Goal: Task Accomplishment & Management: Use online tool/utility

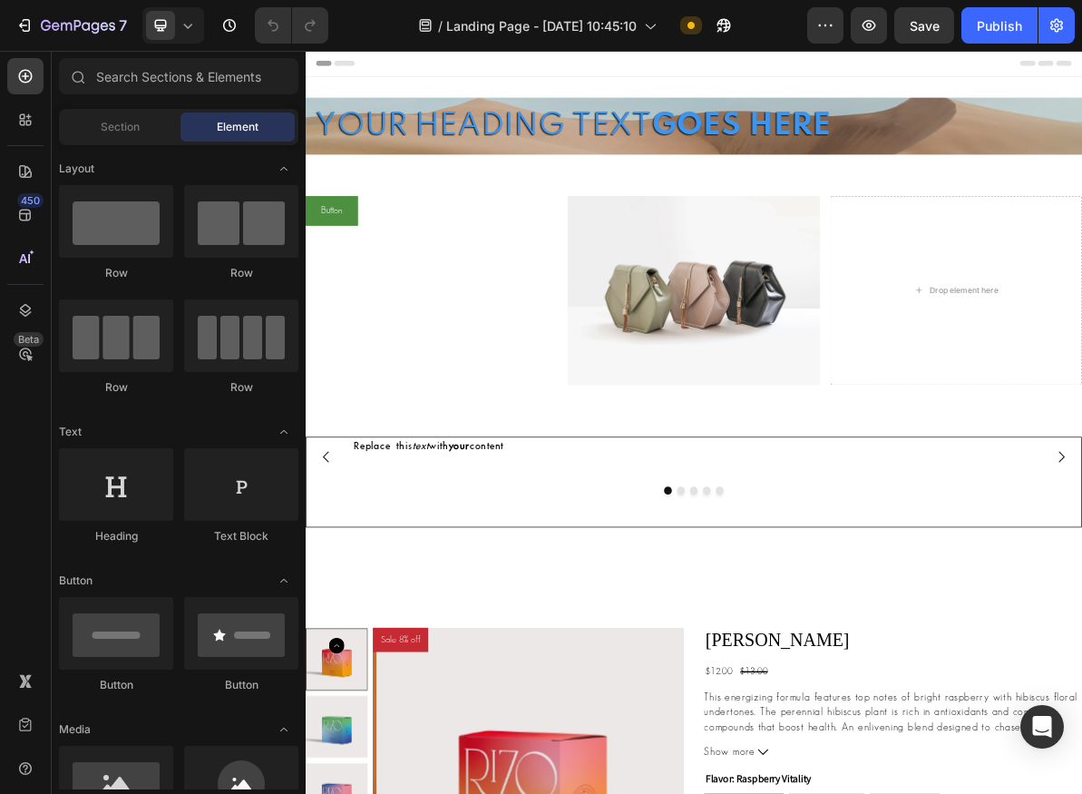
click at [837, 86] on div "Header" at bounding box center [850, 69] width 1060 height 36
click at [836, 91] on div at bounding box center [850, 87] width 29 height 29
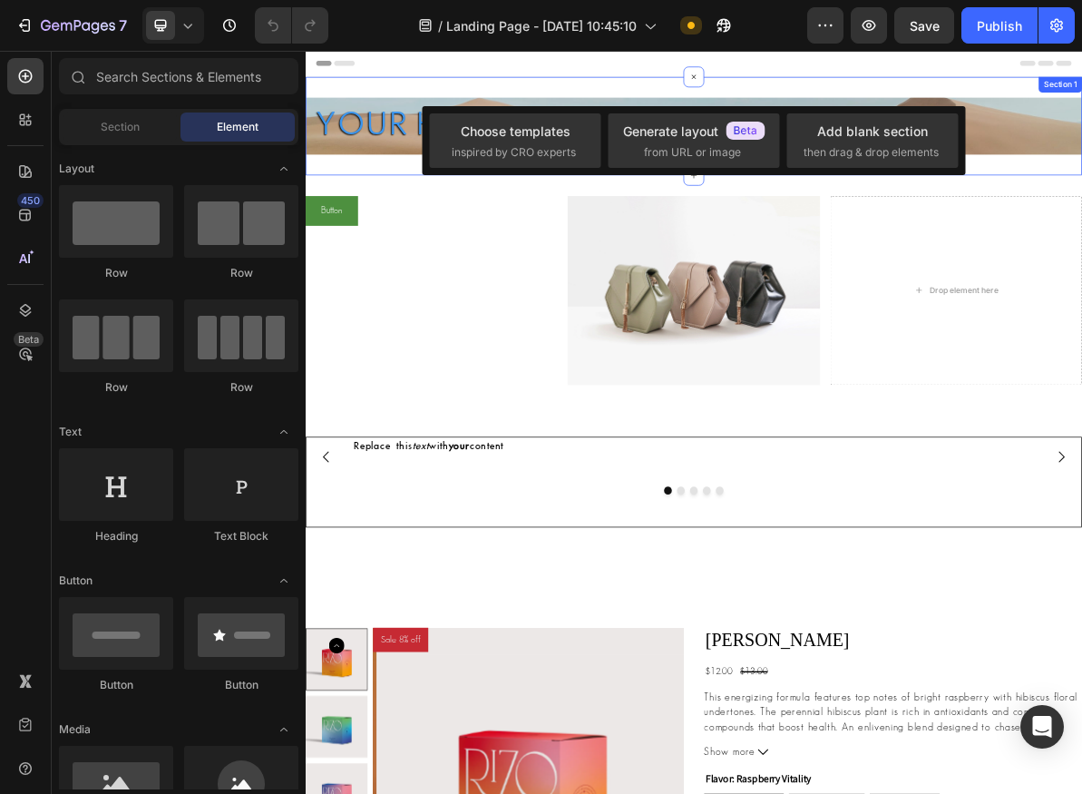
click at [744, 93] on div "Your heading text goes here Heading Section 1" at bounding box center [850, 157] width 1089 height 138
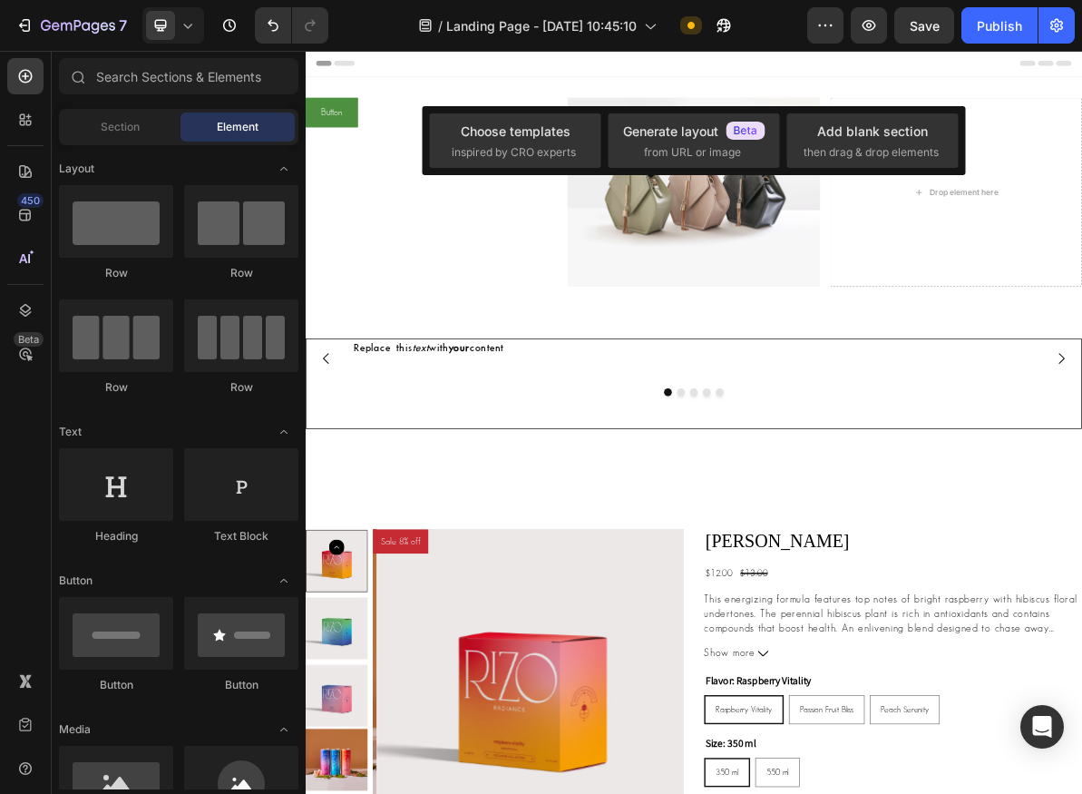
click at [744, 93] on div "Button Button Image Drop element here Row Section 1" at bounding box center [850, 257] width 1089 height 338
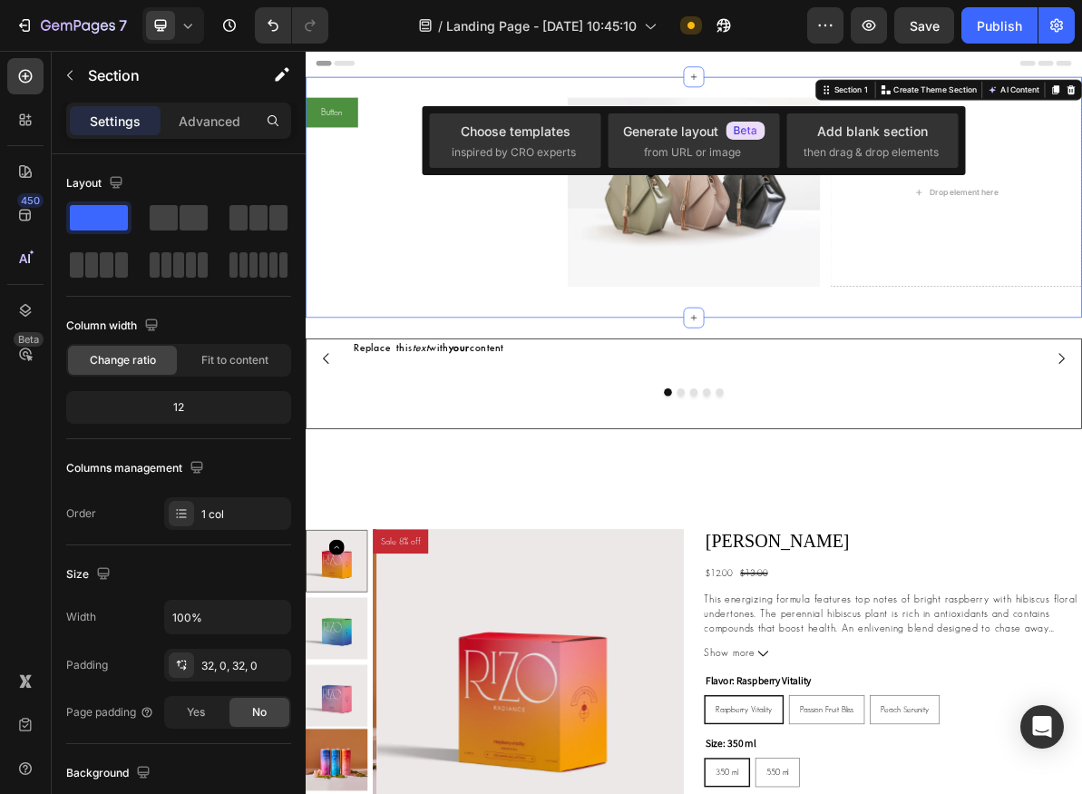
click at [744, 426] on div "Replace this text with your content Text Block Drop element here Drop element h…" at bounding box center [850, 559] width 1089 height 267
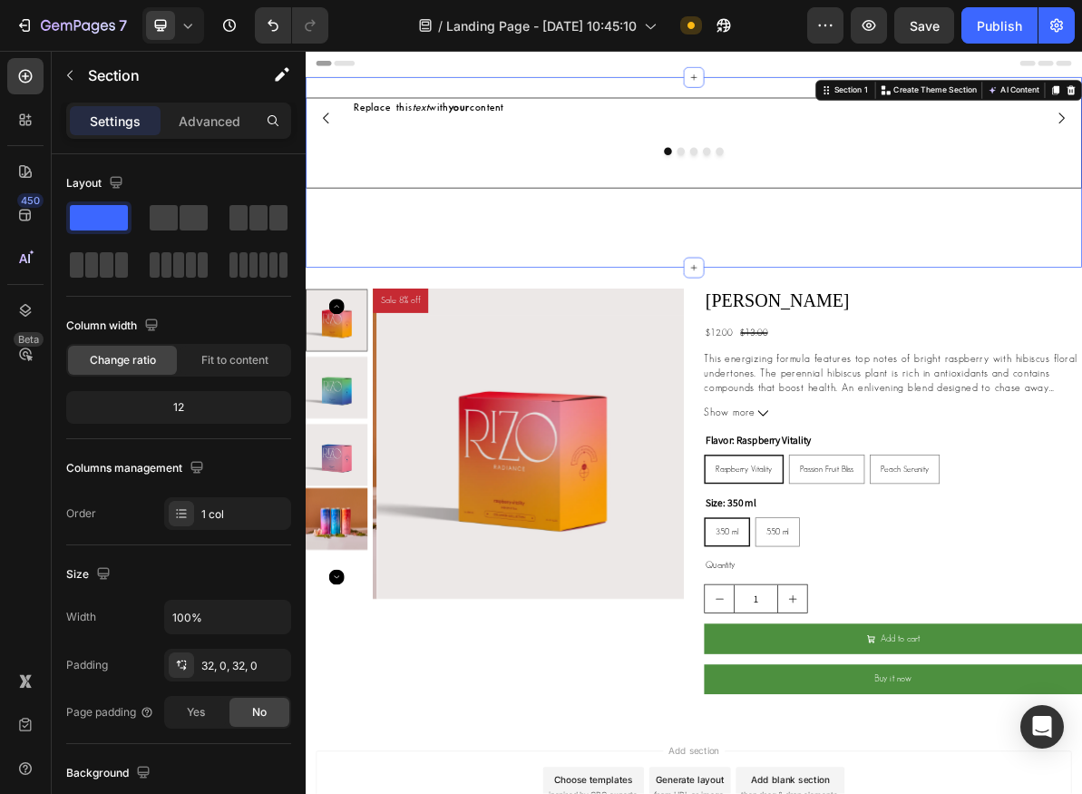
click at [744, 355] on div "Sale 8% off Product Badge Product Images Rizo Product Title $12.00 Product Pric…" at bounding box center [850, 675] width 1089 height 641
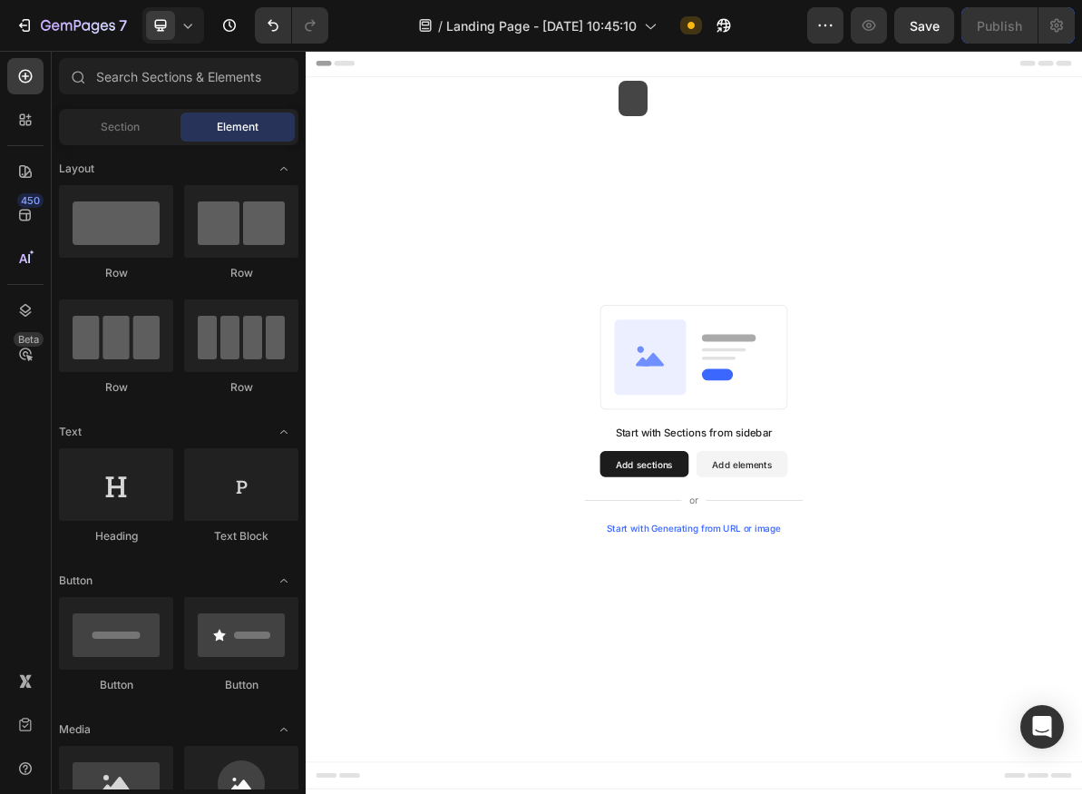
click at [744, 93] on div "Start with Sections from sidebar Add sections Add elements Start with Generatin…" at bounding box center [850, 568] width 1089 height 960
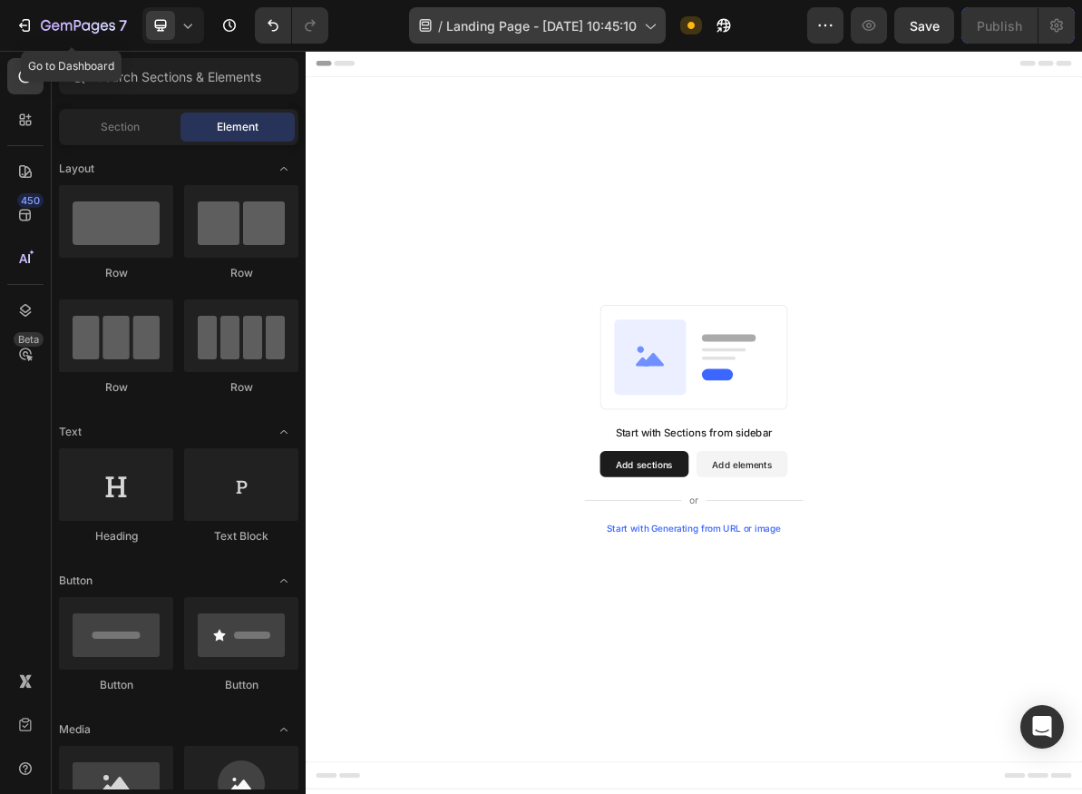
click at [489, 34] on span "Landing Page - [DATE] 10:45:10" at bounding box center [541, 25] width 191 height 19
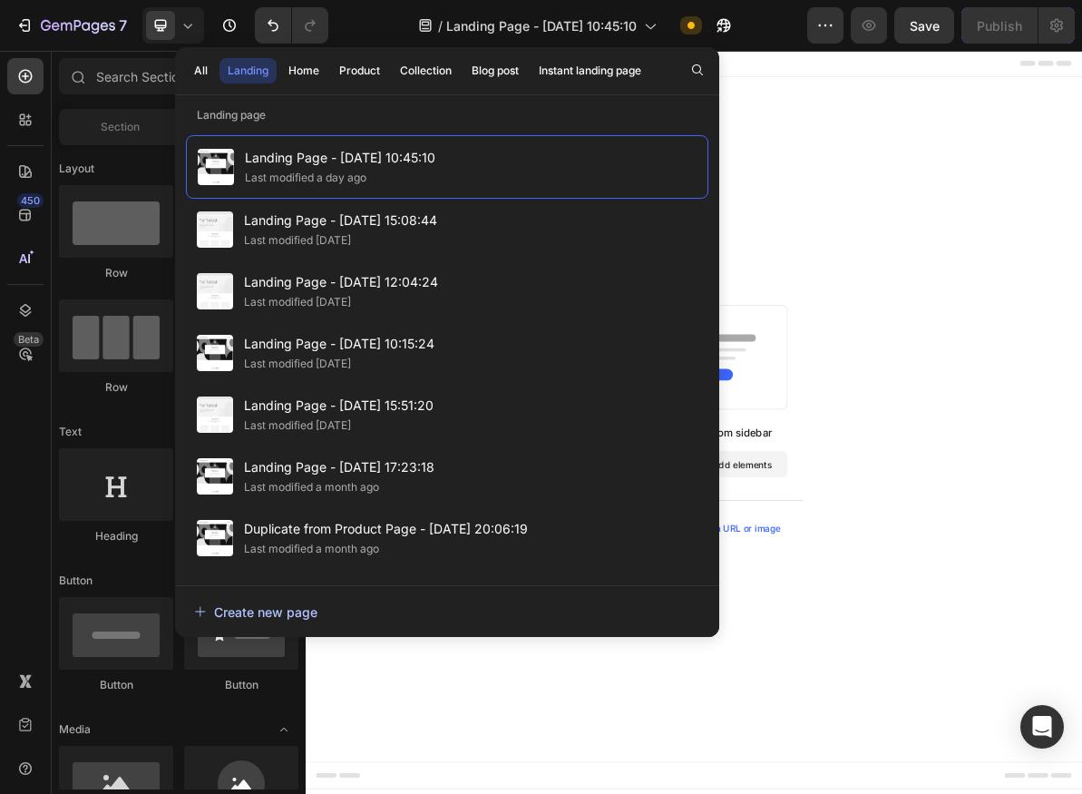
click at [289, 604] on div "Create new page" at bounding box center [255, 611] width 123 height 19
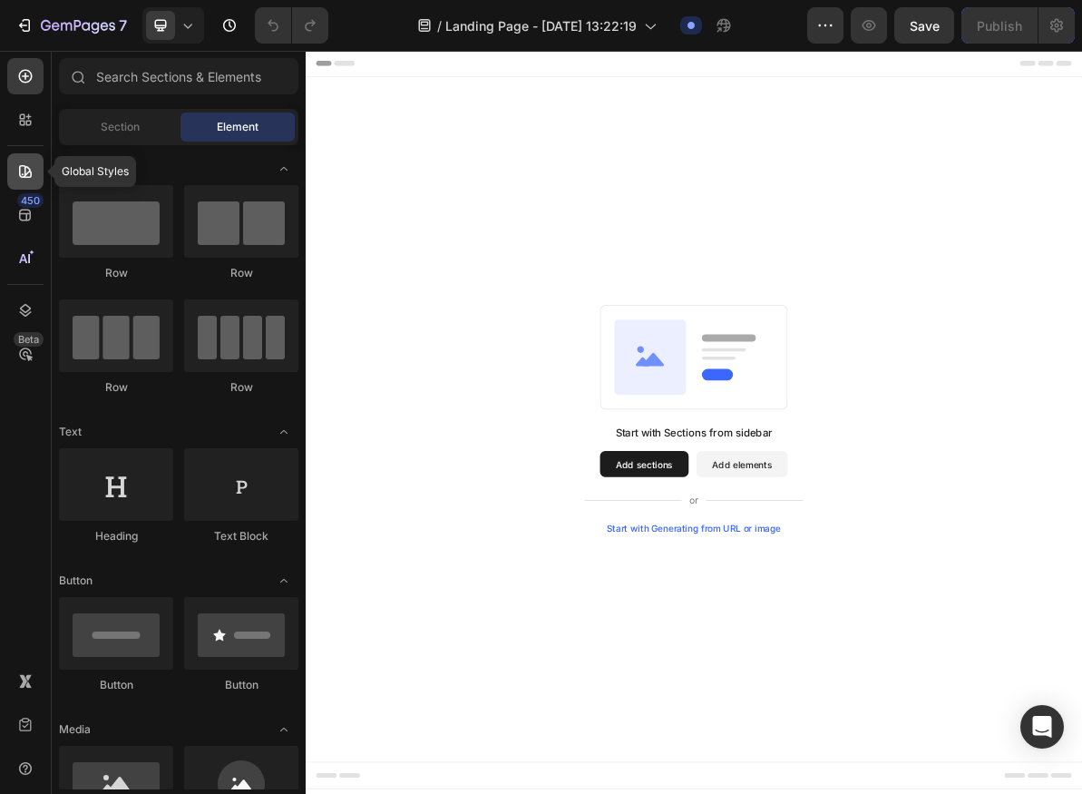
click at [35, 186] on div at bounding box center [25, 171] width 36 height 36
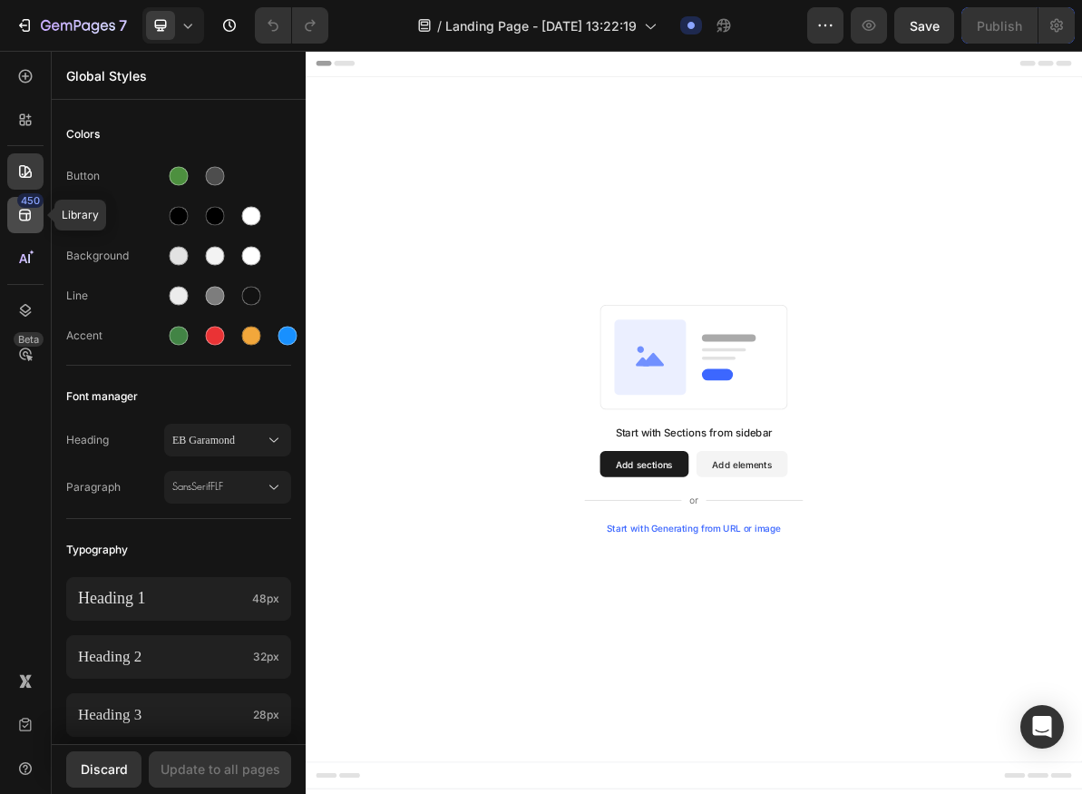
click at [26, 206] on div "450" at bounding box center [30, 200] width 26 height 15
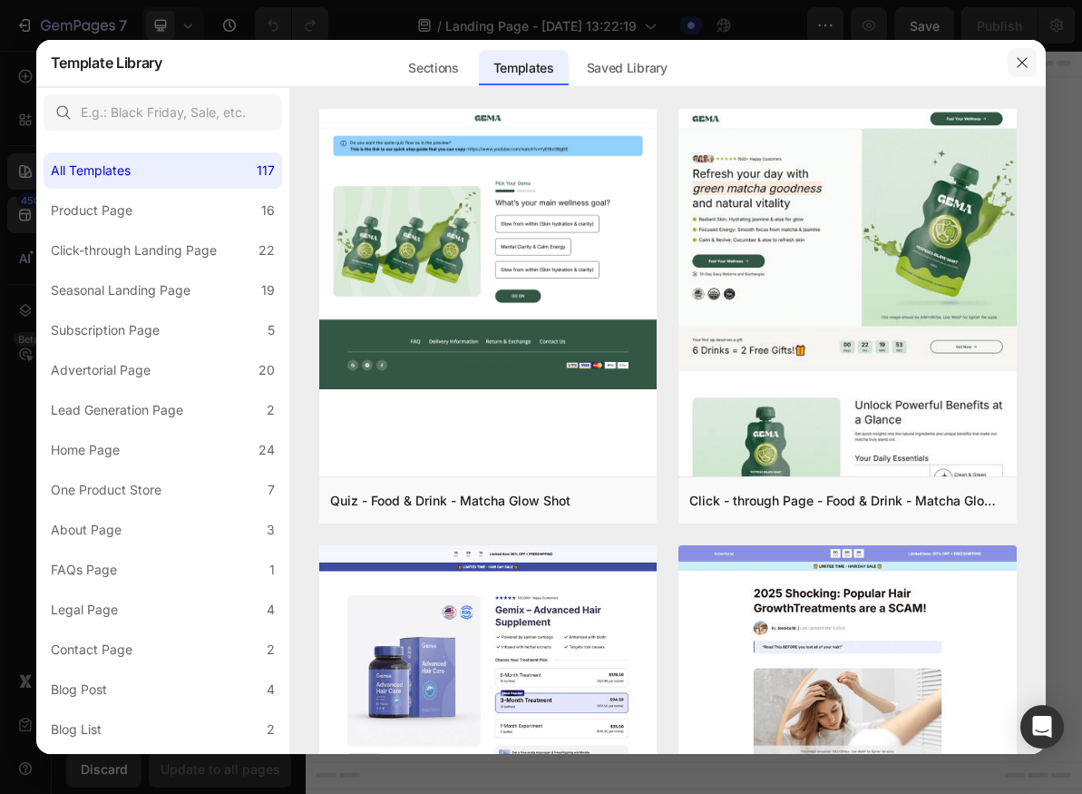
click at [1020, 66] on icon "button" at bounding box center [1022, 62] width 15 height 15
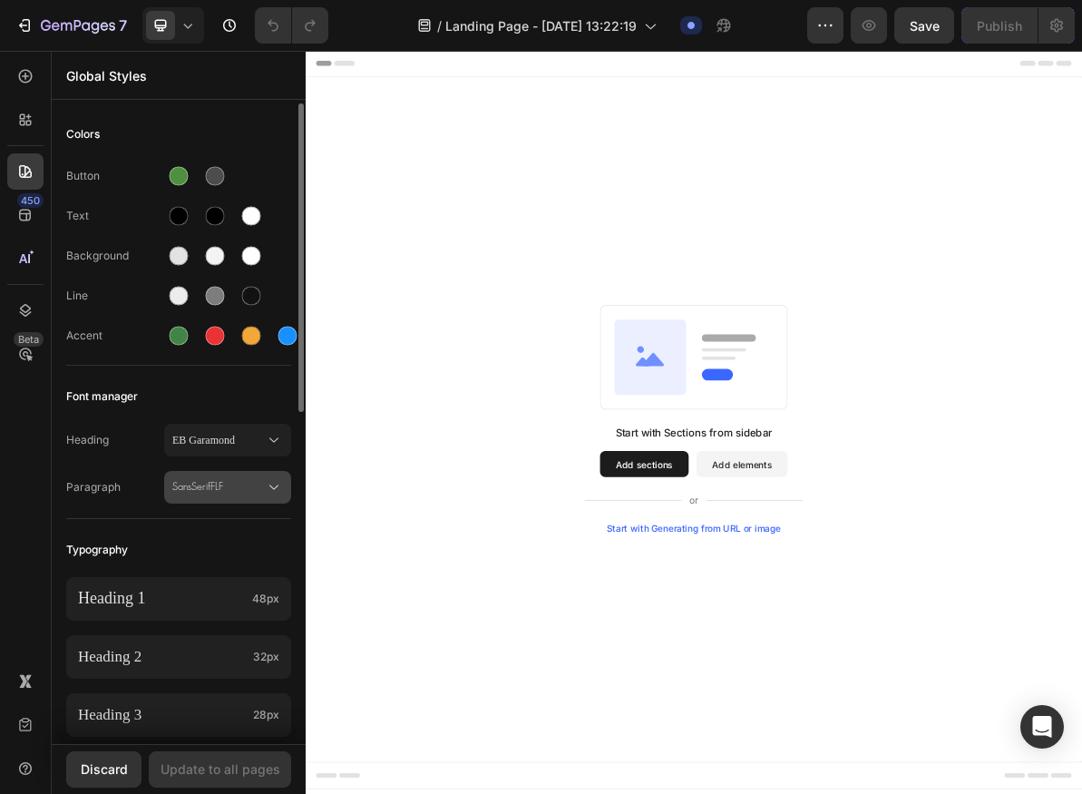
click at [194, 473] on button "SansSerifFLF" at bounding box center [227, 487] width 127 height 33
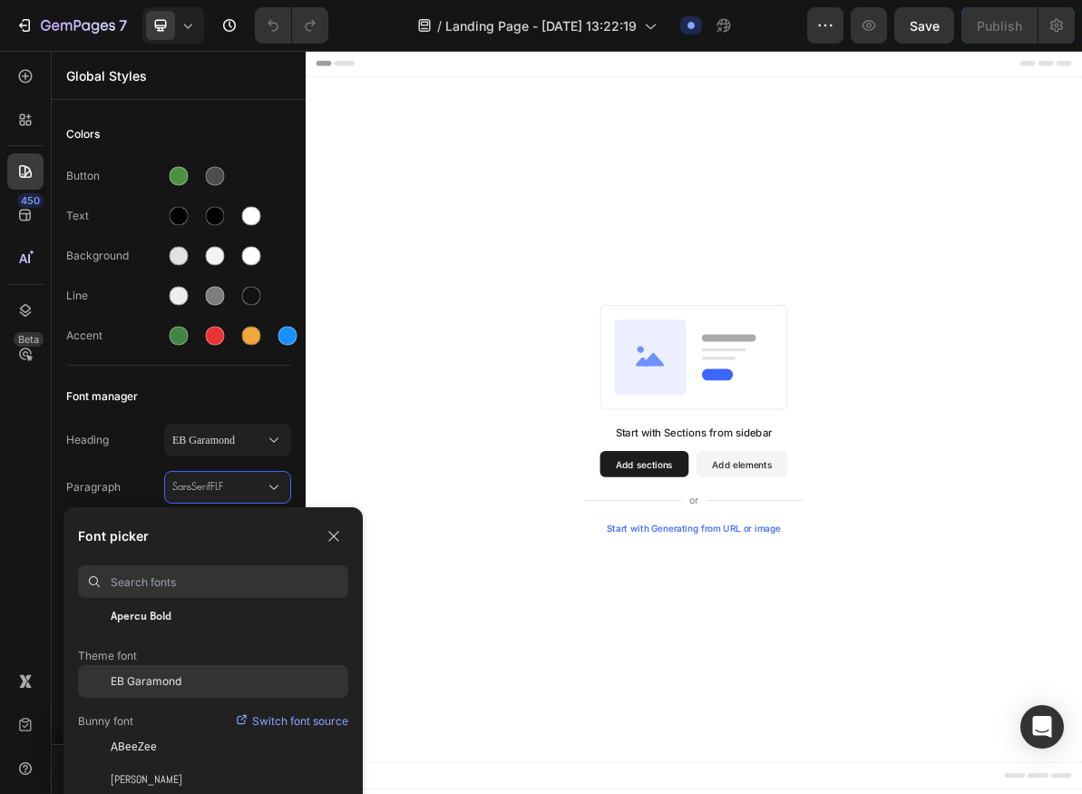
scroll to position [521, 0]
click at [187, 670] on div "ABeeZee" at bounding box center [230, 678] width 238 height 16
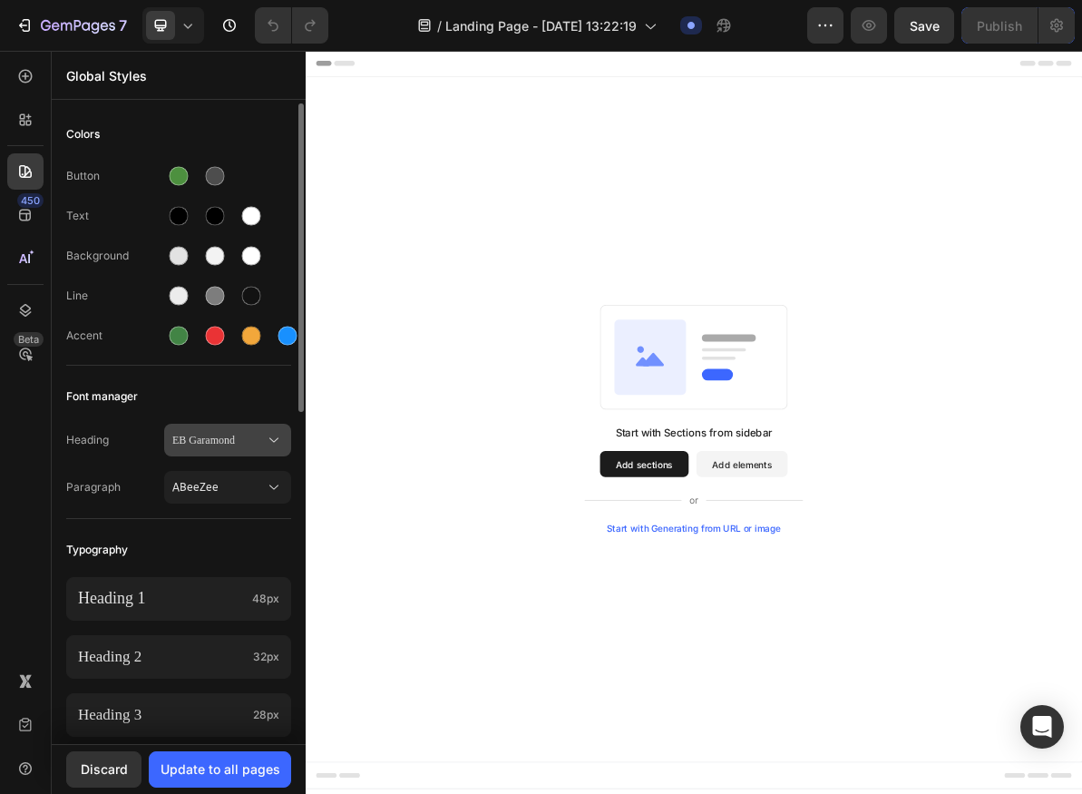
click at [230, 440] on span "EB Garamond" at bounding box center [218, 440] width 93 height 16
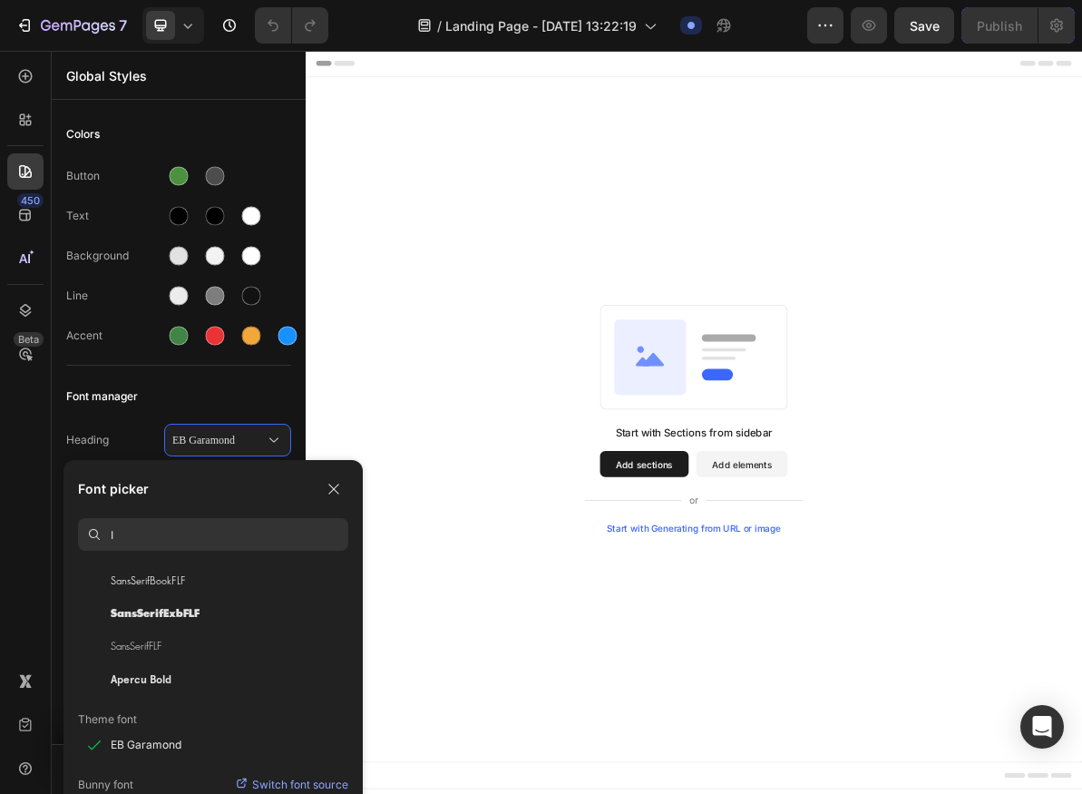
scroll to position [0, 0]
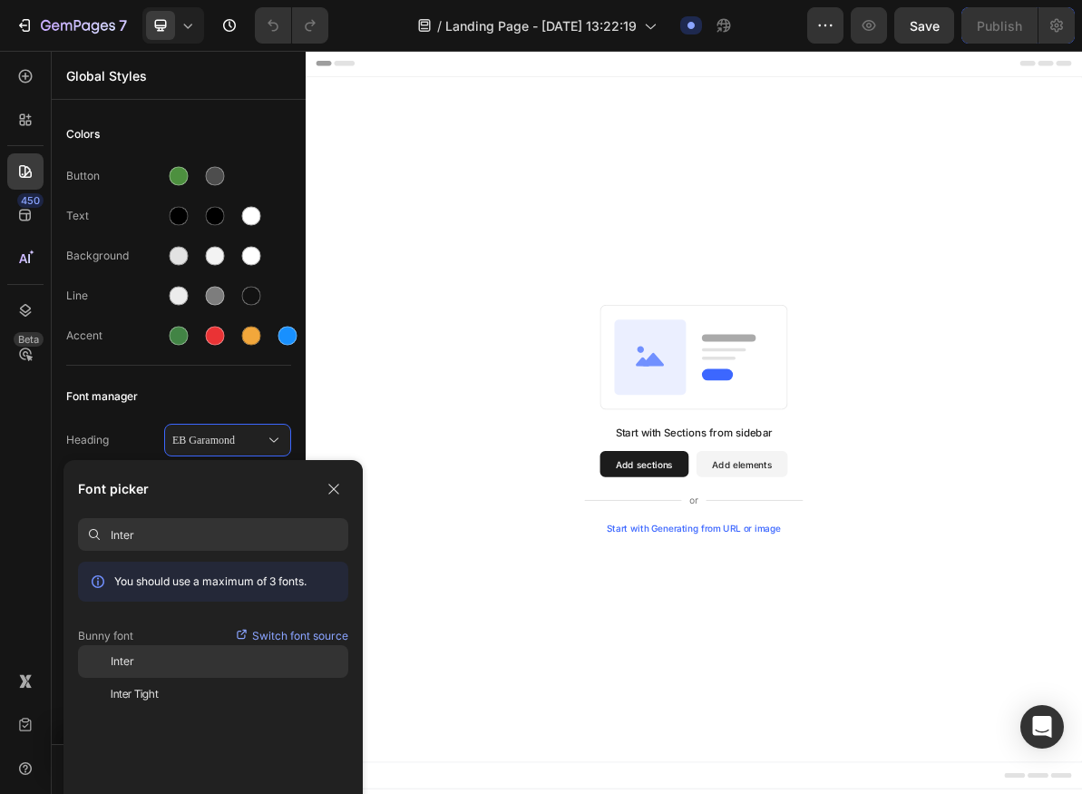
type input "Inter"
click at [193, 563] on div "Inter" at bounding box center [213, 547] width 270 height 33
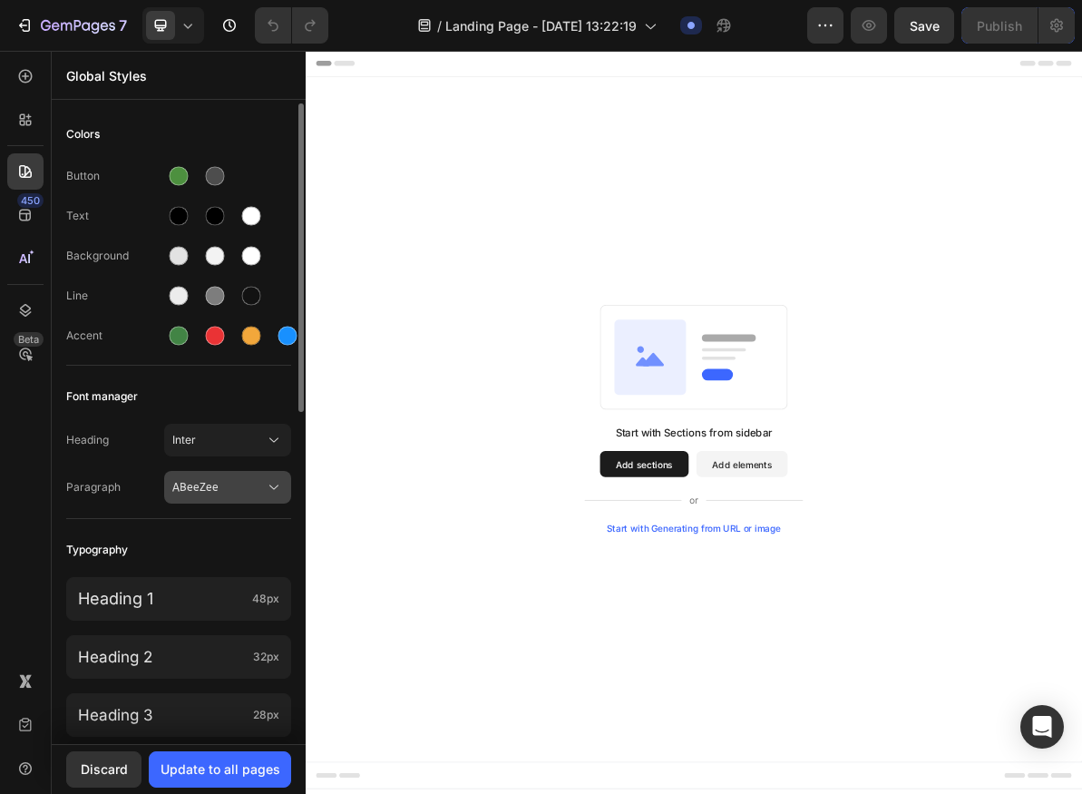
click at [221, 494] on span "ABeeZee" at bounding box center [218, 487] width 93 height 16
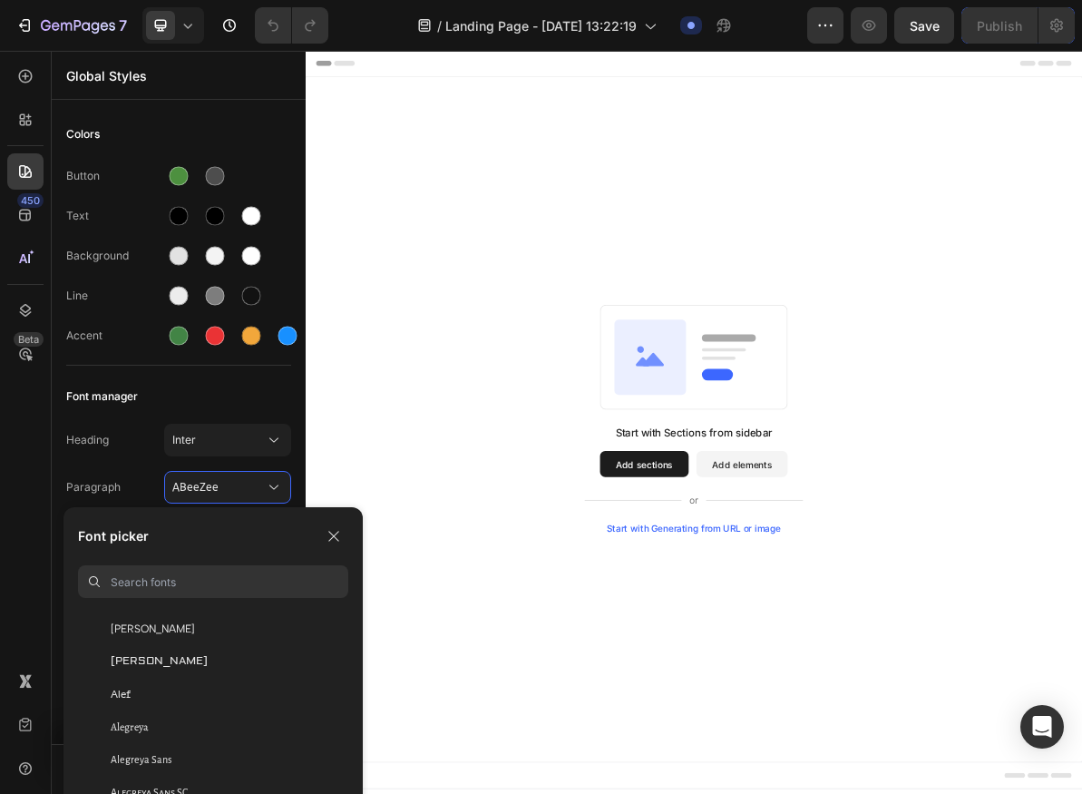
scroll to position [1235, 0]
click at [202, 565] on input at bounding box center [230, 581] width 238 height 33
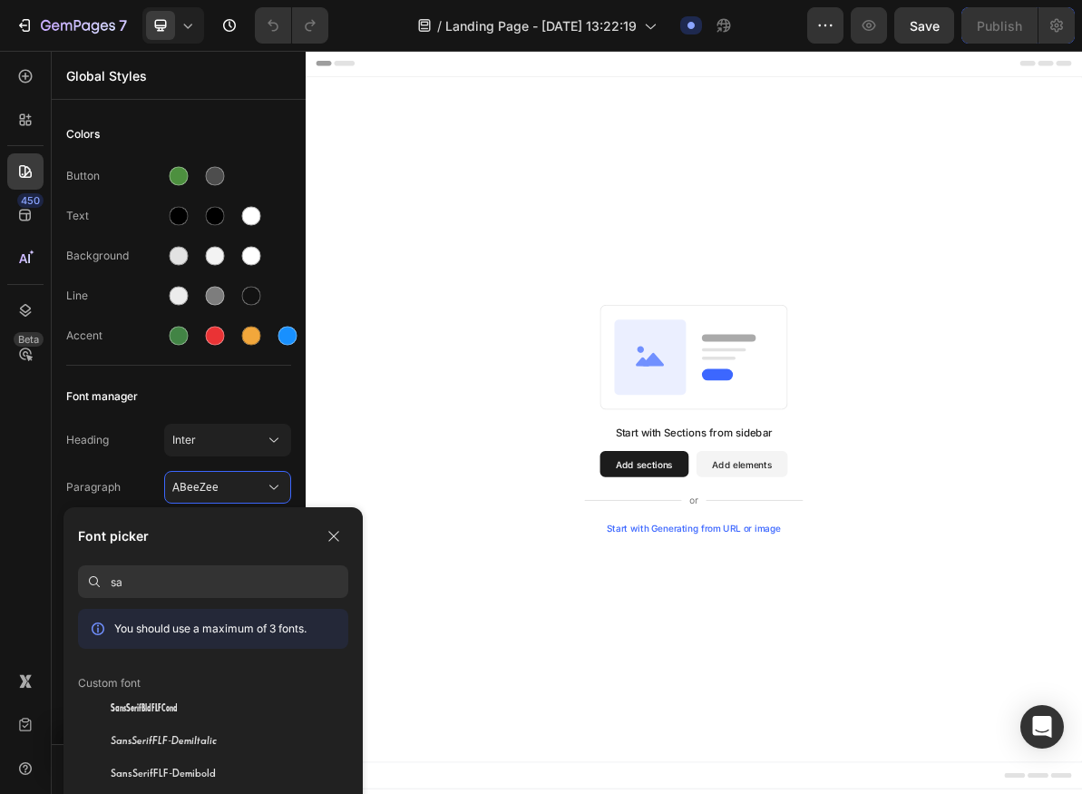
click at [142, 598] on div "Font picker sa You should use a maximum of 3 fonts. Custom font SansSerifBldFLF…" at bounding box center [213, 691] width 299 height 369
click at [153, 591] on input "sa" at bounding box center [230, 581] width 238 height 33
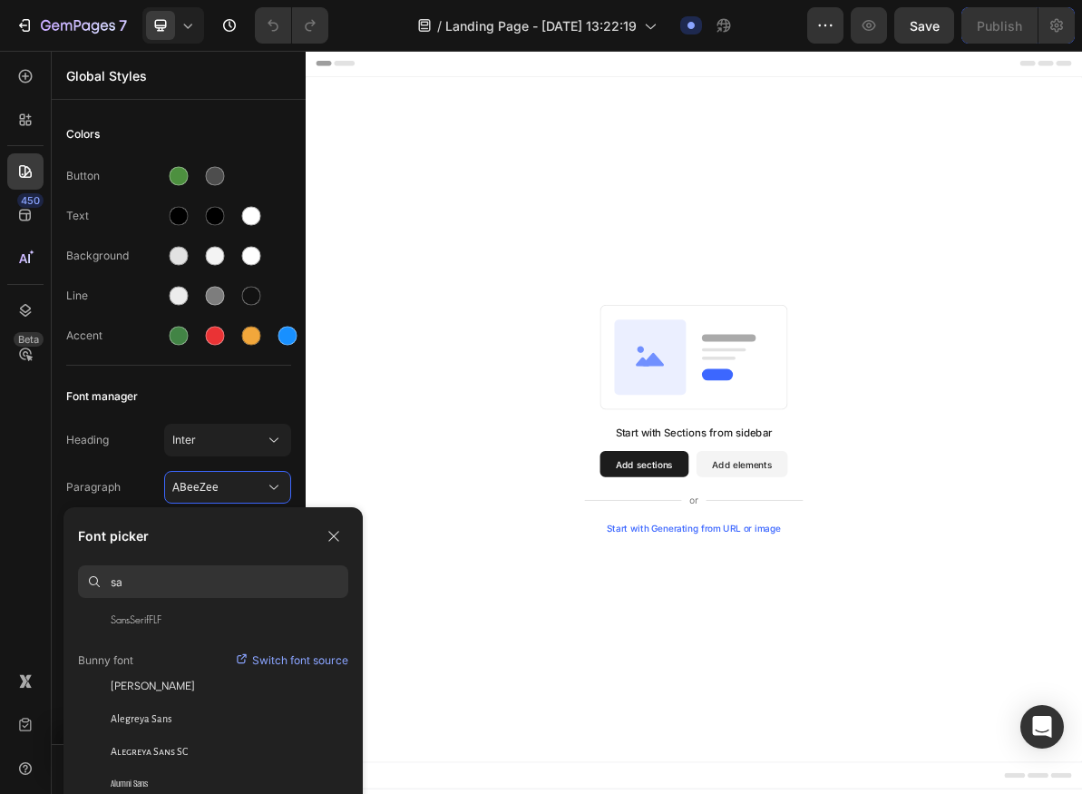
scroll to position [240, 0]
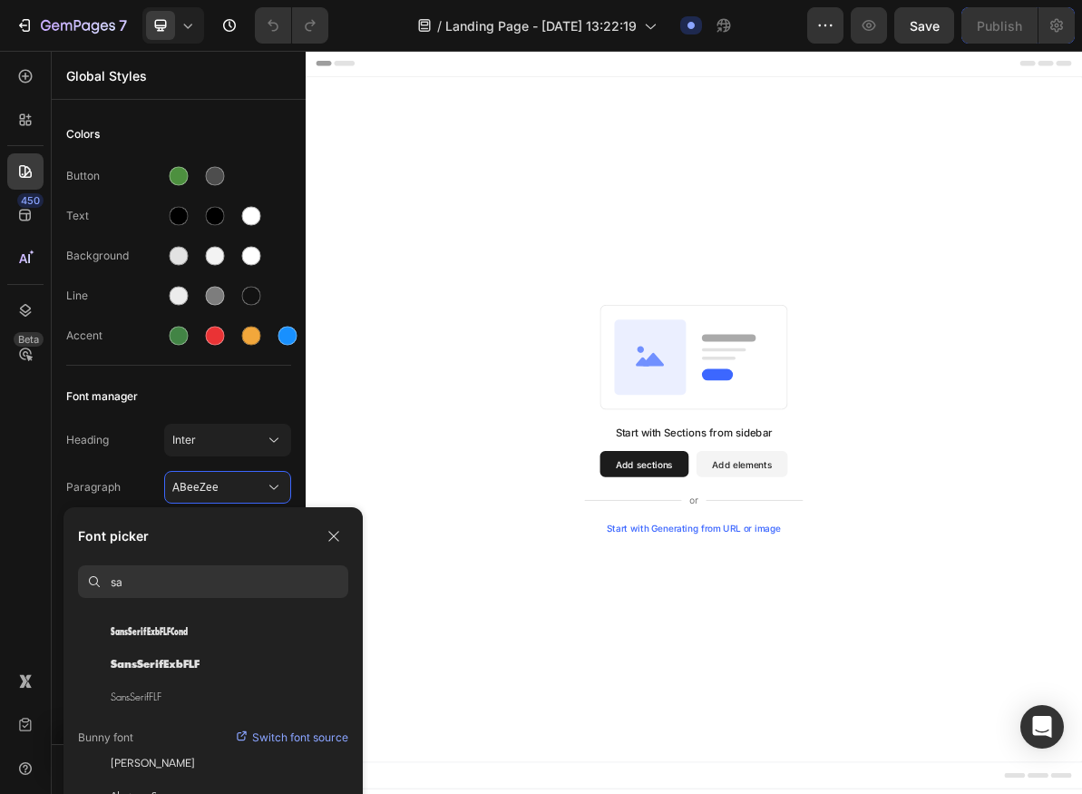
click at [170, 575] on input "sa" at bounding box center [230, 581] width 238 height 33
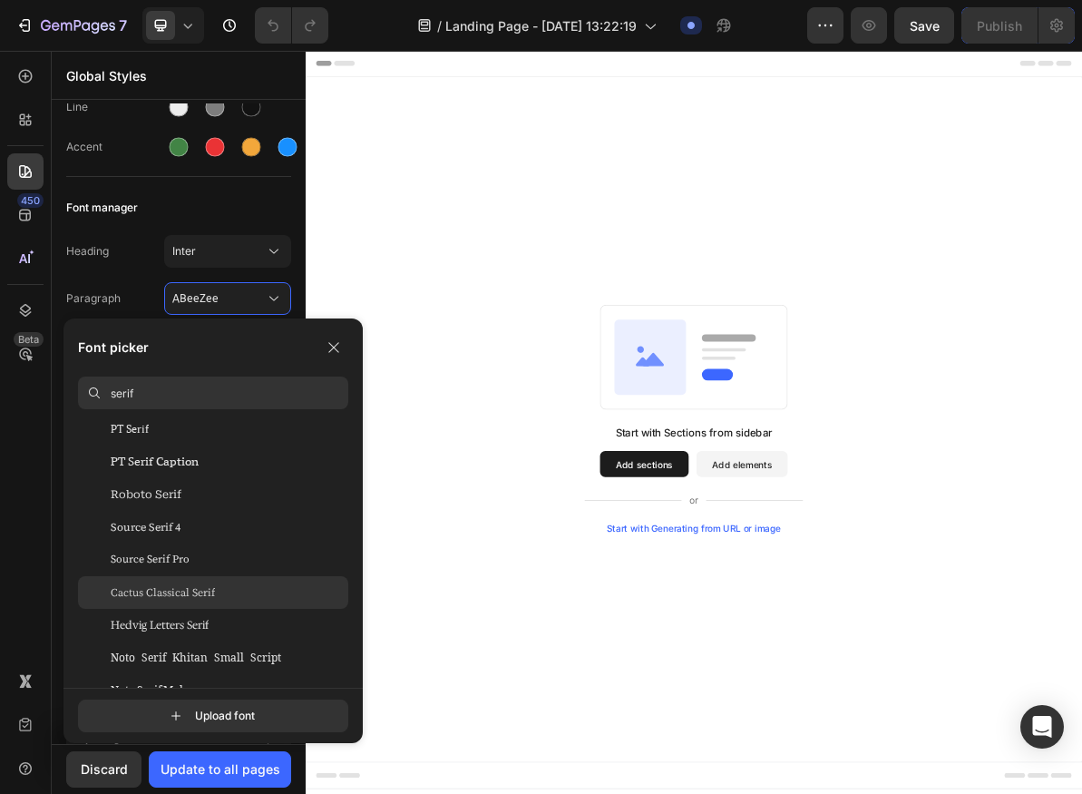
scroll to position [1906, 0]
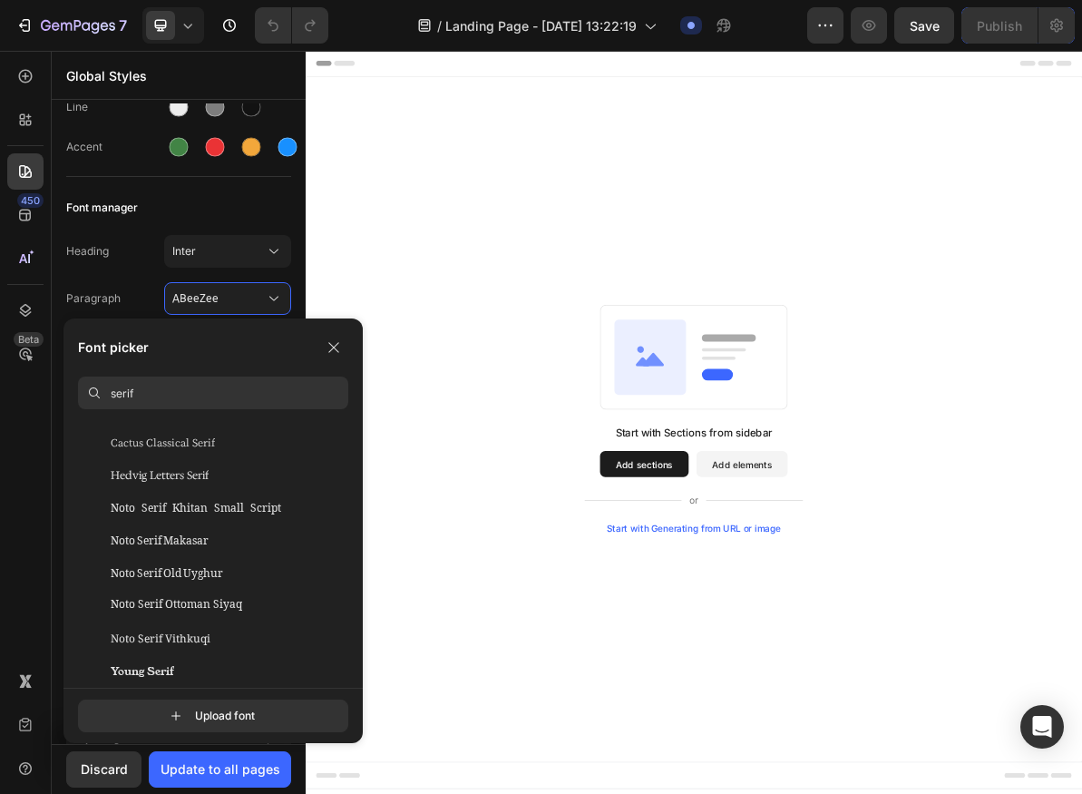
click at [190, 393] on input "serif" at bounding box center [230, 393] width 238 height 33
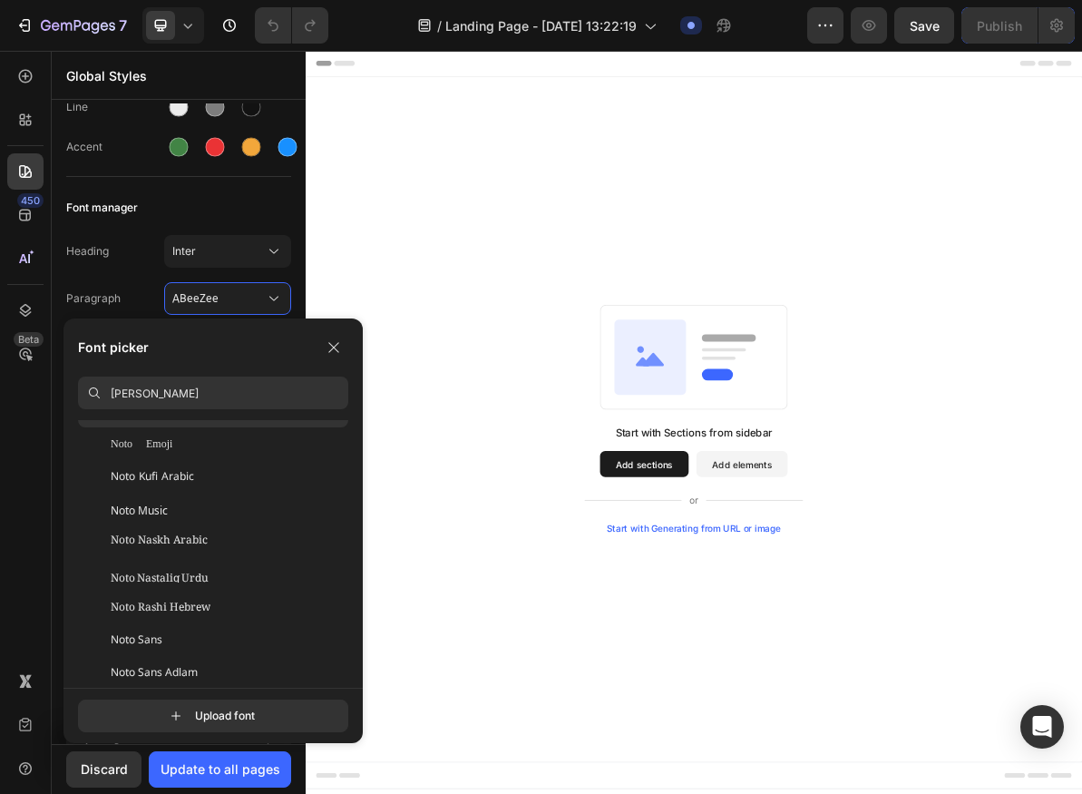
scroll to position [206, 0]
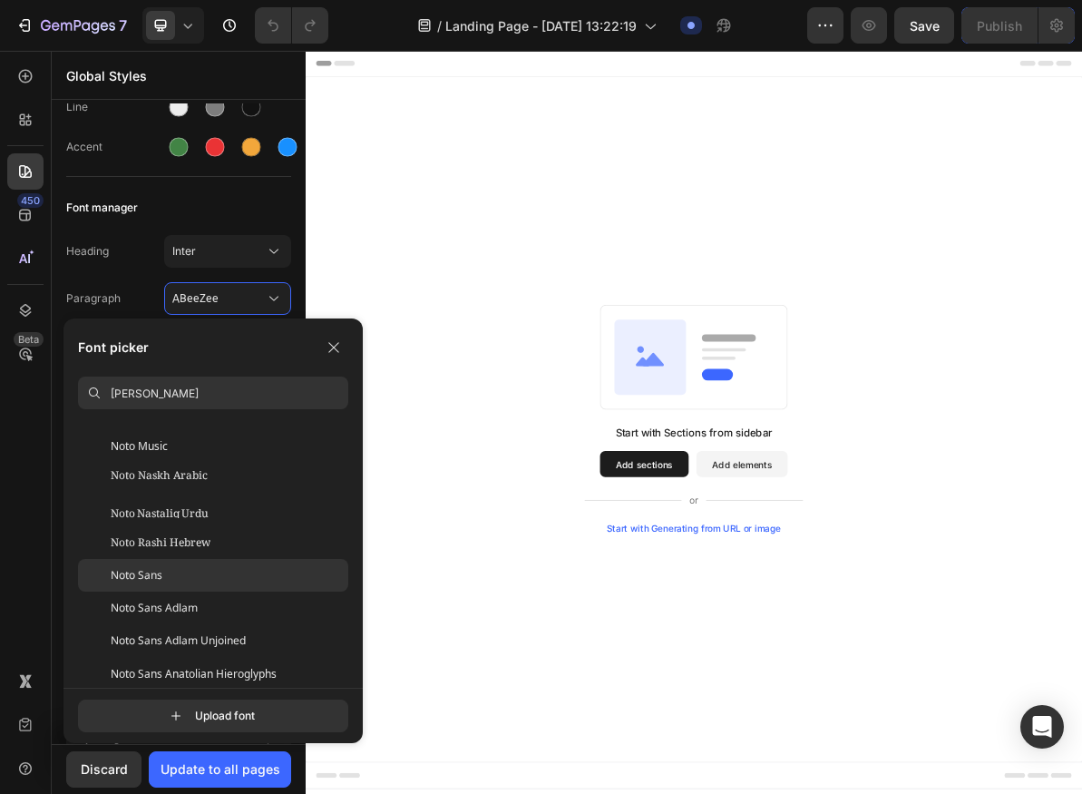
type input "Noto"
click at [193, 574] on div "Noto Sans" at bounding box center [230, 575] width 238 height 16
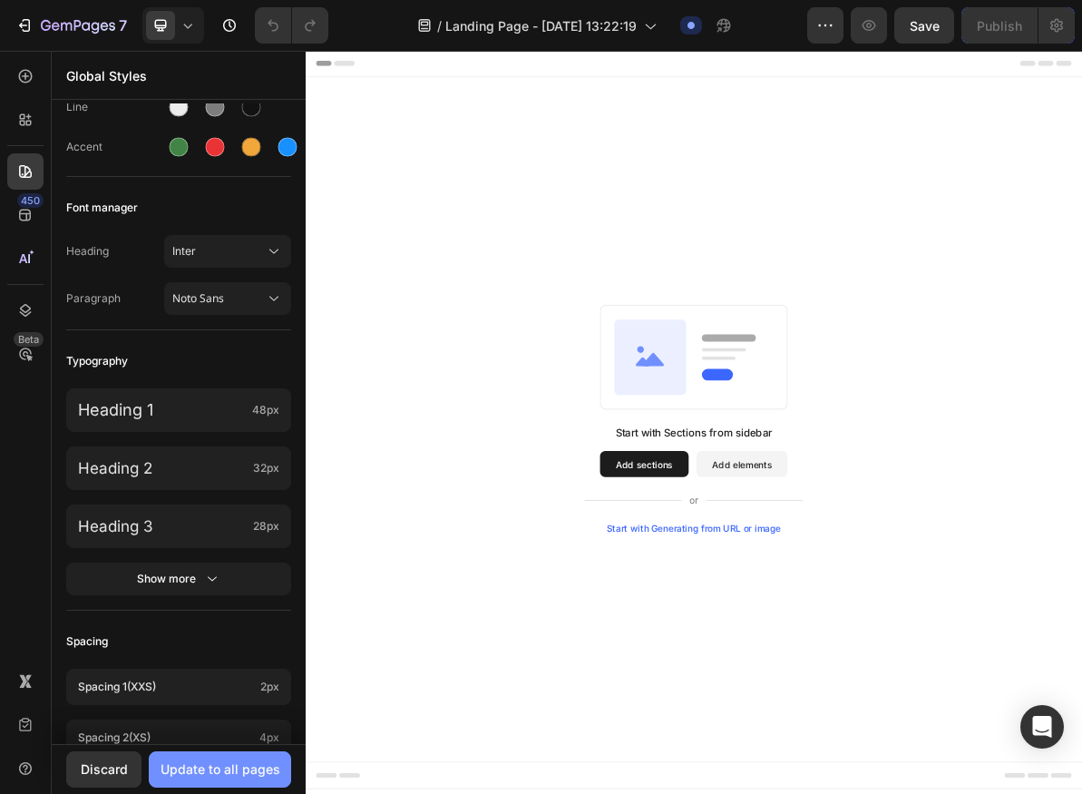
click at [223, 783] on button "Update to all pages" at bounding box center [220, 769] width 142 height 36
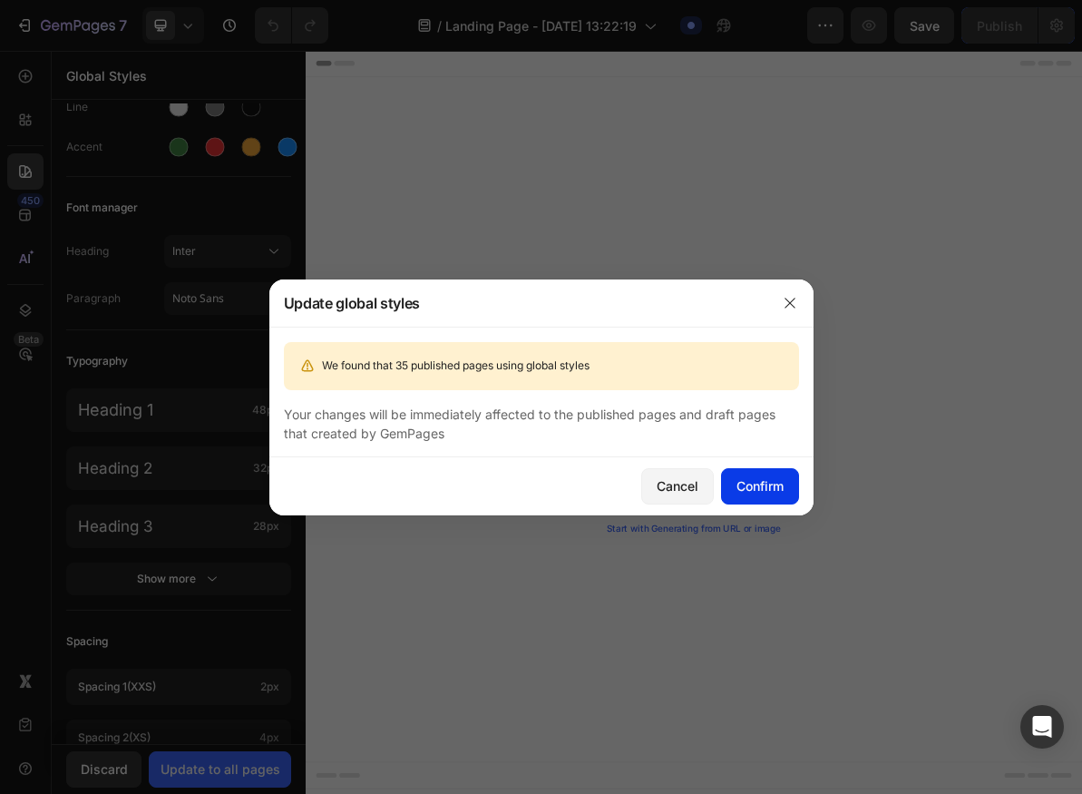
click at [769, 477] on div "Confirm" at bounding box center [760, 485] width 47 height 19
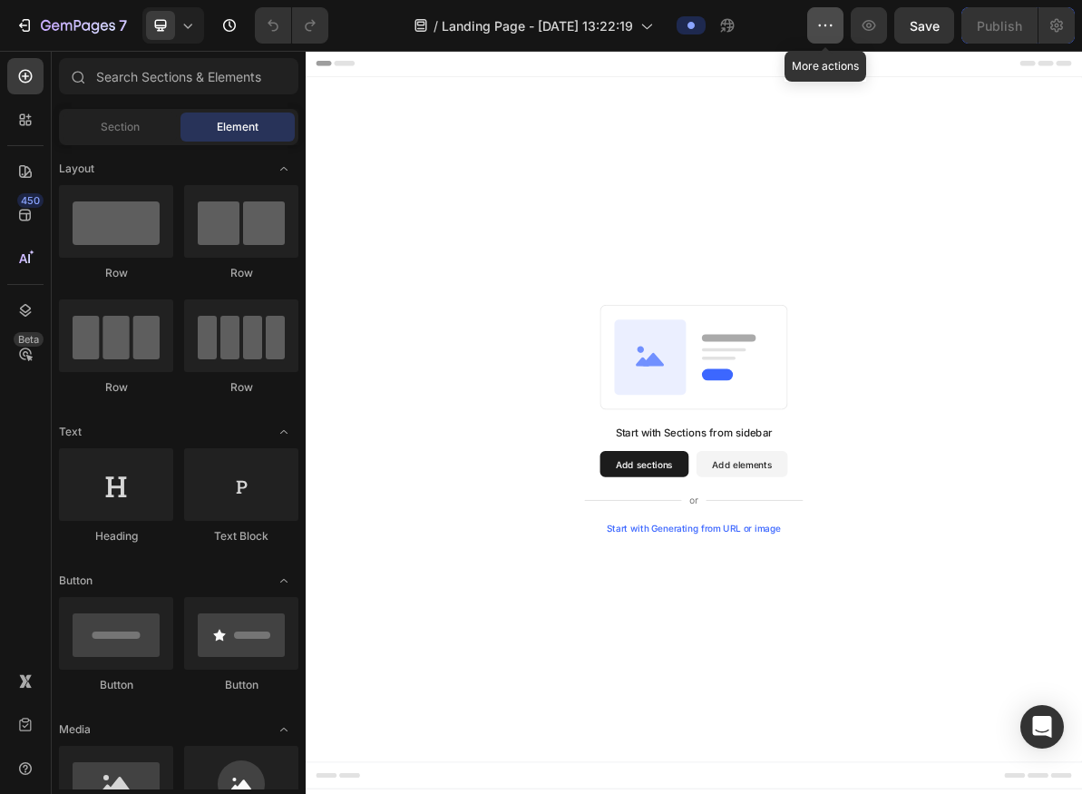
click at [828, 36] on button "button" at bounding box center [825, 25] width 36 height 36
click at [33, 179] on icon at bounding box center [25, 171] width 18 height 18
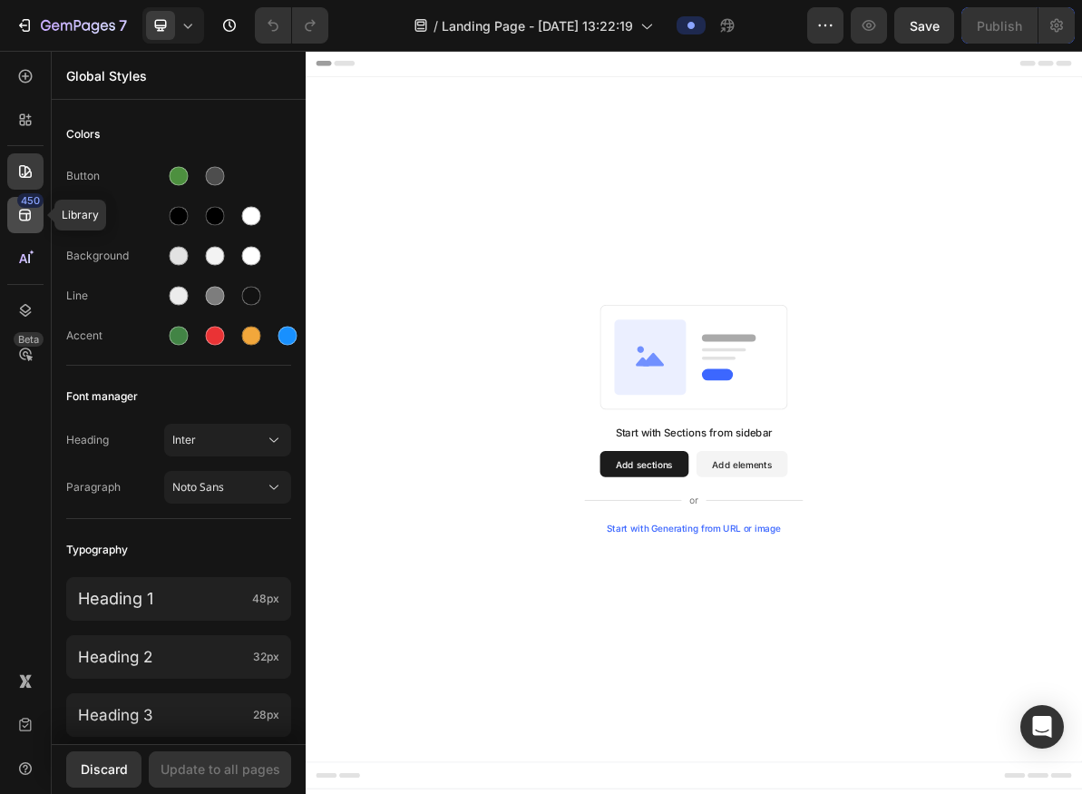
click at [32, 212] on icon at bounding box center [25, 215] width 18 height 18
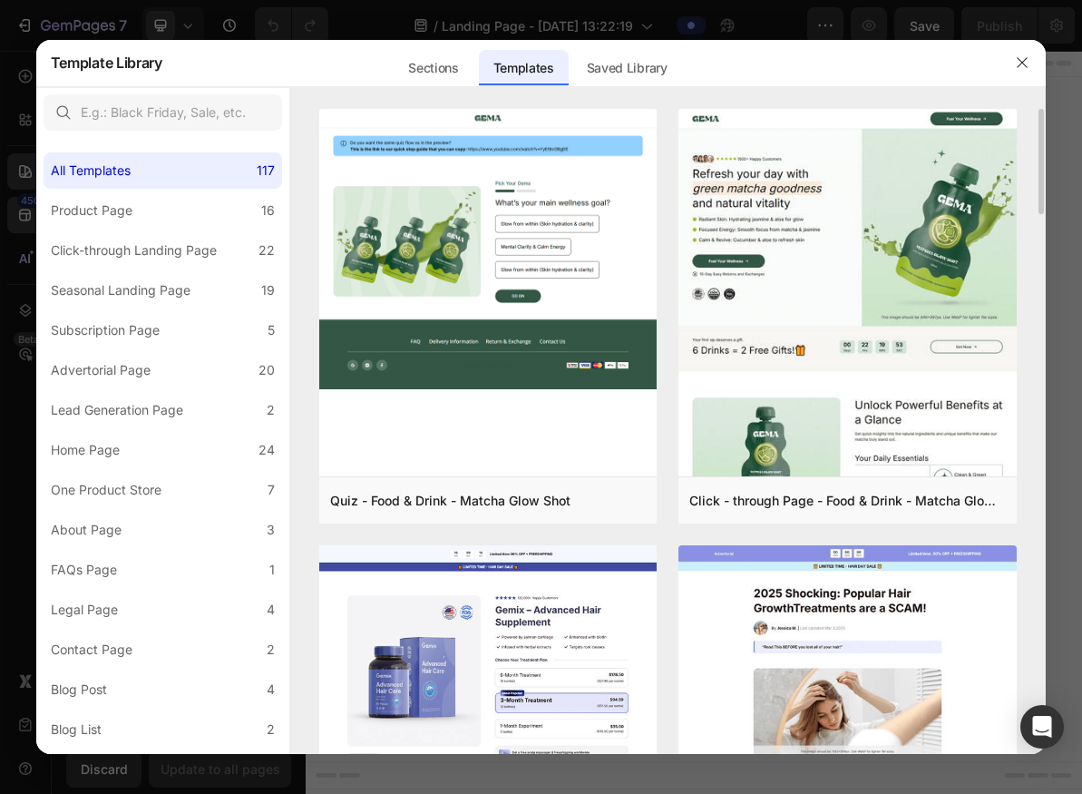
scroll to position [42, 0]
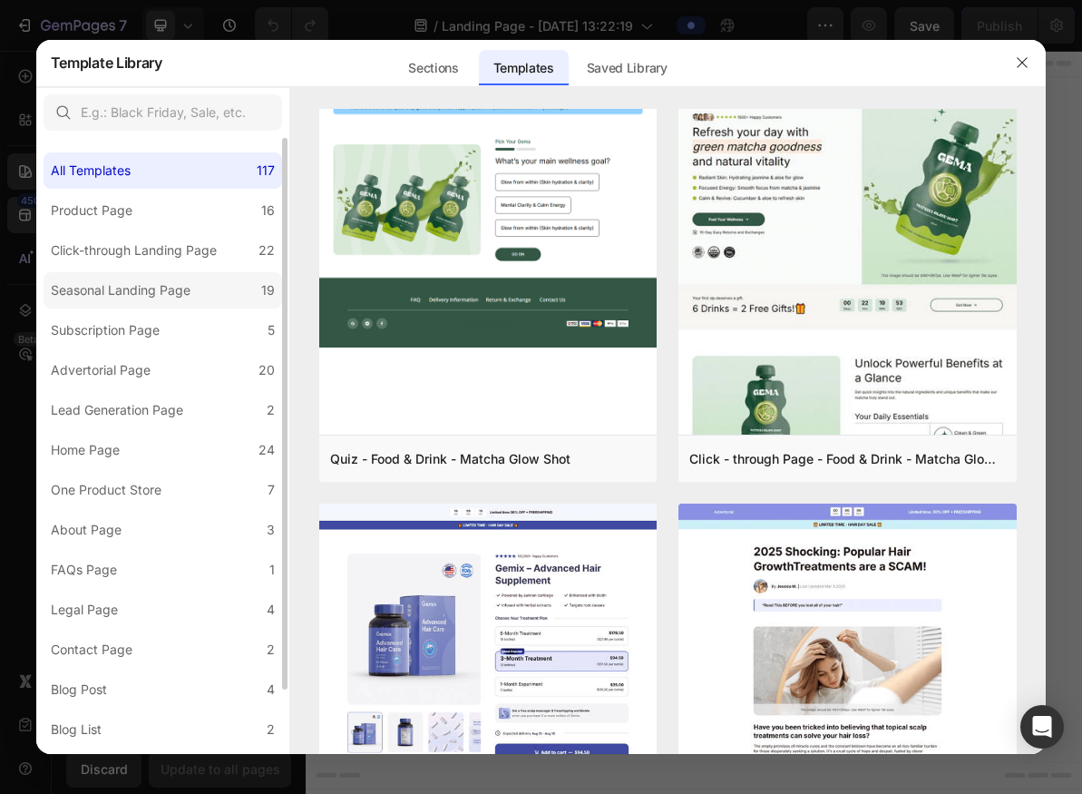
click at [153, 284] on div "Seasonal Landing Page" at bounding box center [121, 290] width 140 height 22
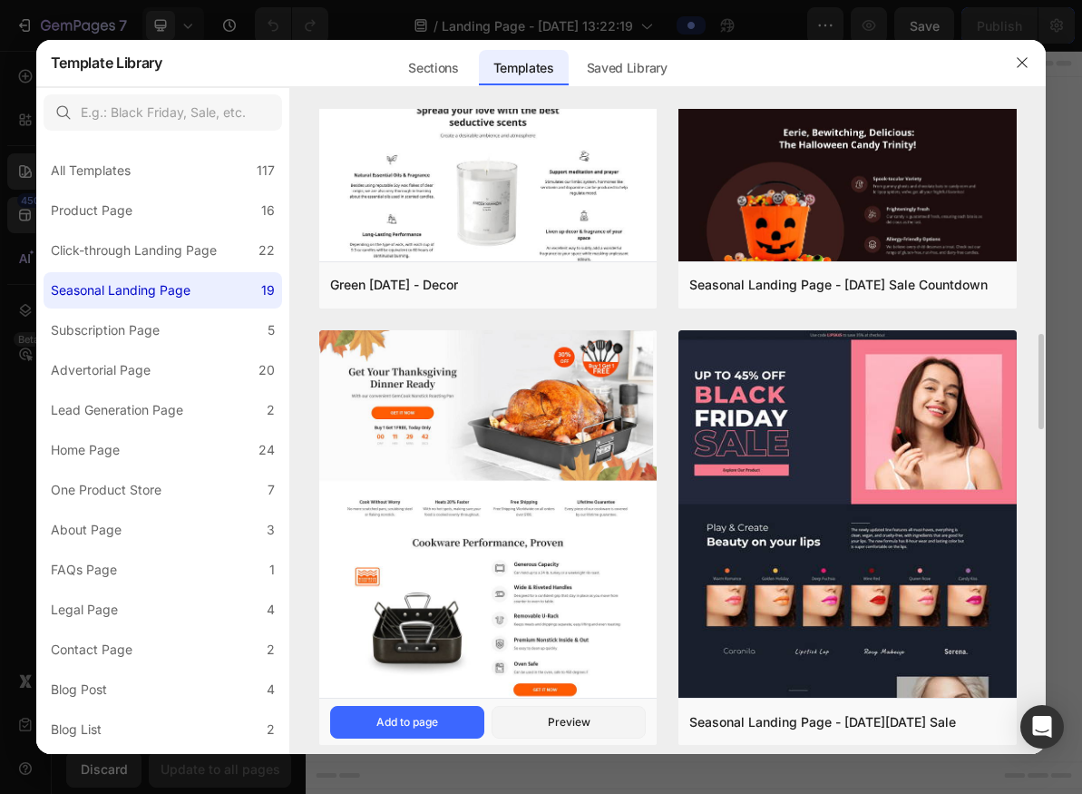
scroll to position [1750, 0]
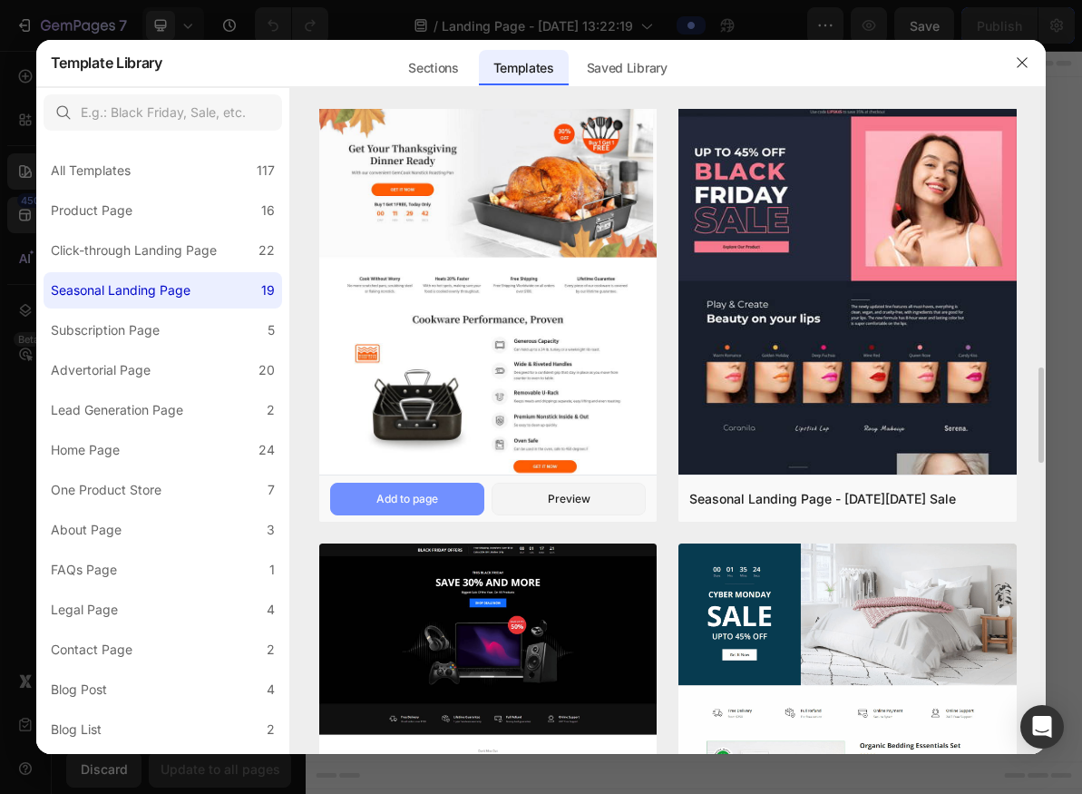
click at [454, 500] on button "Add to page" at bounding box center [407, 499] width 154 height 33
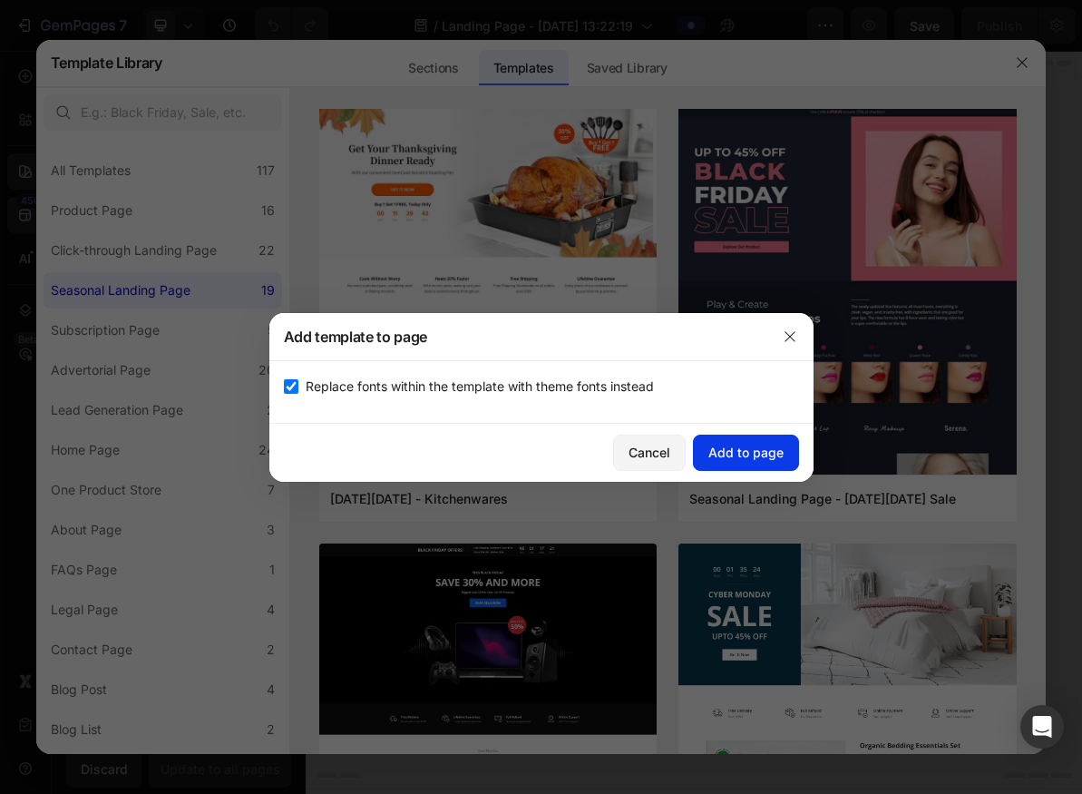
click at [701, 450] on button "Add to page" at bounding box center [746, 453] width 106 height 36
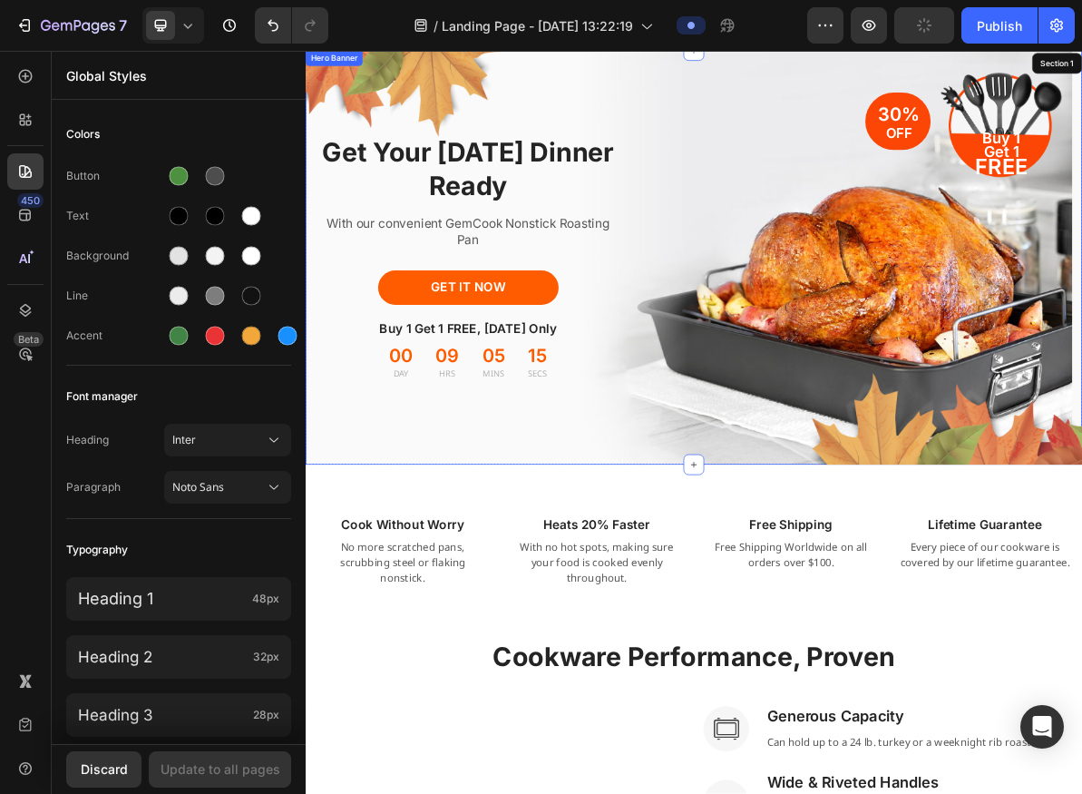
scroll to position [0, 0]
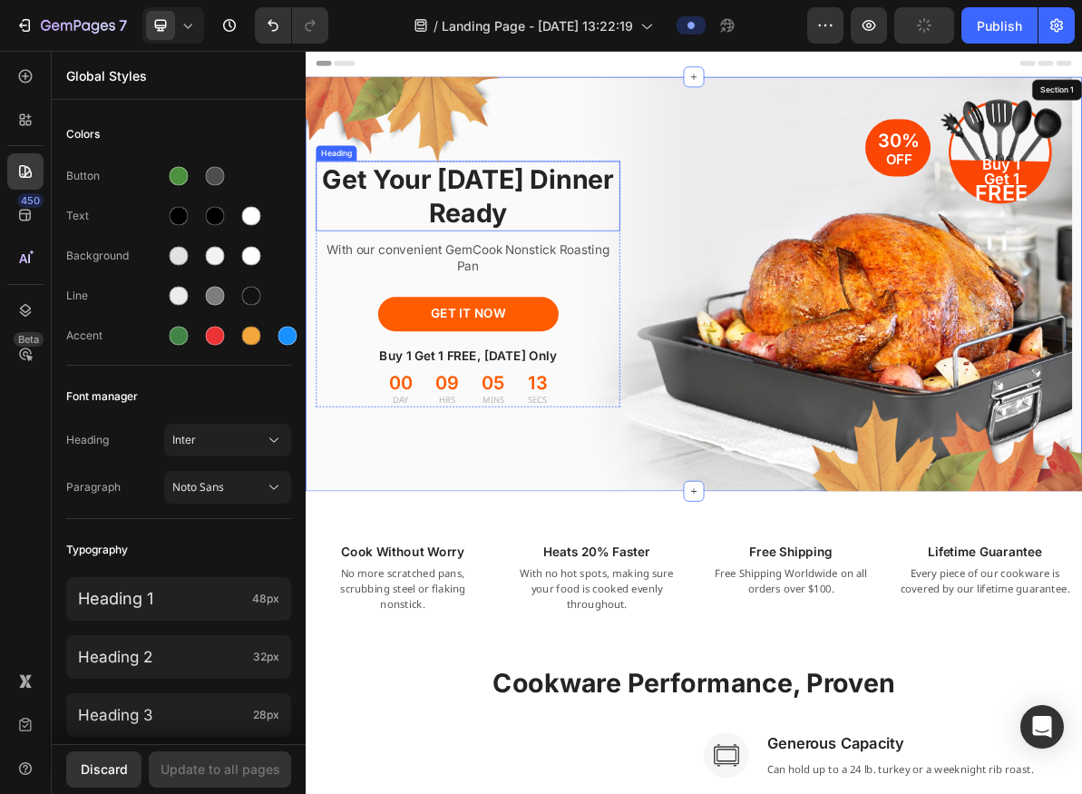
click at [594, 277] on p "Get Your [DATE] Dinner Ready" at bounding box center [533, 255] width 423 height 94
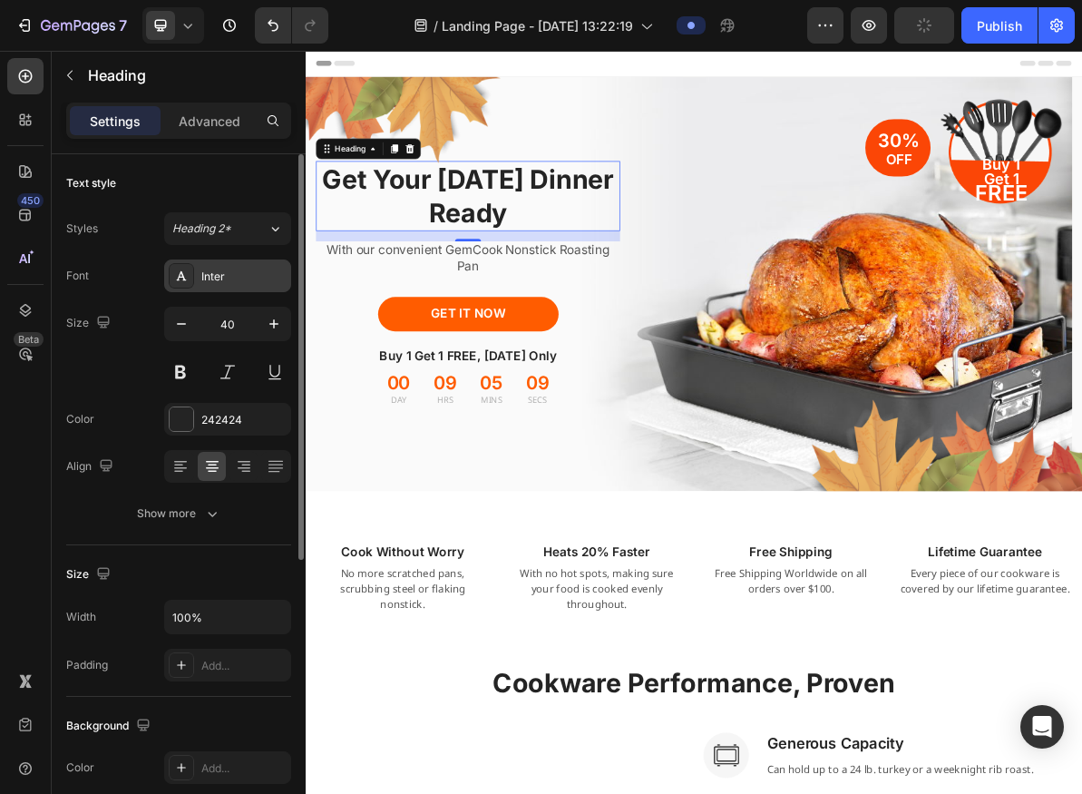
click at [212, 274] on div "Inter" at bounding box center [243, 277] width 85 height 16
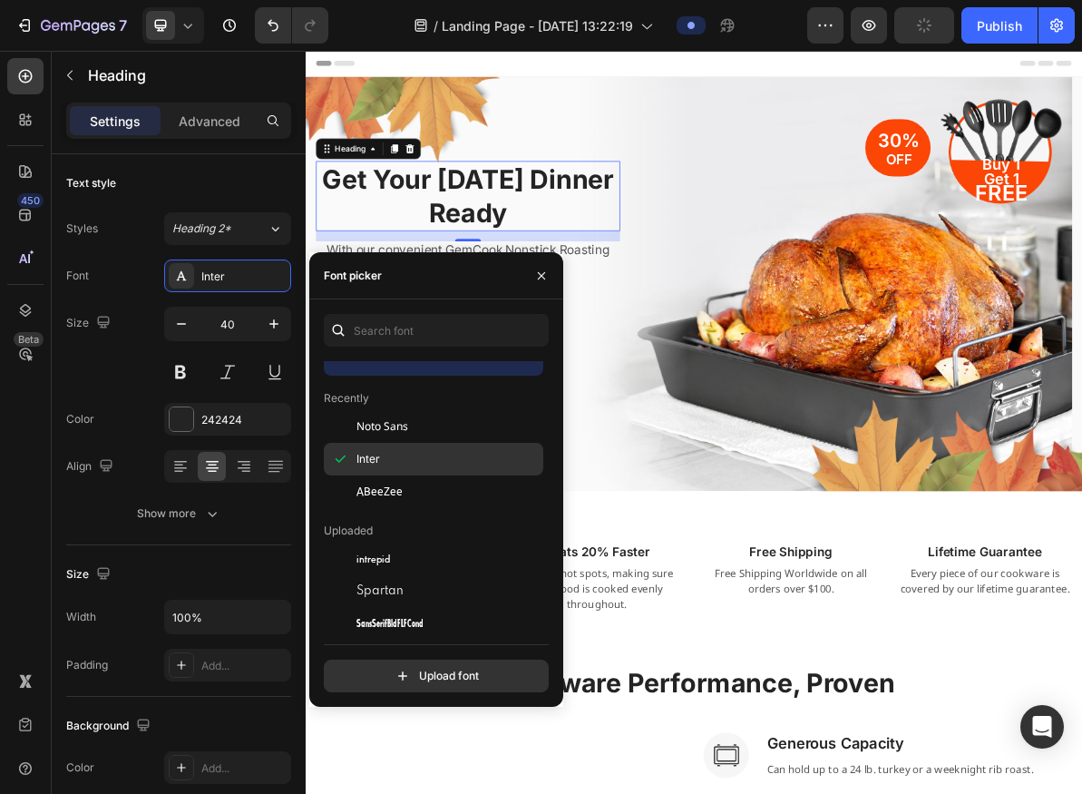
scroll to position [34, 0]
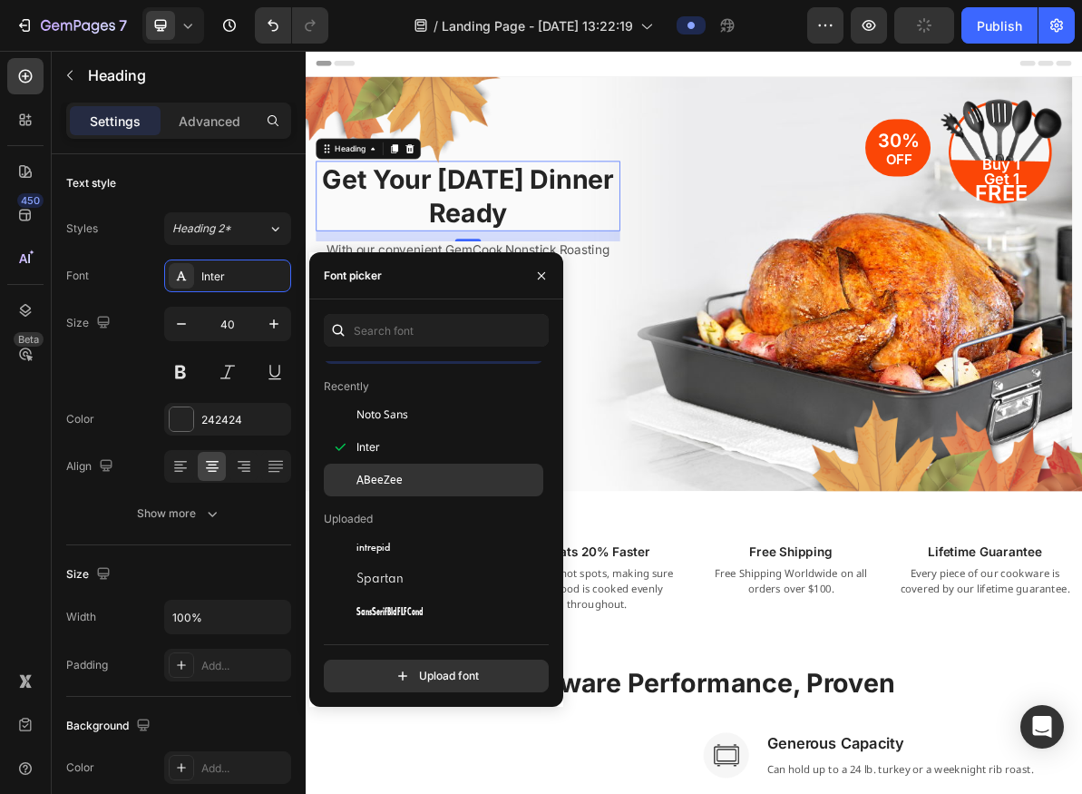
click at [417, 475] on div "ABeeZee" at bounding box center [448, 480] width 183 height 16
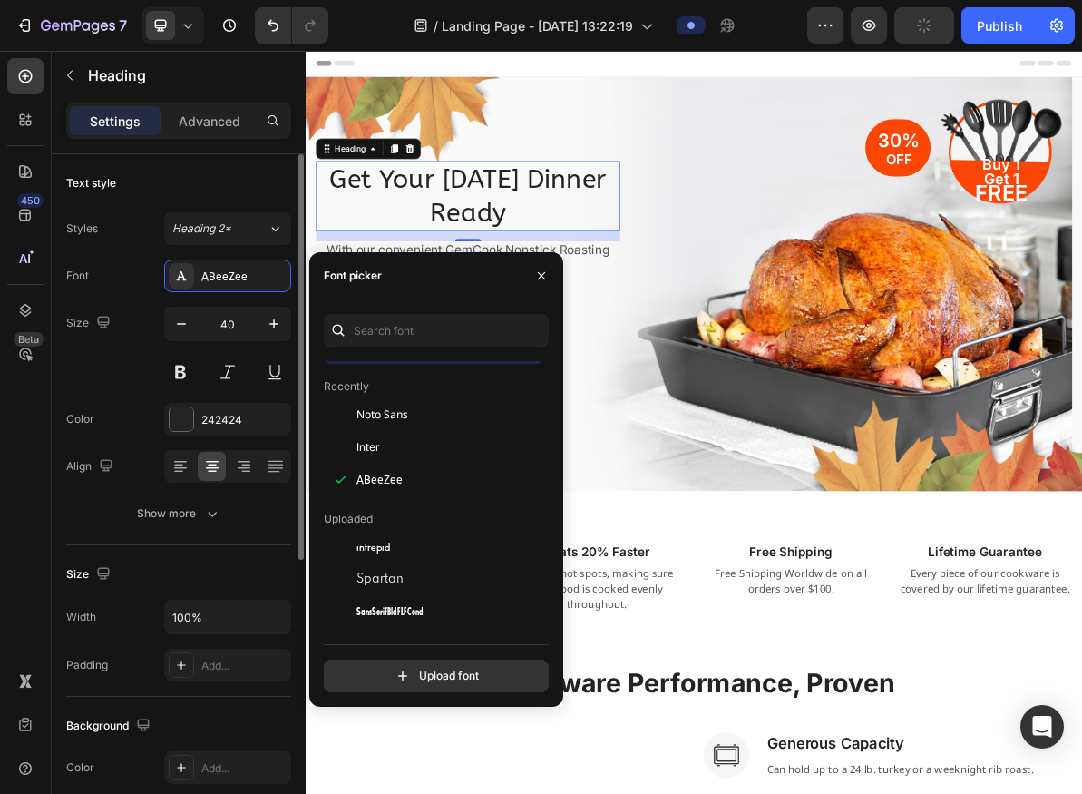
click at [238, 697] on div "Text style Styles Heading 2* Font ABeeZee Size 40 Color 242424 Align Show more" at bounding box center [178, 772] width 225 height 150
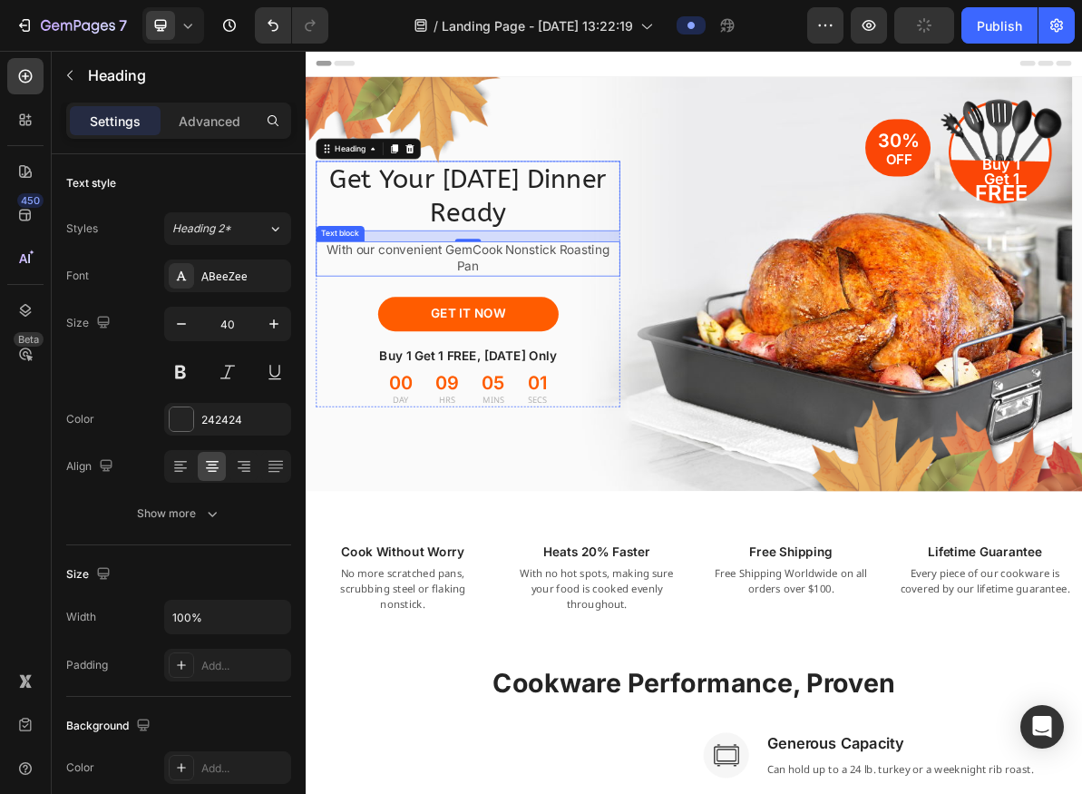
click at [547, 356] on p "With our convenient GemCook Nonstick Roasting Pan" at bounding box center [533, 342] width 423 height 44
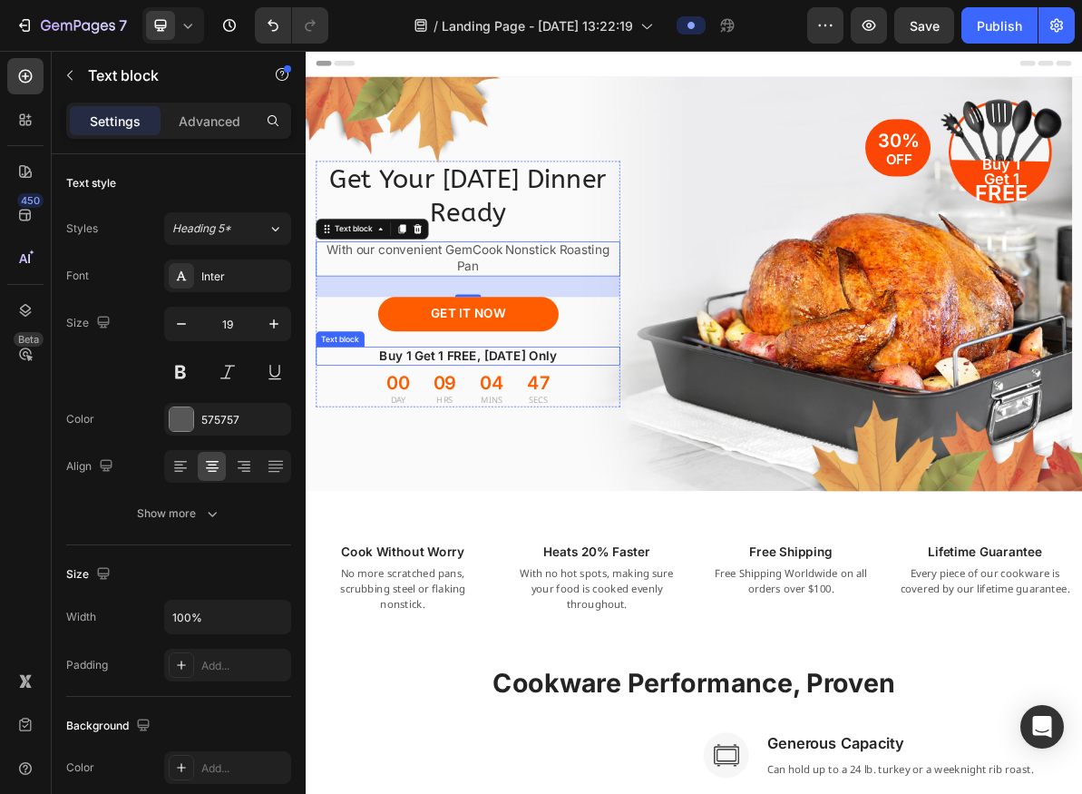
click at [523, 476] on p "Buy 1 Get 1 FREE, [DATE] Only" at bounding box center [533, 479] width 423 height 23
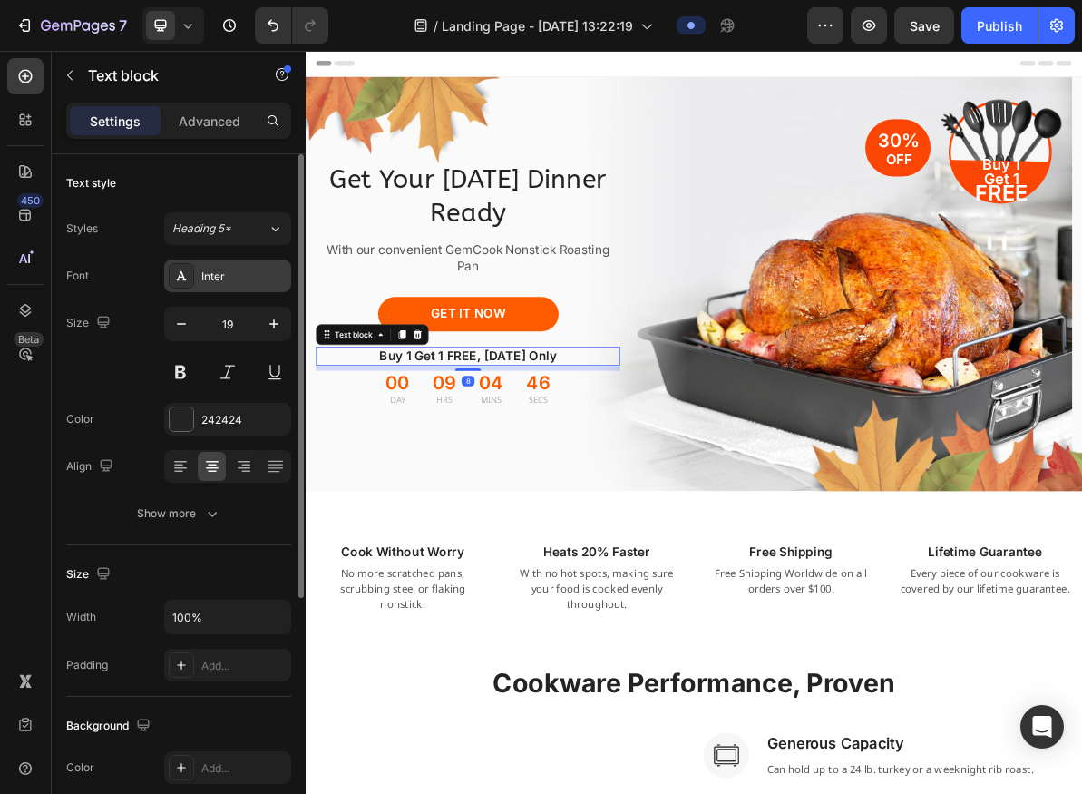
click at [250, 283] on div "Inter" at bounding box center [243, 277] width 85 height 16
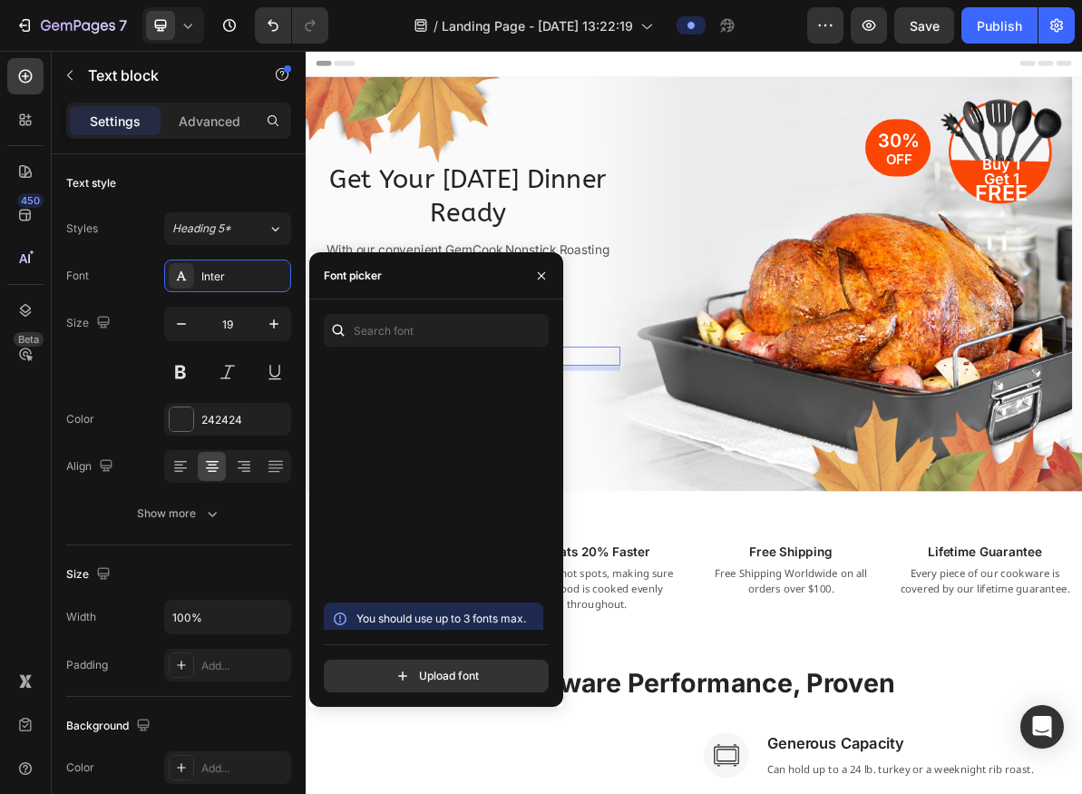
scroll to position [1159, 0]
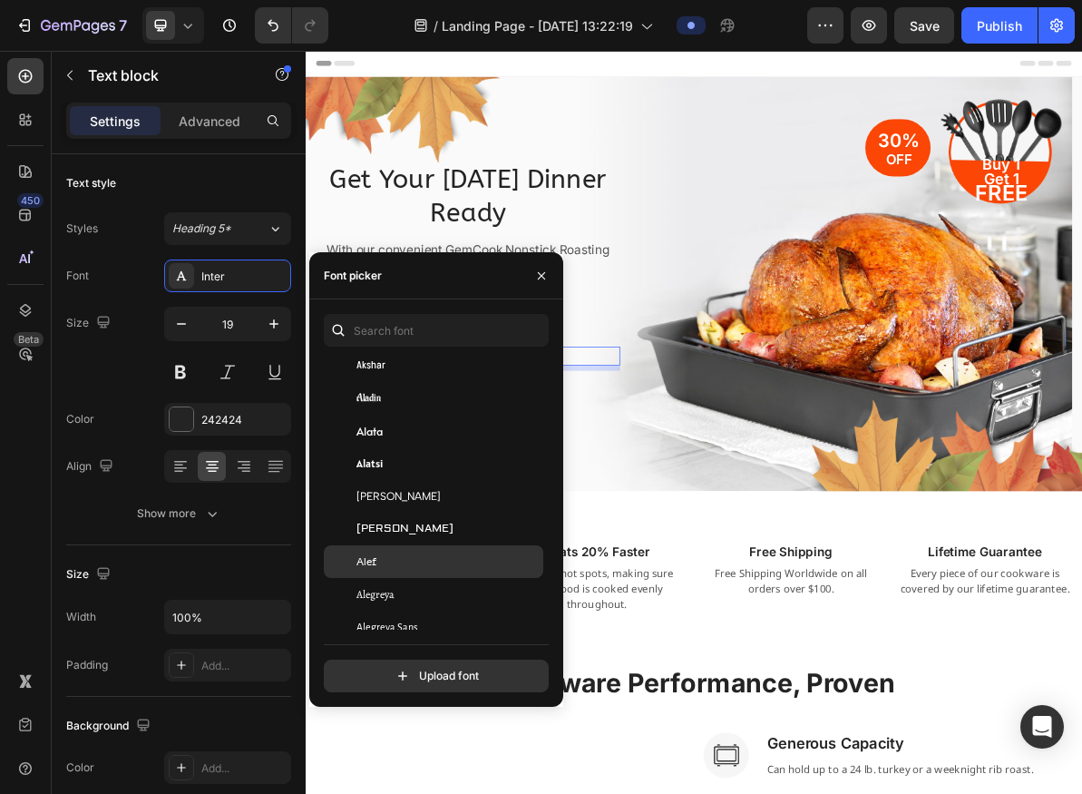
click at [416, 559] on div "Alef" at bounding box center [448, 561] width 183 height 16
click at [544, 275] on icon "button" at bounding box center [541, 276] width 15 height 15
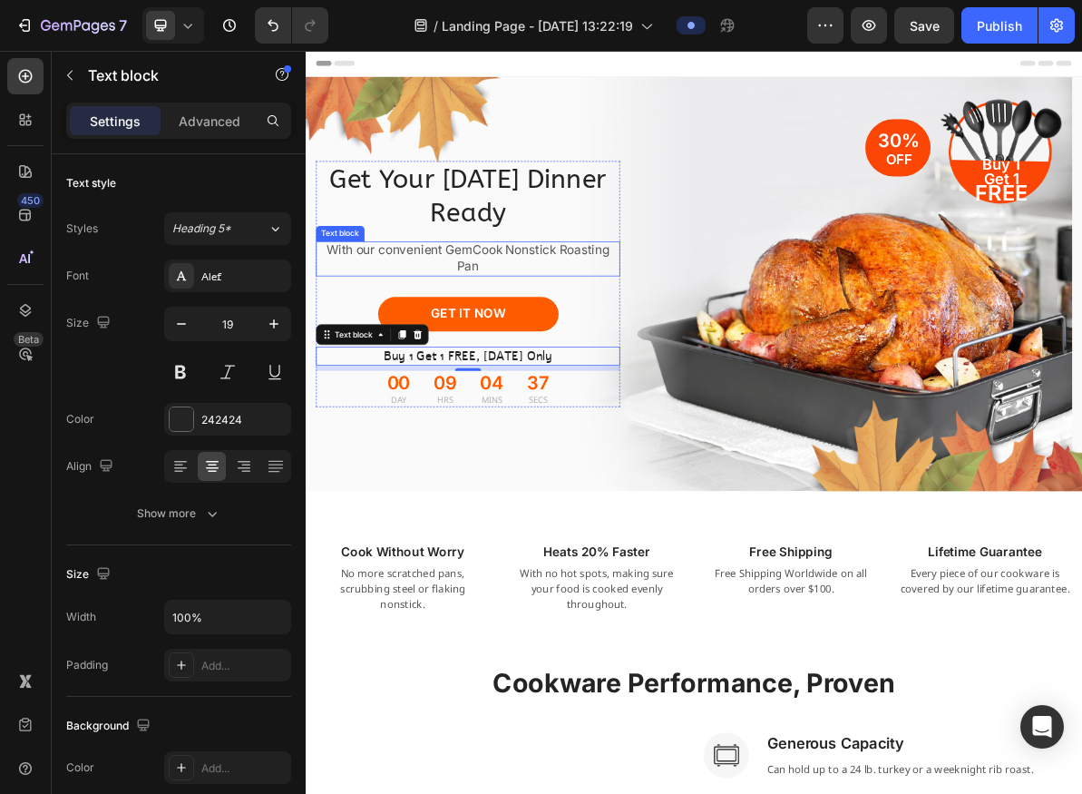
click at [561, 332] on p "With our convenient GemCook Nonstick Roasting Pan" at bounding box center [533, 342] width 423 height 44
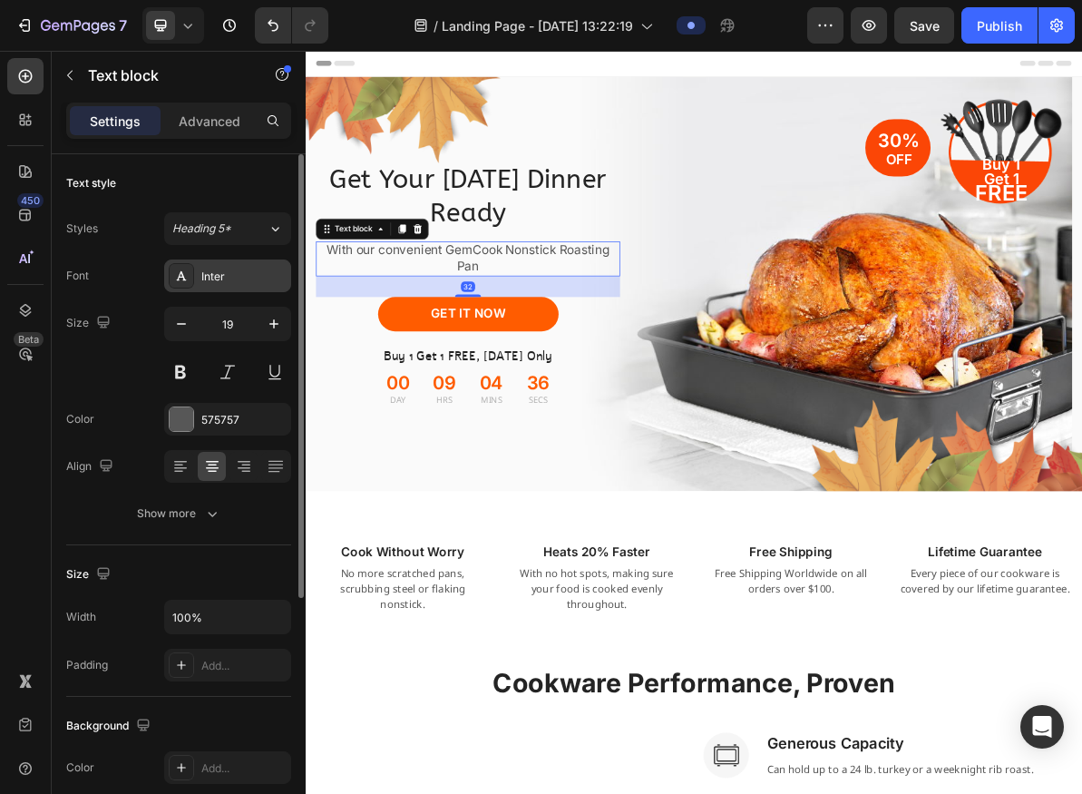
click at [231, 273] on div "Inter" at bounding box center [243, 277] width 85 height 16
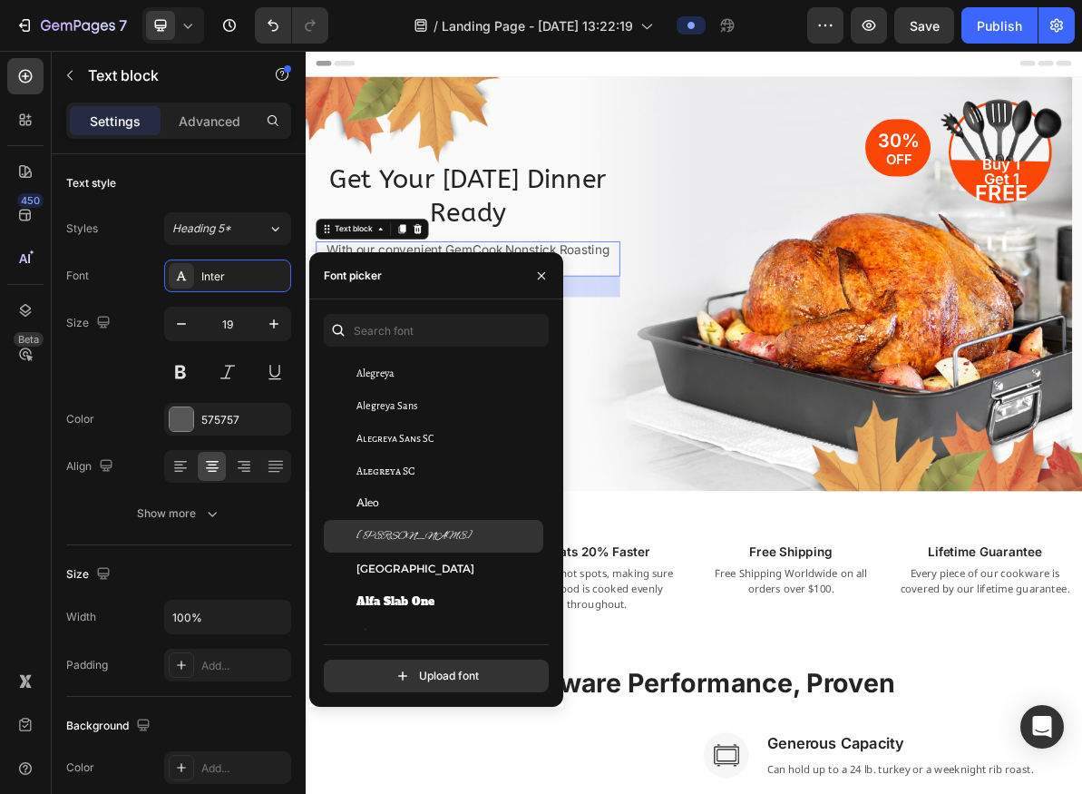
scroll to position [1441, 0]
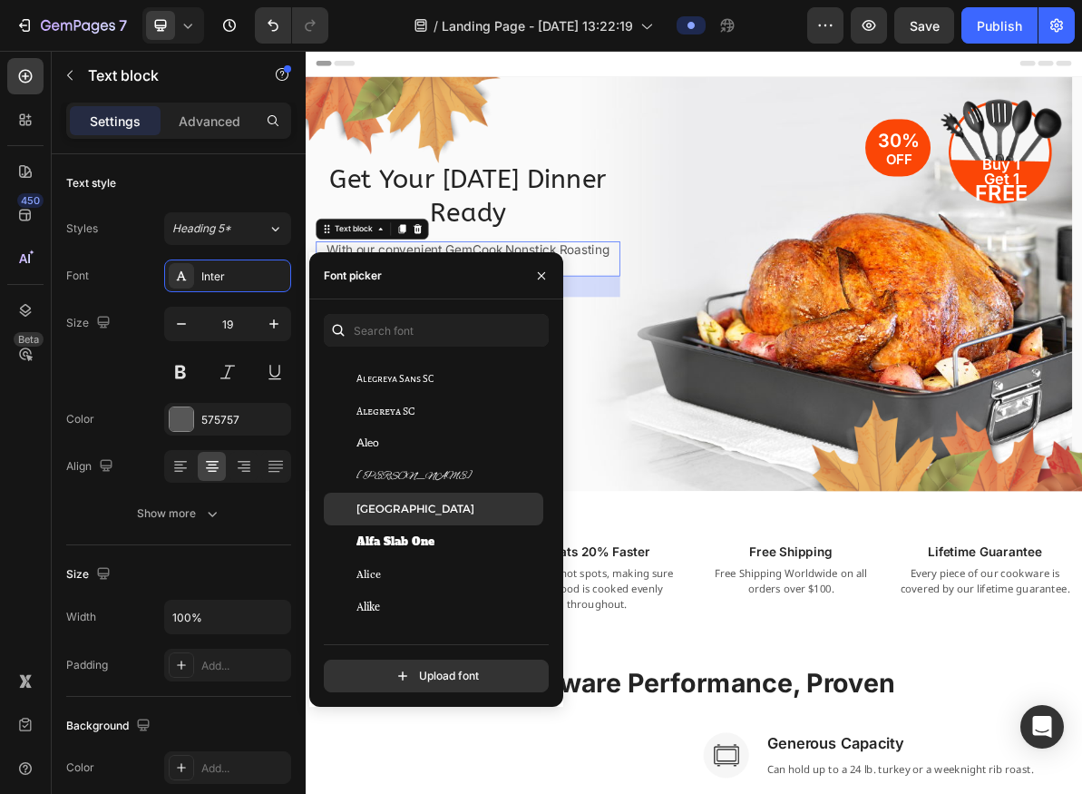
click at [435, 516] on div "[GEOGRAPHIC_DATA]" at bounding box center [448, 509] width 183 height 16
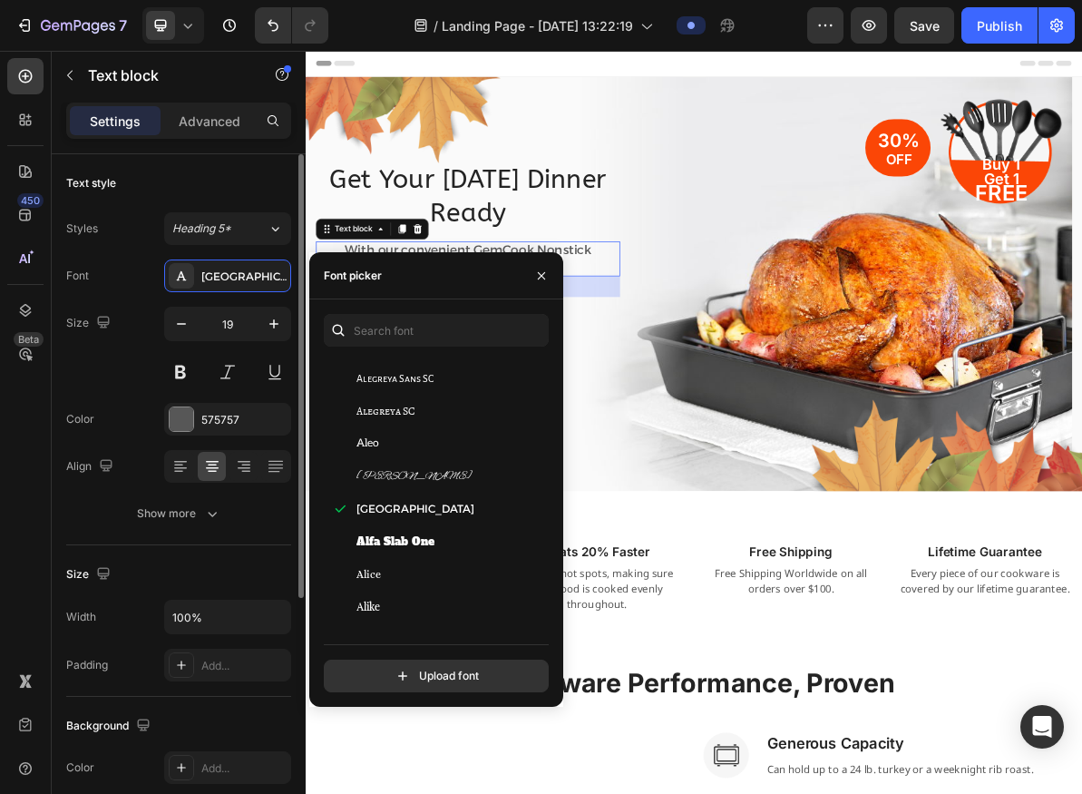
click at [255, 697] on div "Text style Styles Heading 5* Font Alexandria Size 19 Color 575757 Align Show mo…" at bounding box center [178, 772] width 225 height 150
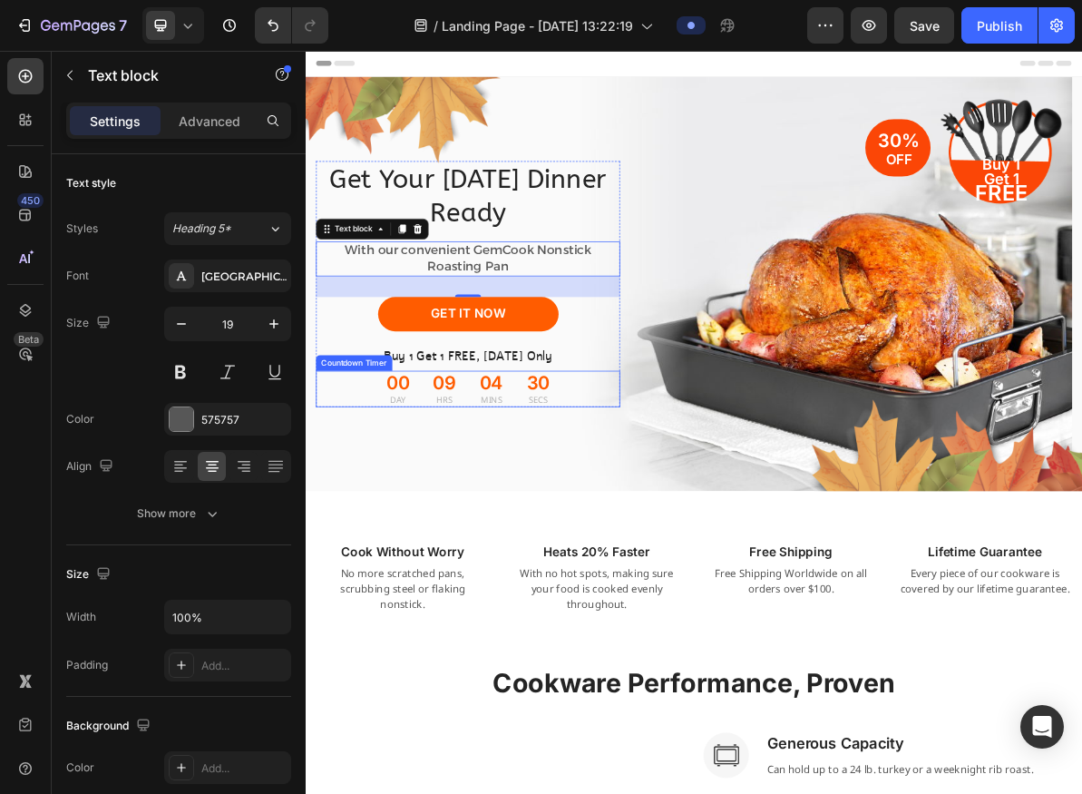
scroll to position [287, 0]
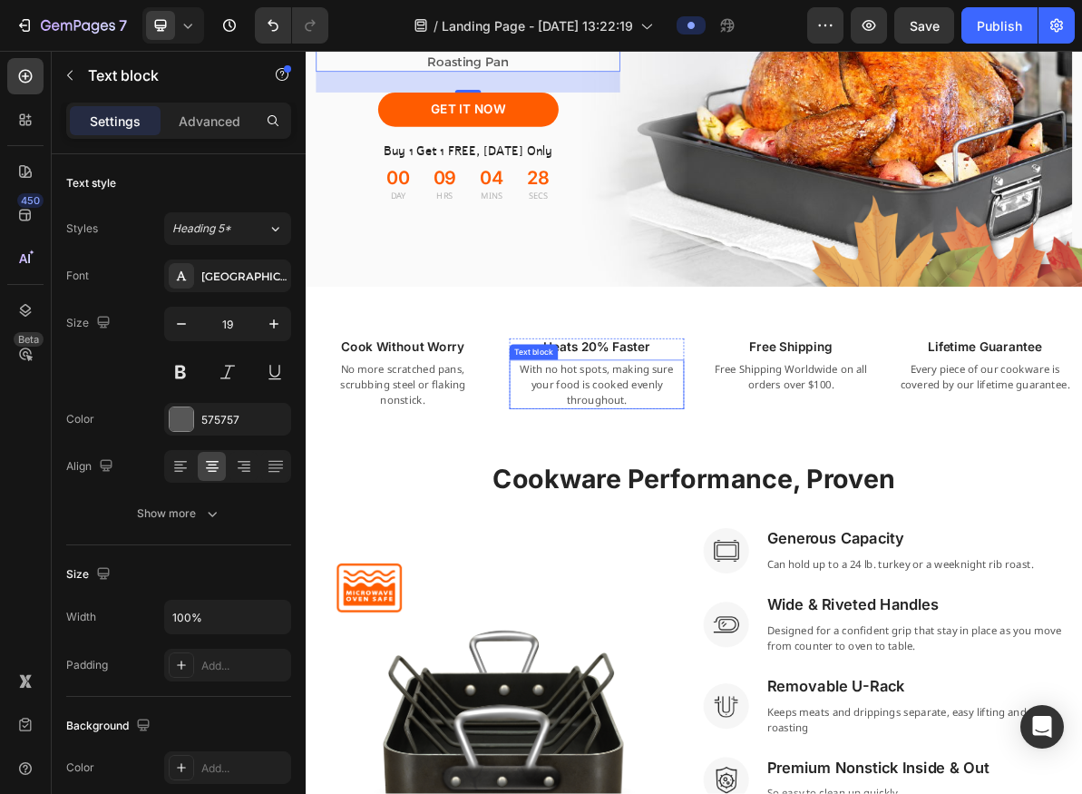
click at [731, 507] on p "With no hot spots, making sure your food is cooked evenly throughout." at bounding box center [713, 518] width 241 height 65
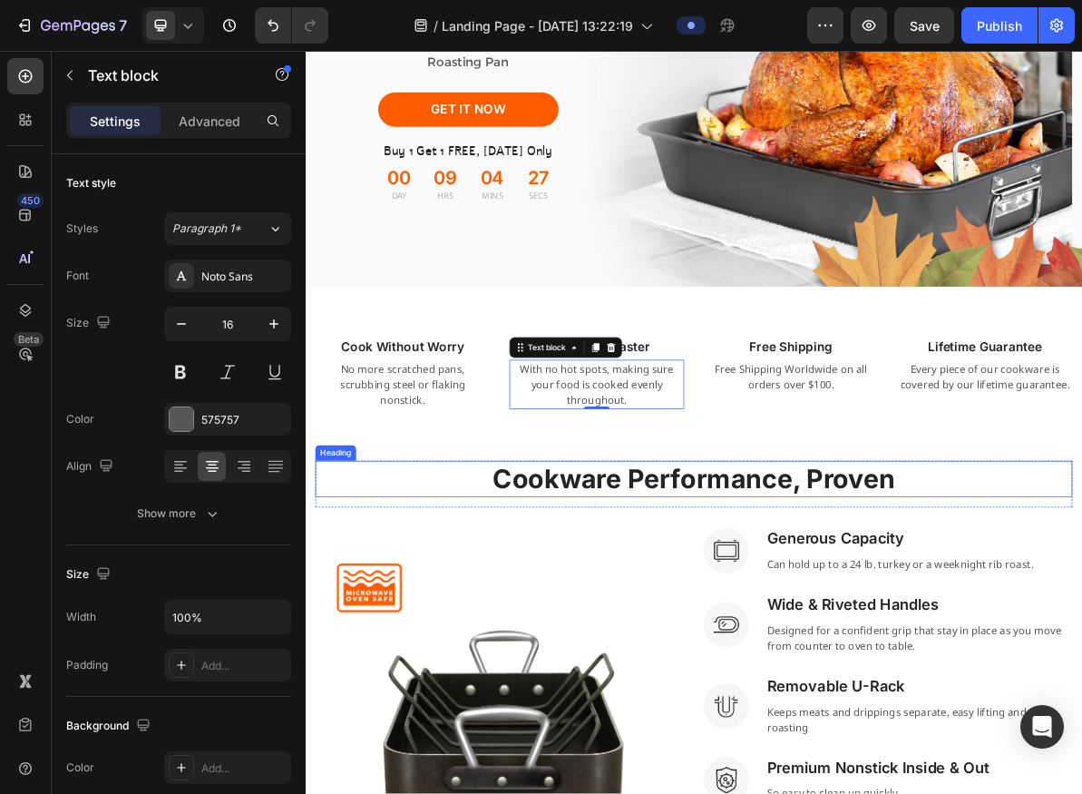
click at [695, 641] on p "Cookware Performance, Proven" at bounding box center [850, 651] width 1058 height 47
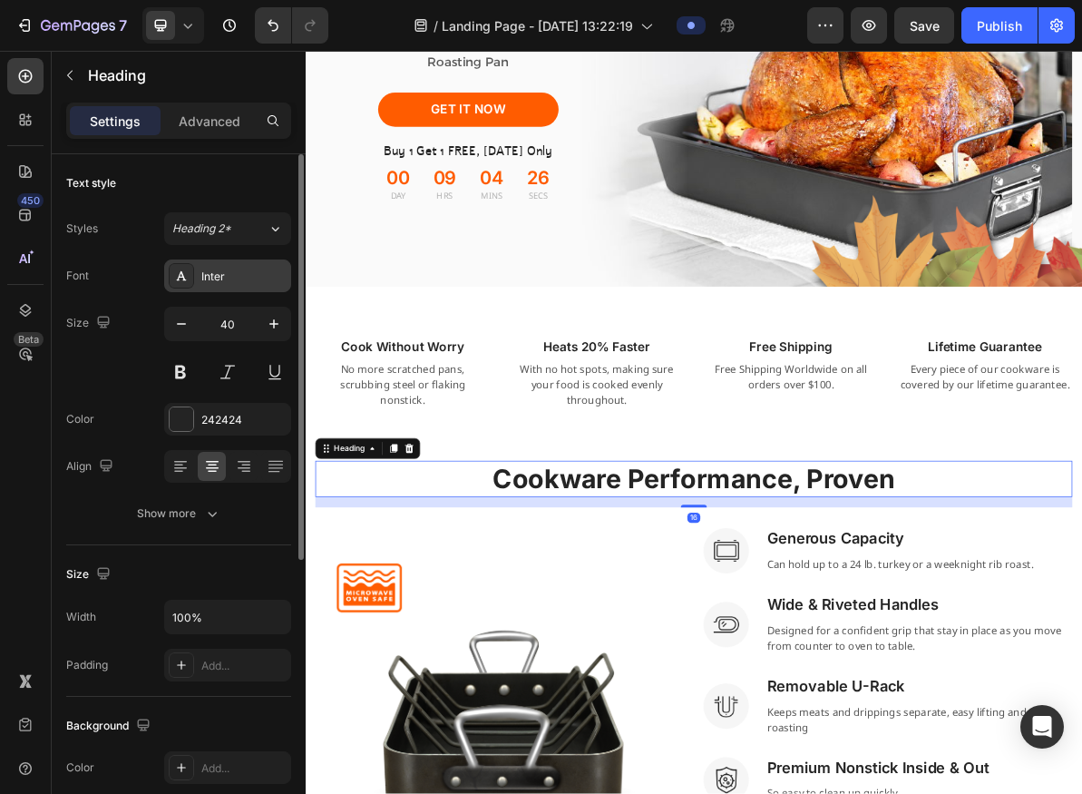
click at [238, 279] on div "Inter" at bounding box center [243, 277] width 85 height 16
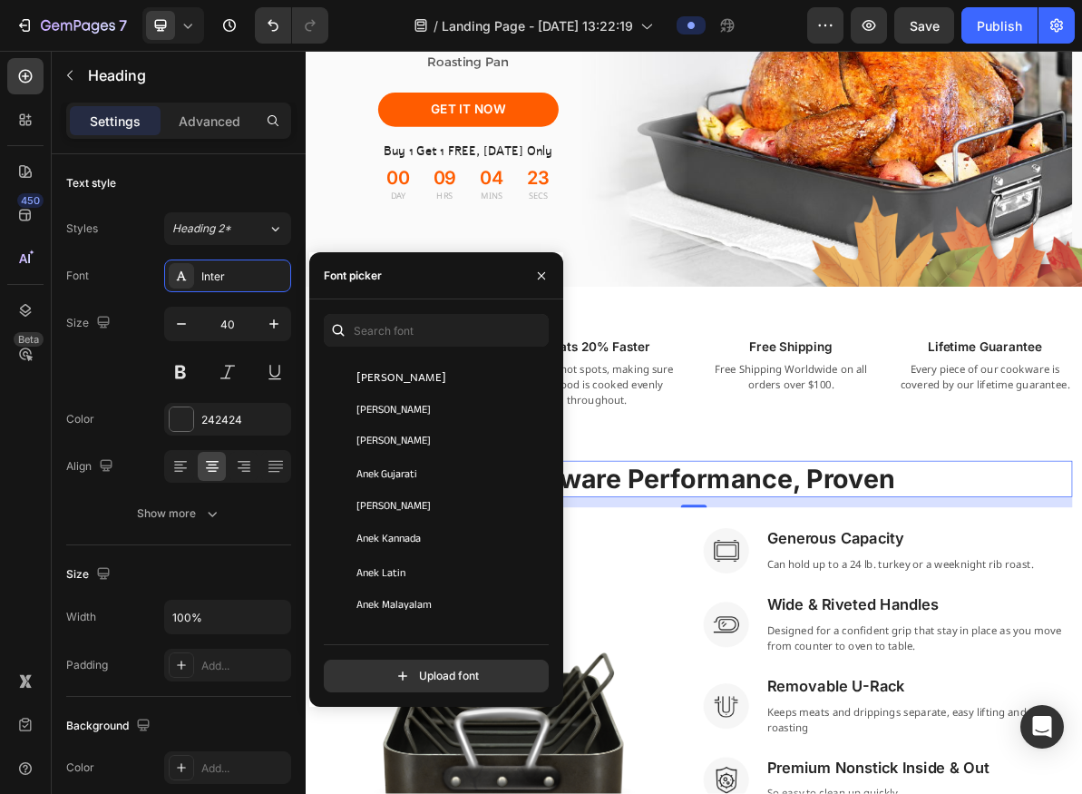
scroll to position [2901, 0]
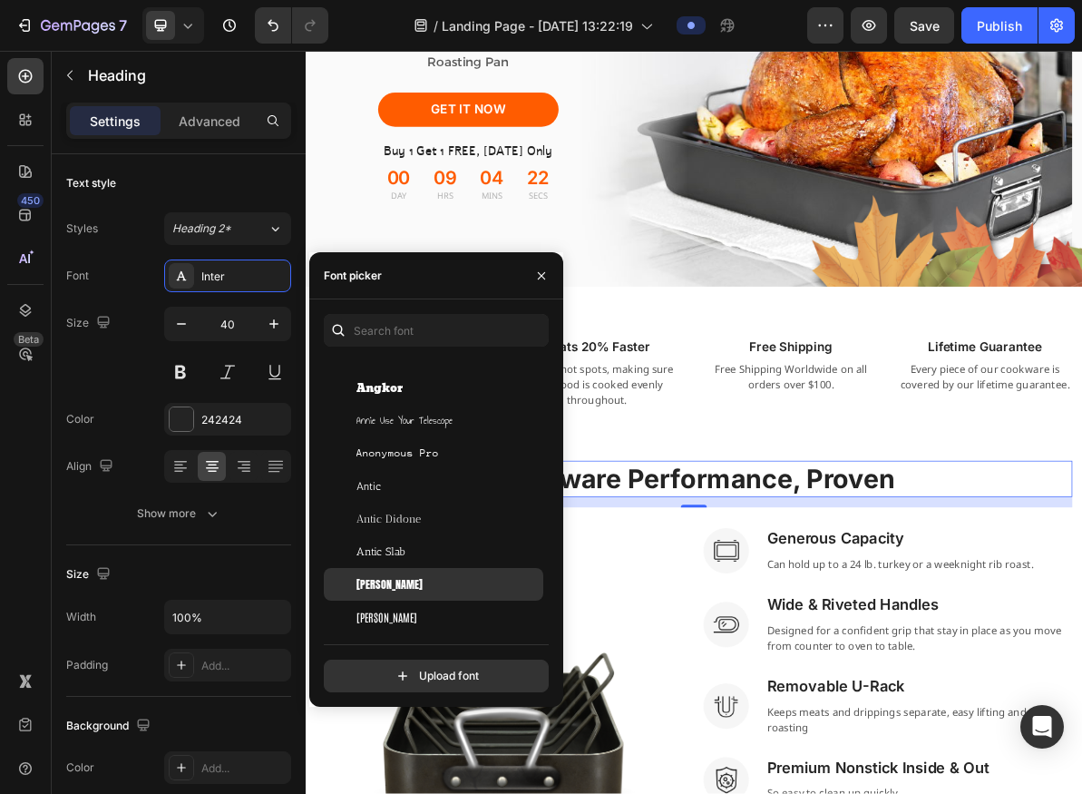
click at [417, 581] on div "[PERSON_NAME]" at bounding box center [448, 584] width 183 height 16
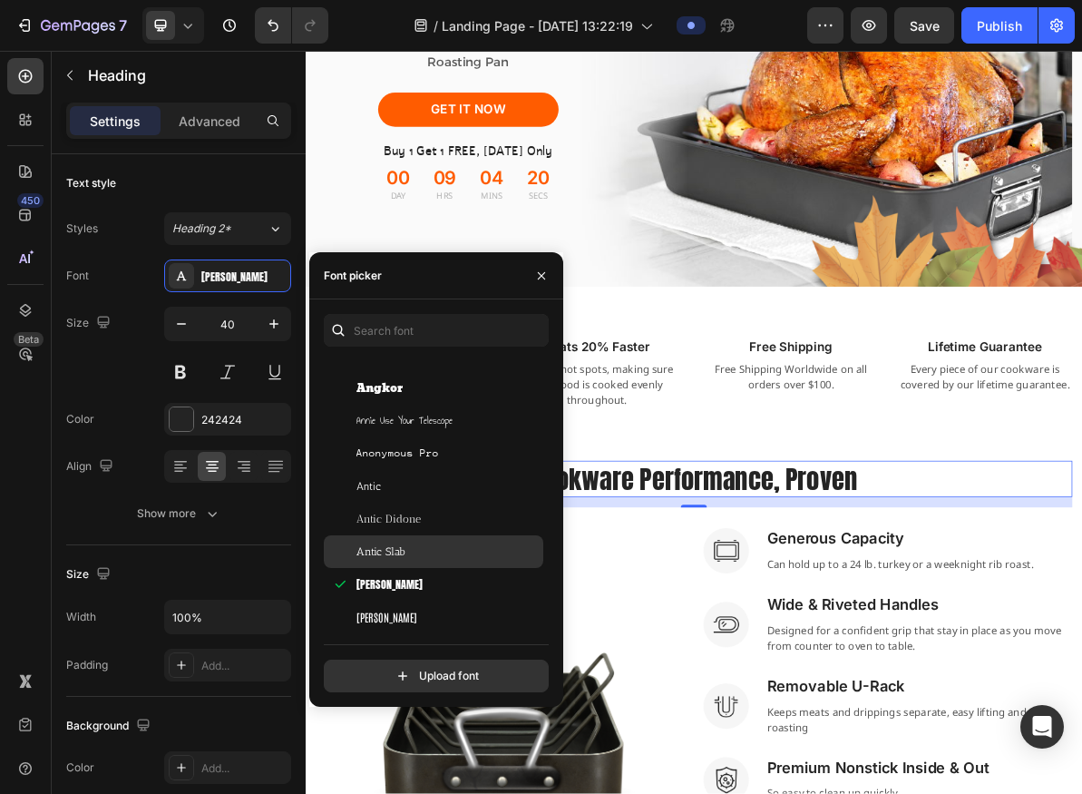
click at [433, 537] on div "Antic Slab" at bounding box center [434, 551] width 220 height 33
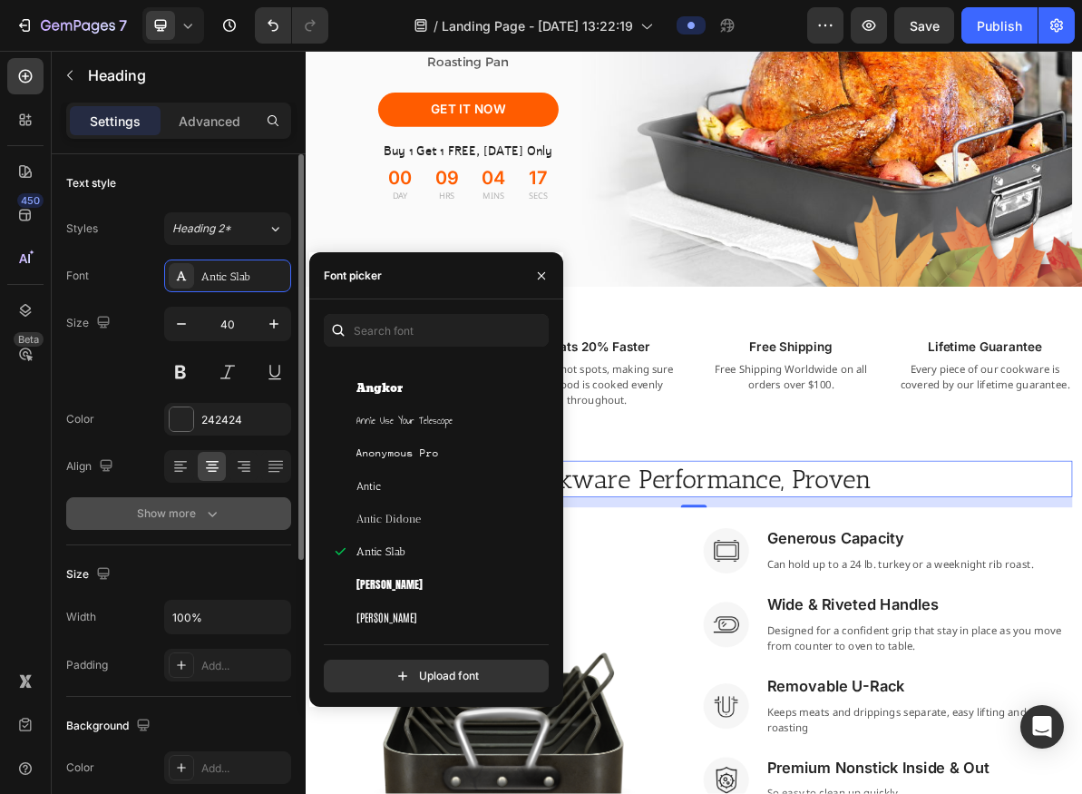
click at [190, 525] on button "Show more" at bounding box center [178, 513] width 225 height 33
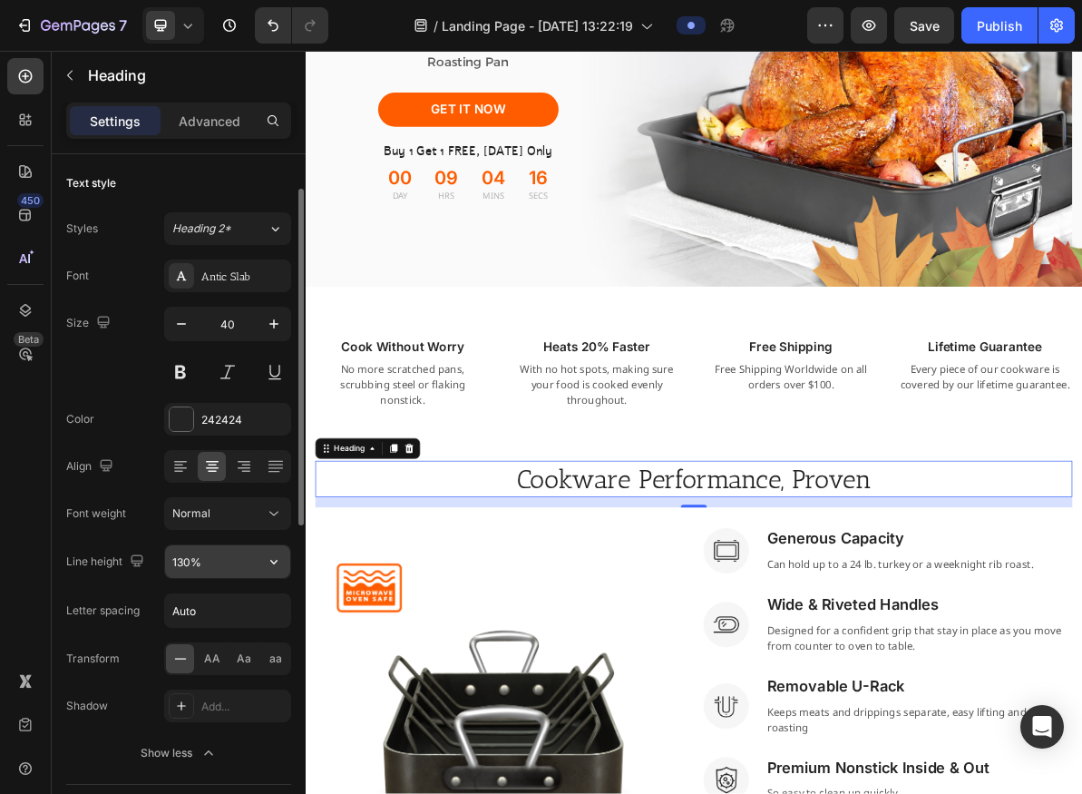
scroll to position [24, 0]
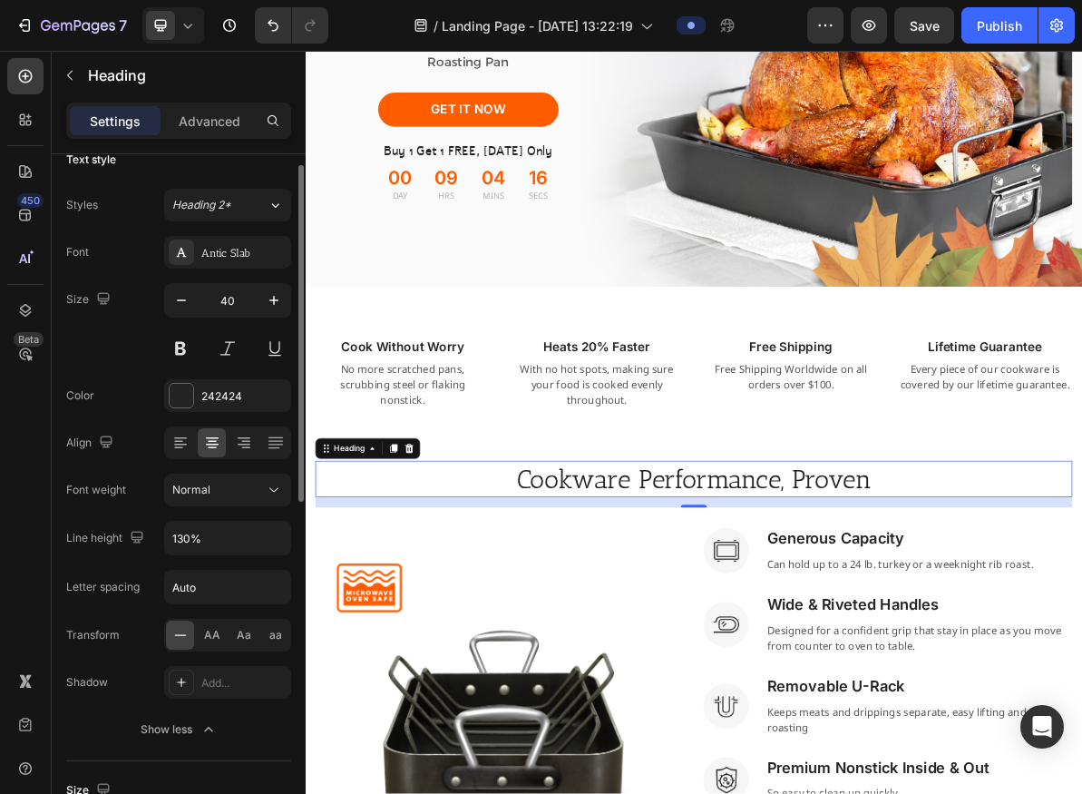
click at [239, 511] on div "Font Antic Slab Size 40 Color 242424 Align Font weight Normal Line height 130% …" at bounding box center [178, 491] width 225 height 510
click at [243, 505] on button "Normal" at bounding box center [227, 490] width 127 height 33
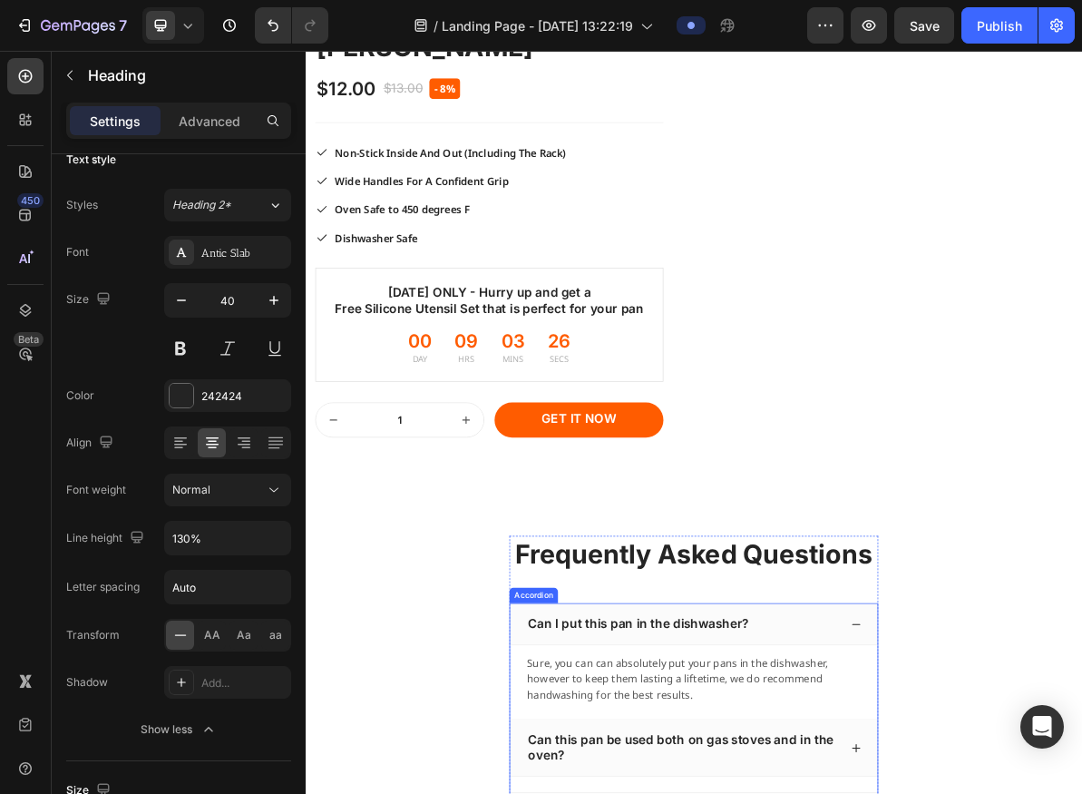
scroll to position [1971, 0]
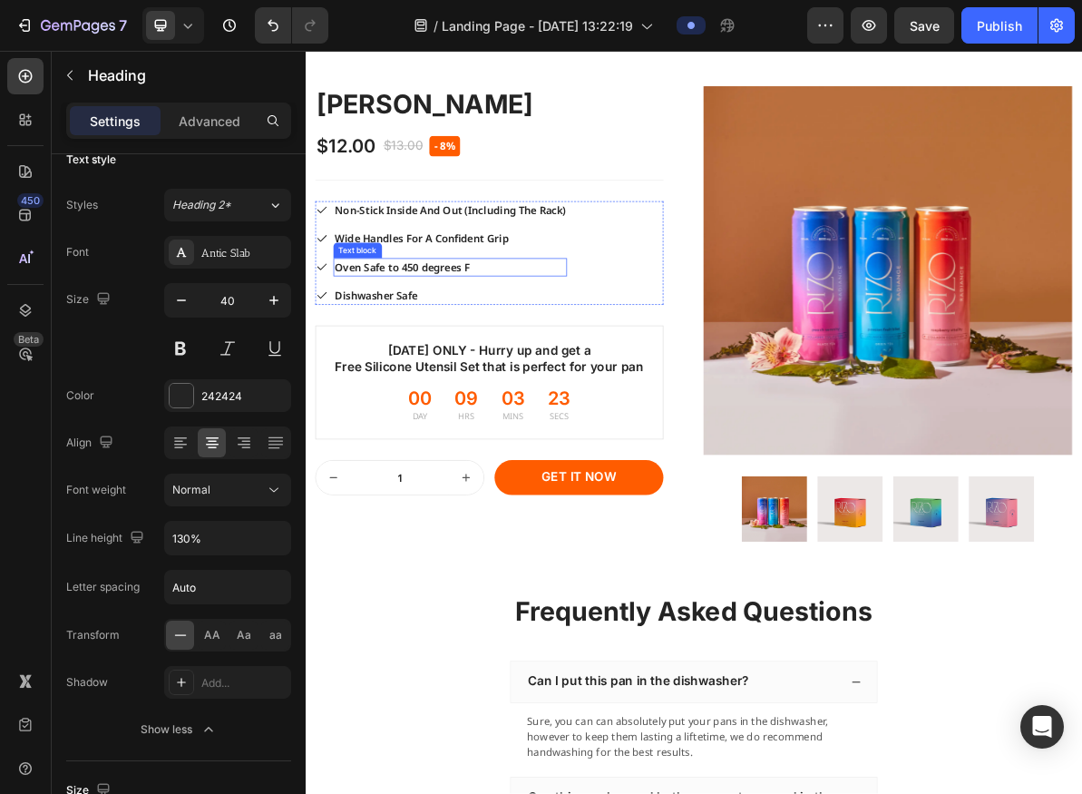
click at [467, 366] on p "Oven Safe to 450 degrees F" at bounding box center [509, 355] width 324 height 22
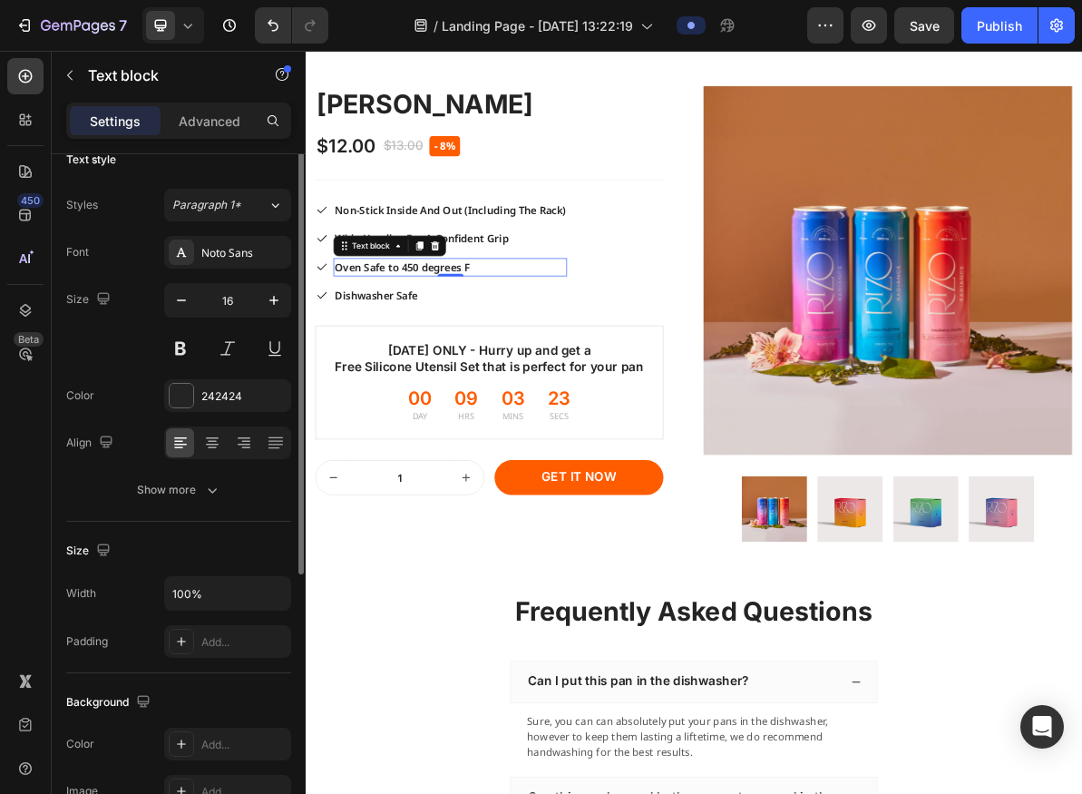
scroll to position [0, 0]
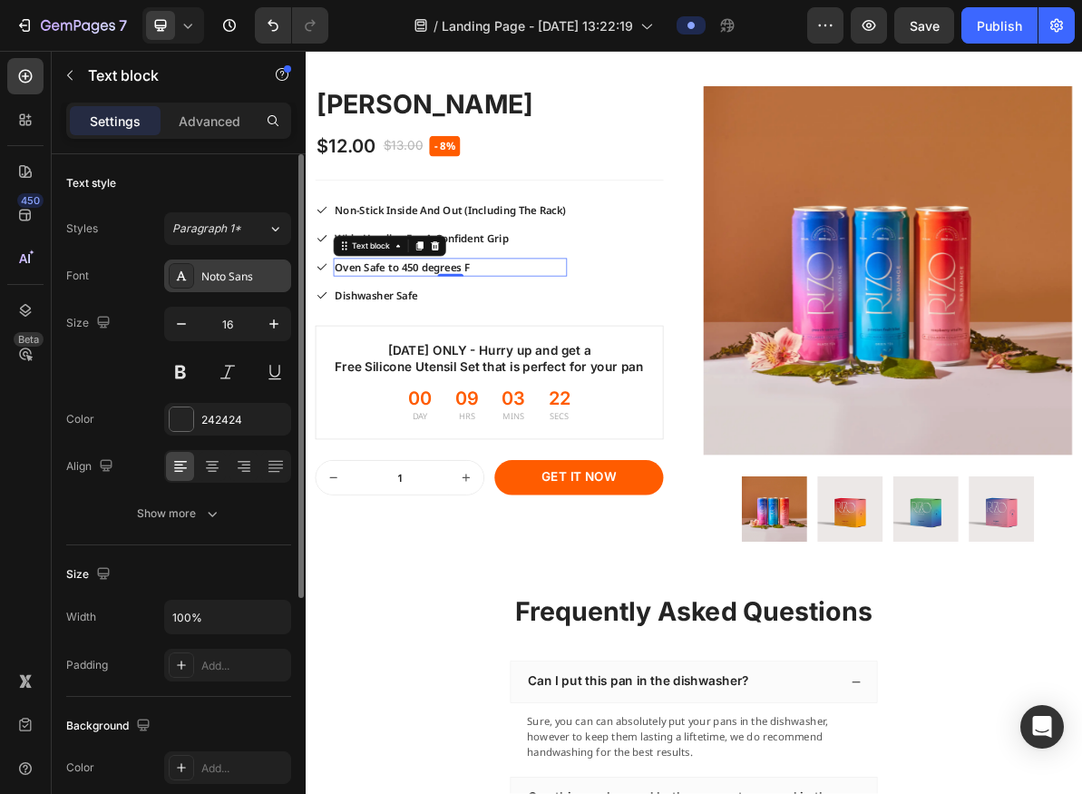
click at [250, 285] on div "Noto Sans" at bounding box center [227, 275] width 127 height 33
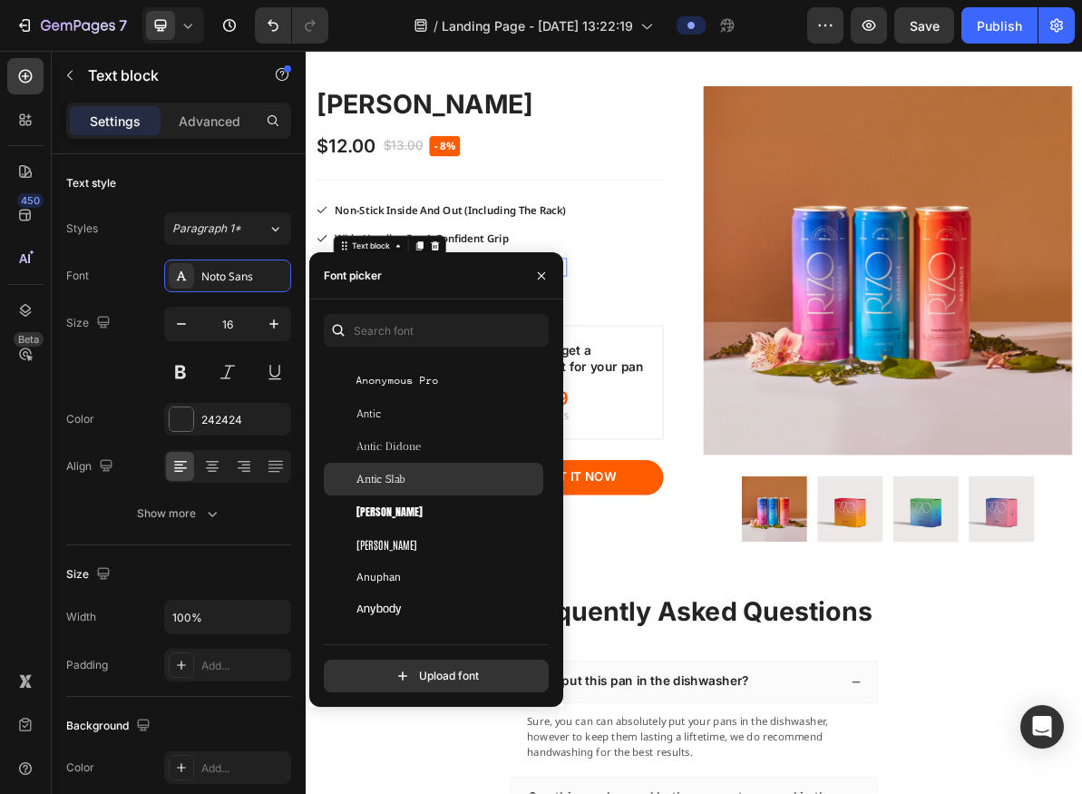
scroll to position [3085, 0]
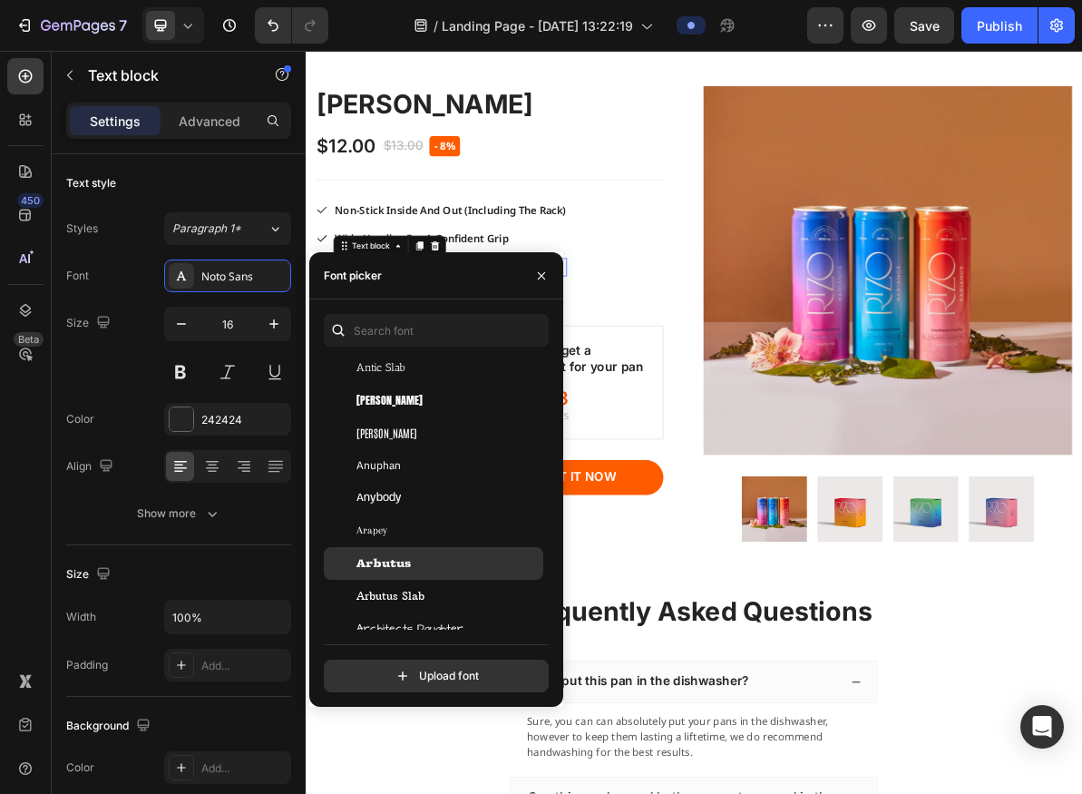
click at [402, 564] on span "Arbutus" at bounding box center [384, 563] width 54 height 16
click at [536, 273] on icon "button" at bounding box center [541, 276] width 15 height 15
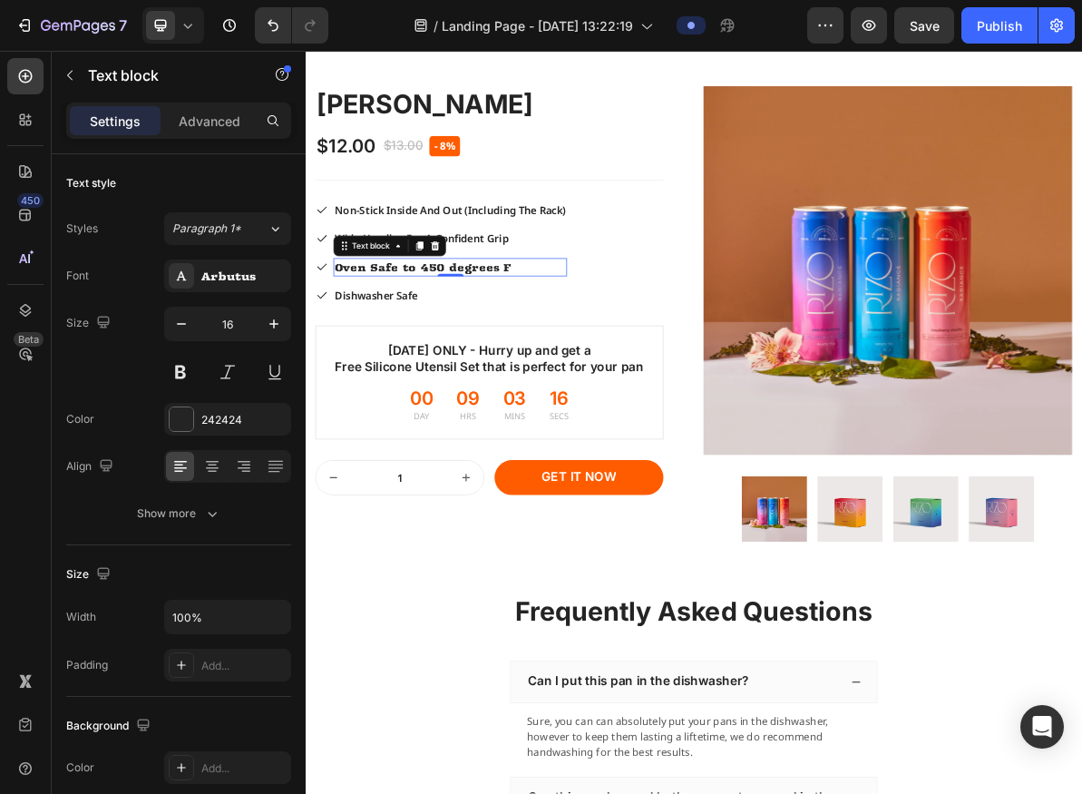
click at [470, 366] on p "Oven Safe to 450 degrees F" at bounding box center [509, 355] width 324 height 22
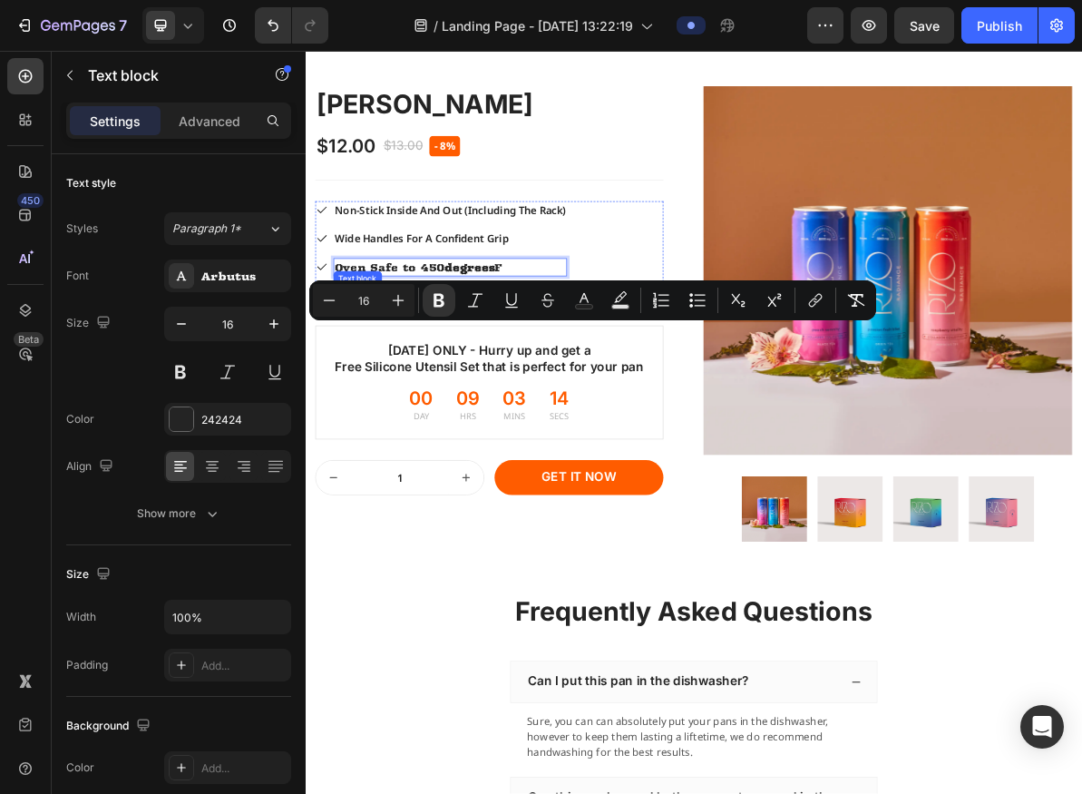
click at [440, 406] on p "Dishwasher Safe" at bounding box center [509, 395] width 324 height 22
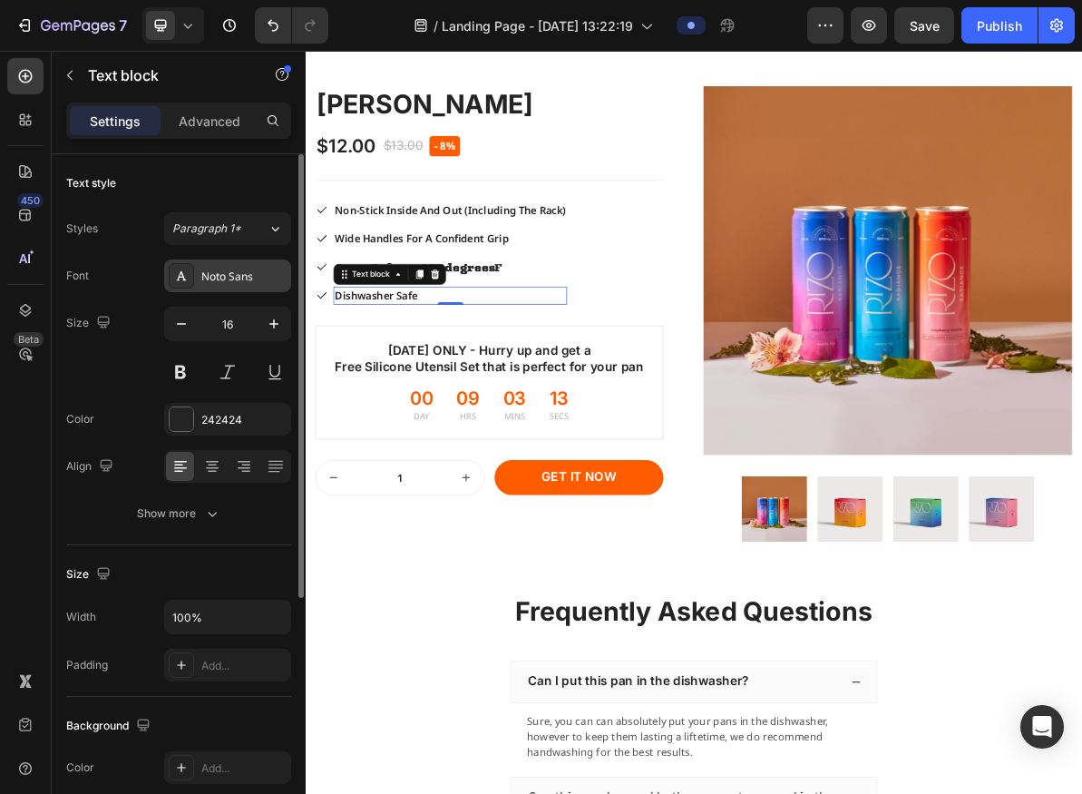
click at [246, 285] on div "Noto Sans" at bounding box center [227, 275] width 127 height 33
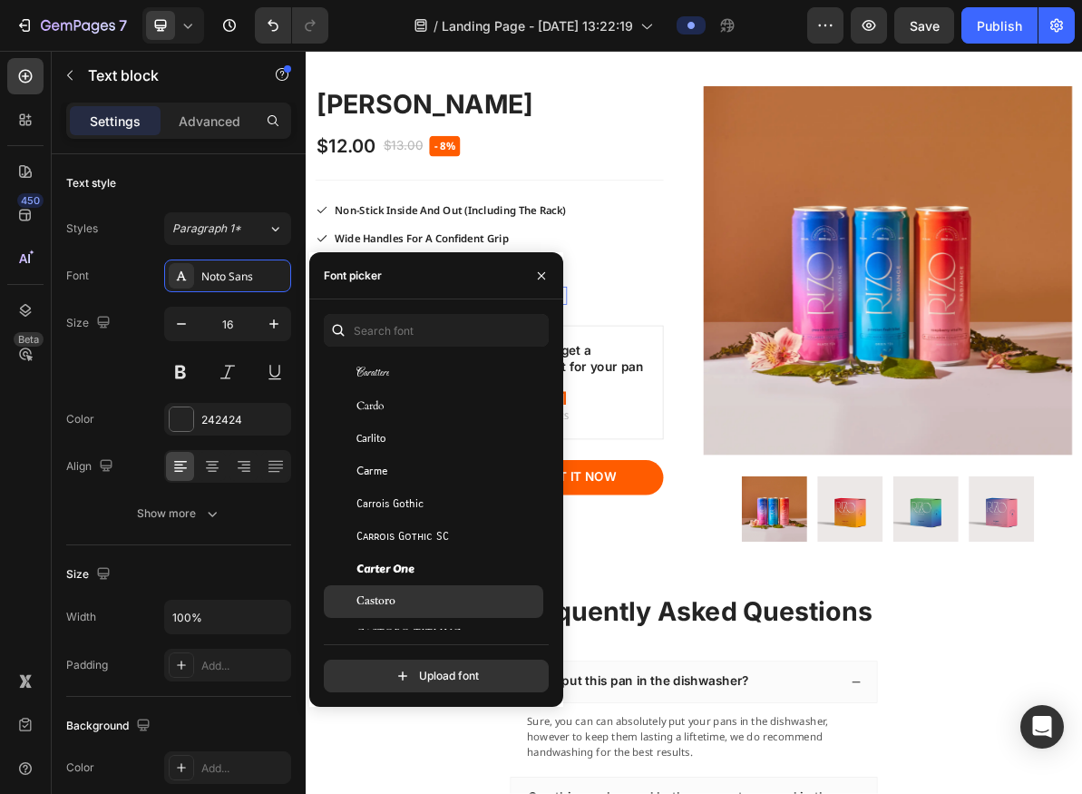
scroll to position [8545, 0]
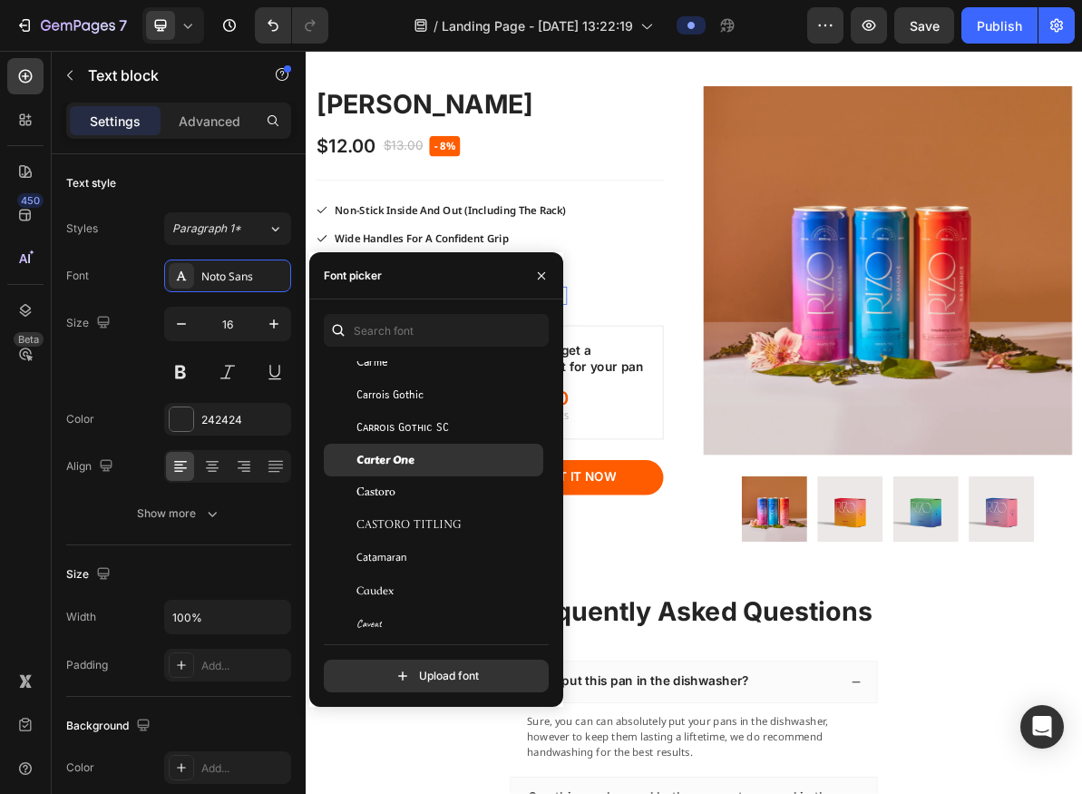
click at [416, 459] on div "Carter One" at bounding box center [448, 460] width 183 height 16
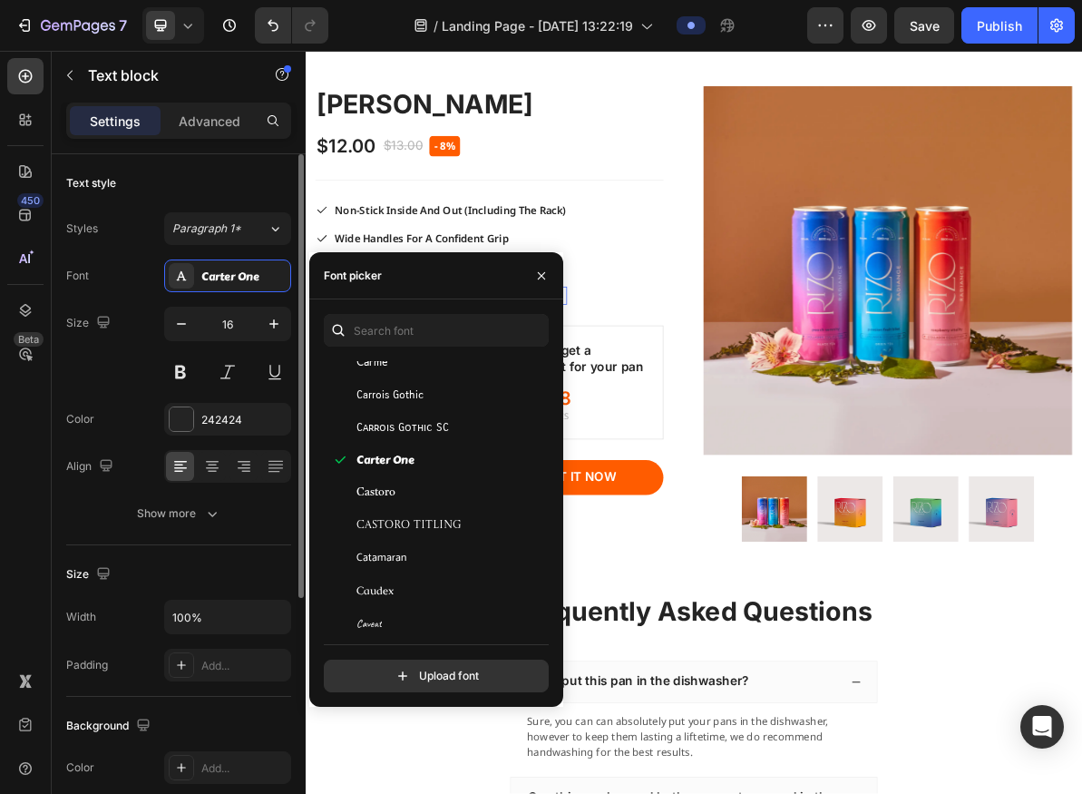
click at [165, 488] on div "[PERSON_NAME] One Size 16 Color 242424 Align Show more" at bounding box center [178, 394] width 225 height 270
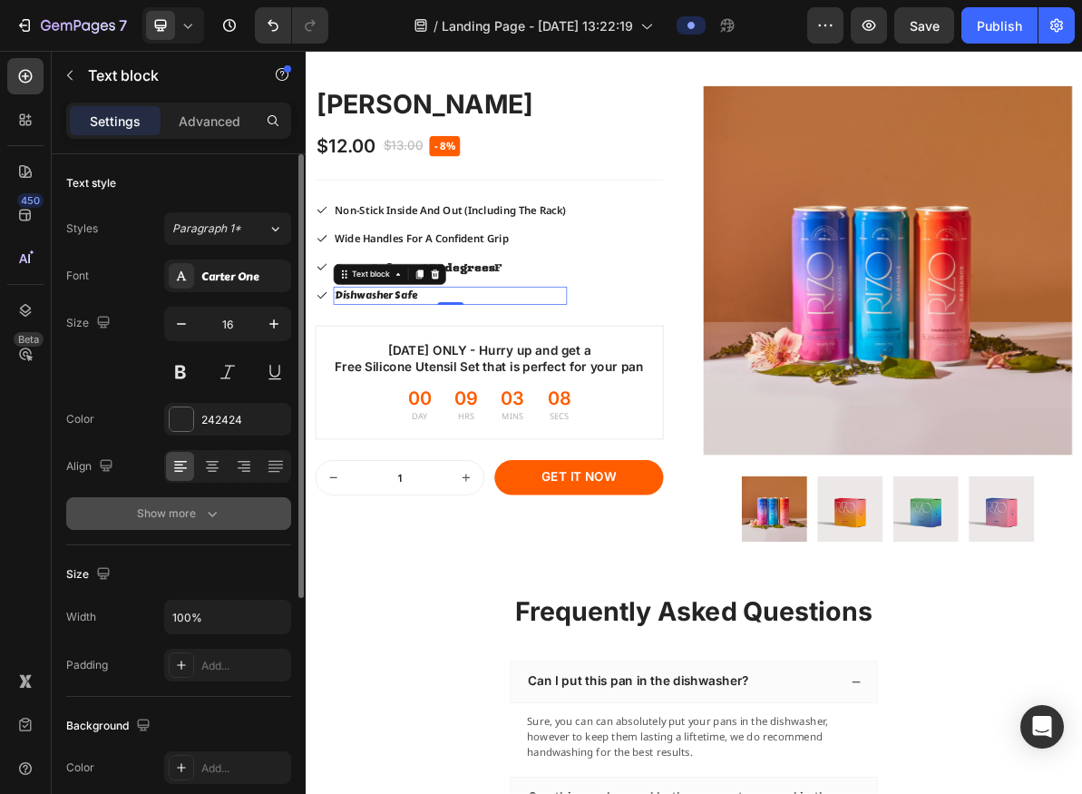
click at [168, 503] on button "Show more" at bounding box center [178, 513] width 225 height 33
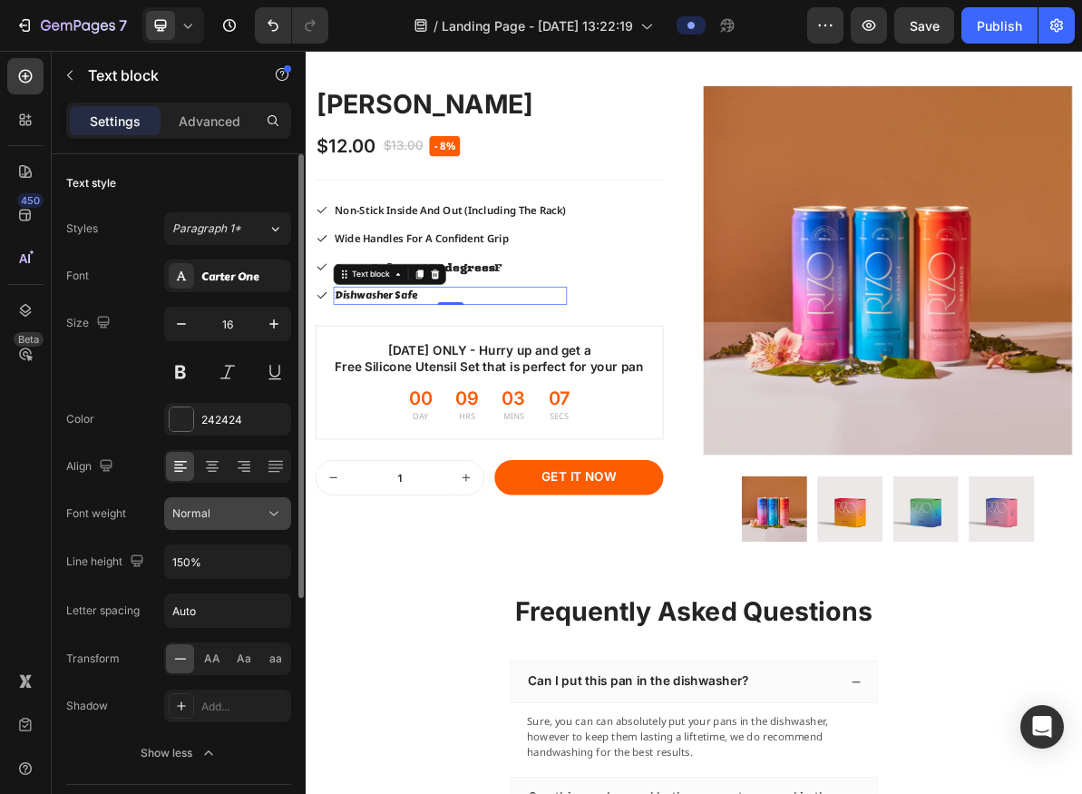
click at [225, 505] on div "Normal" at bounding box center [218, 513] width 93 height 16
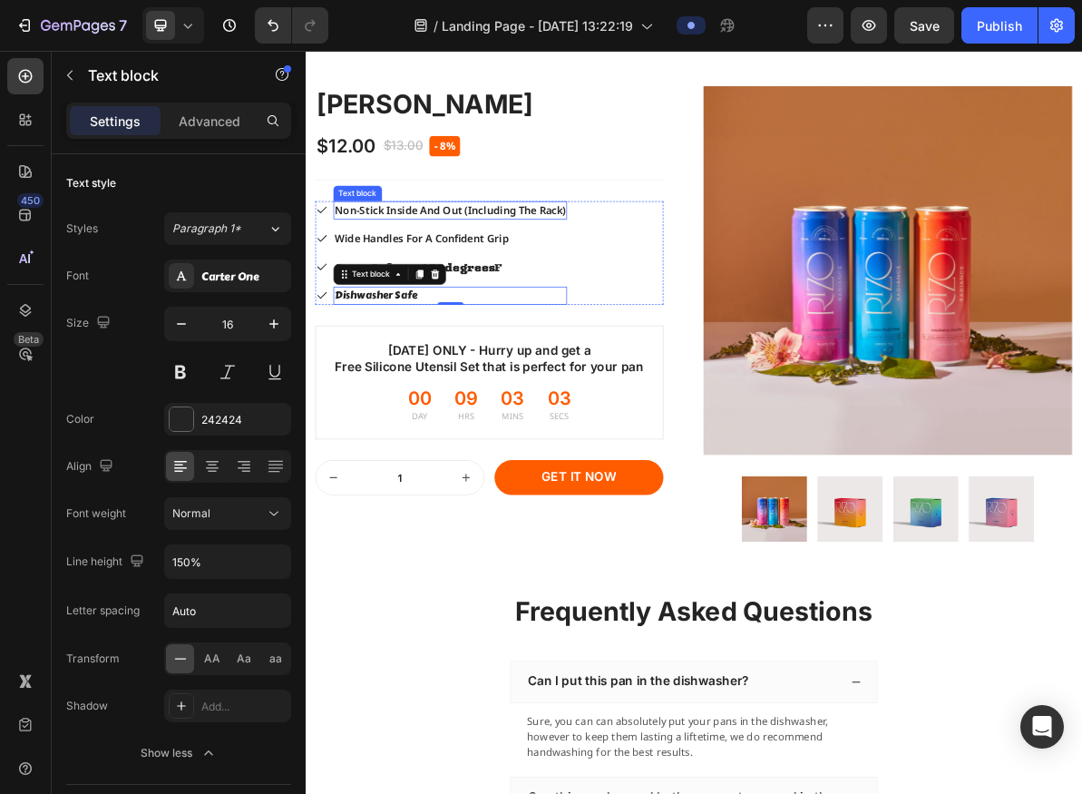
click at [548, 286] on p "Non-Stick Inside And Out (Including The Rack)" at bounding box center [509, 275] width 324 height 22
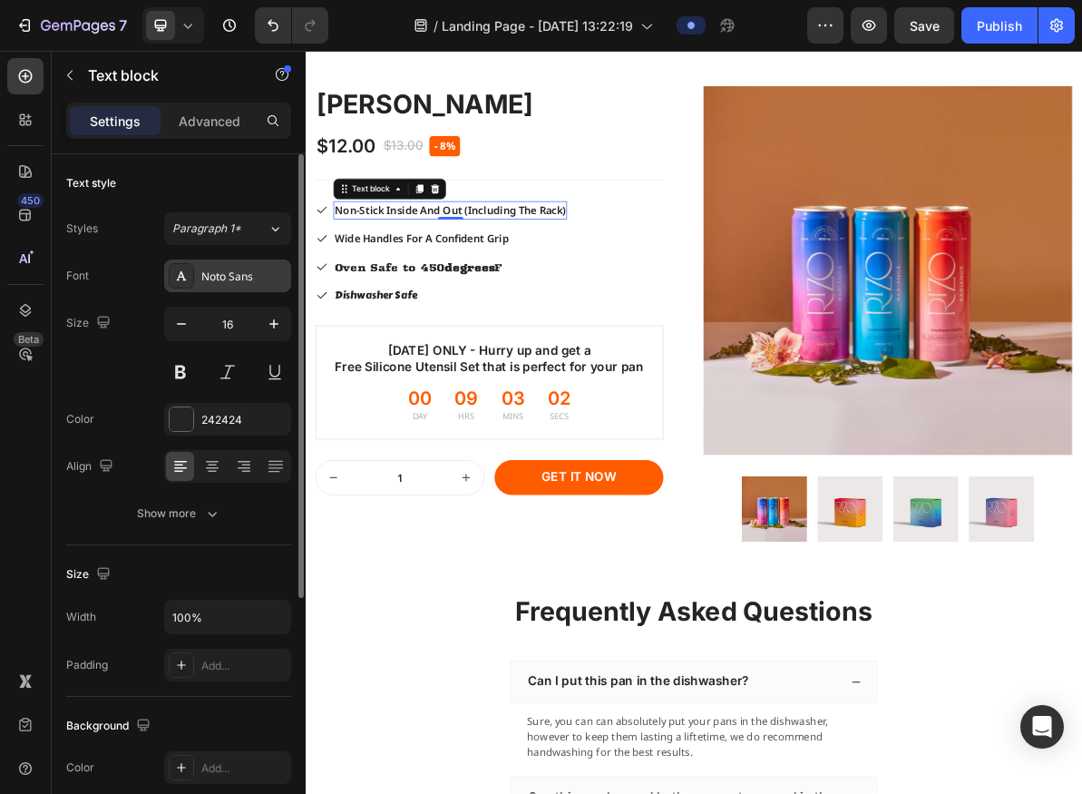
click at [269, 285] on div "Noto Sans" at bounding box center [227, 275] width 127 height 33
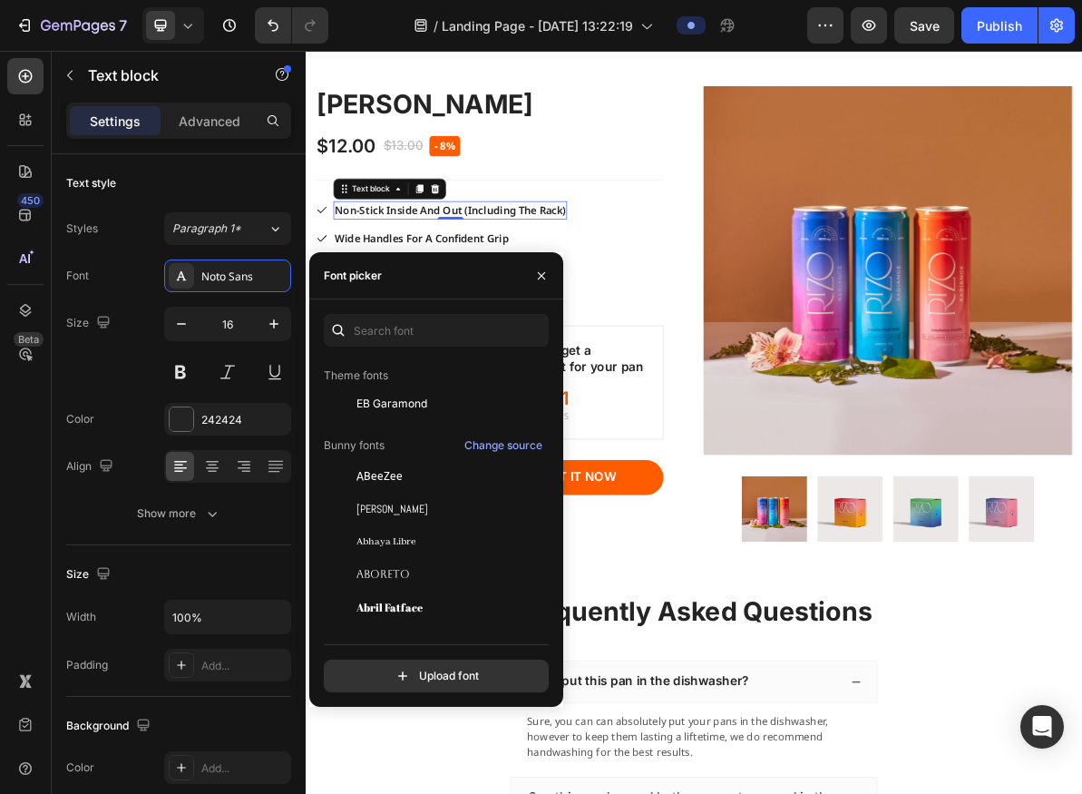
scroll to position [1081, 0]
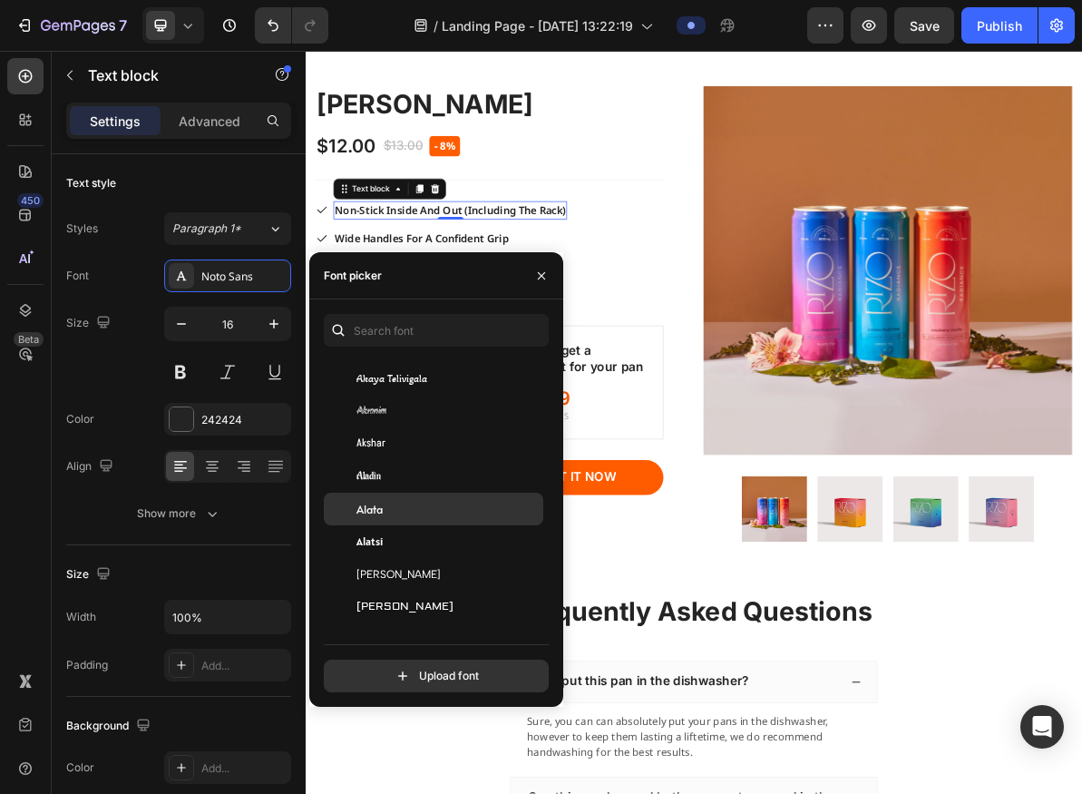
click at [397, 519] on div "Alata" at bounding box center [434, 509] width 220 height 33
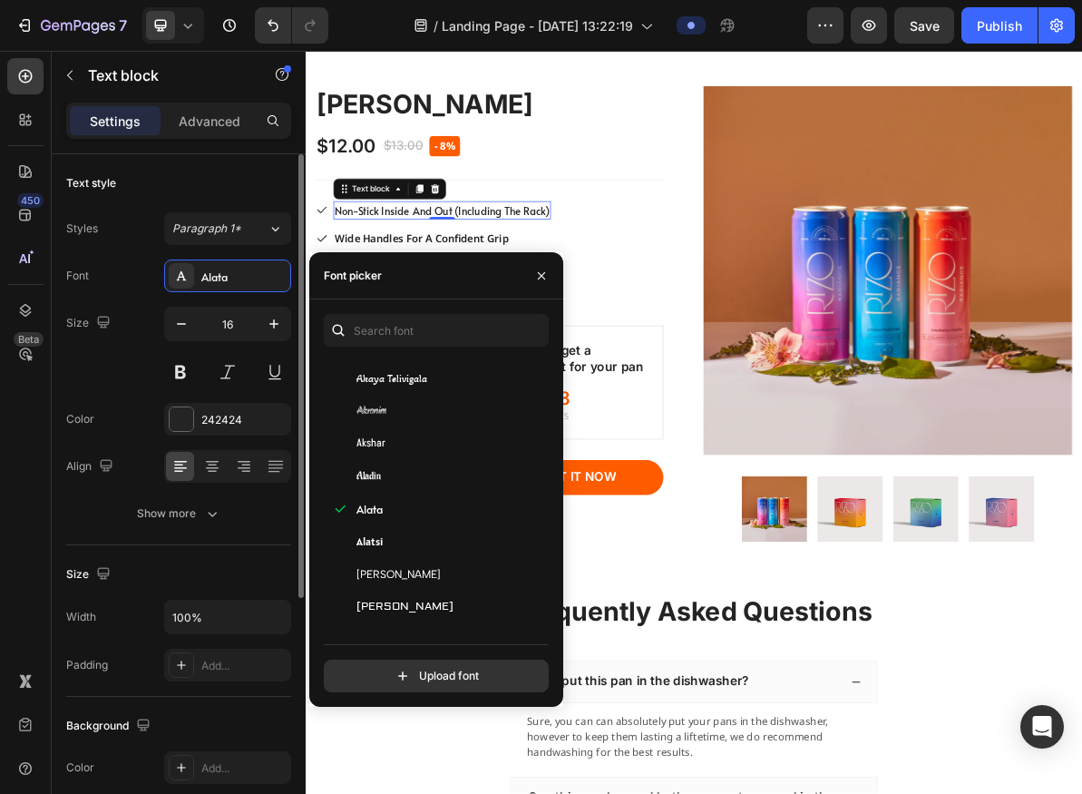
click at [180, 697] on div "Text style Styles Paragraph 1* Font Alata Size 16 Color 242424 Align Show more" at bounding box center [178, 772] width 225 height 150
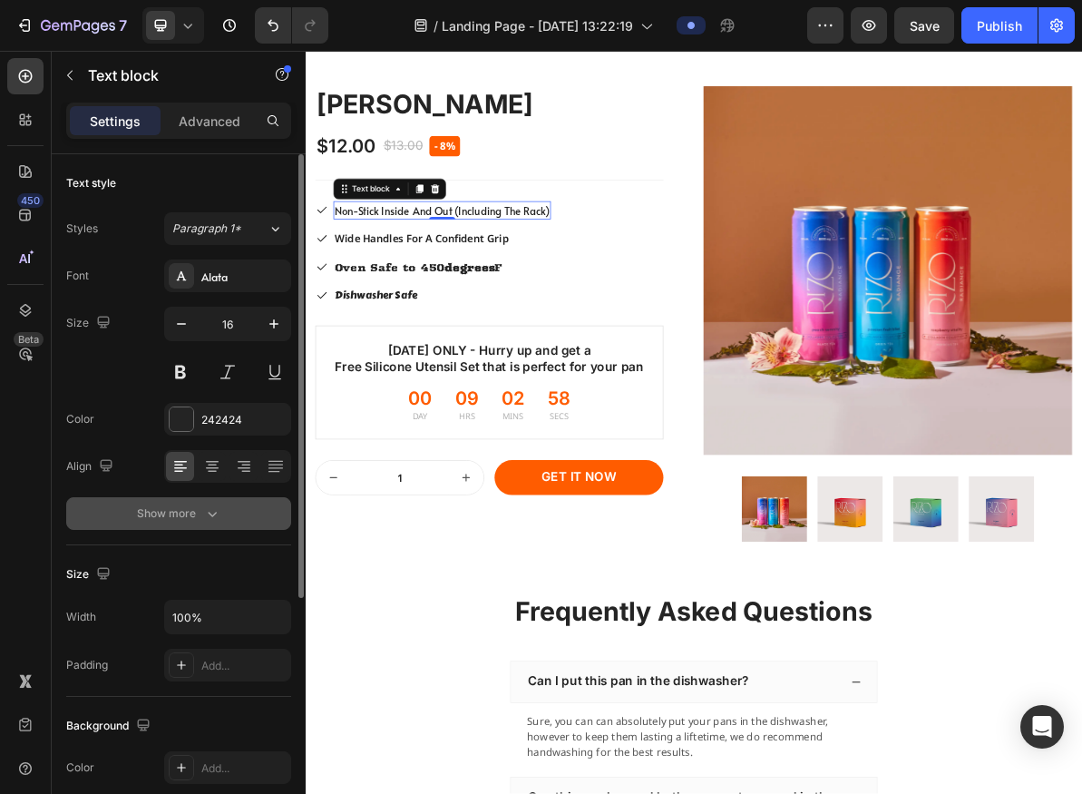
click at [201, 513] on div "Show more" at bounding box center [179, 513] width 84 height 18
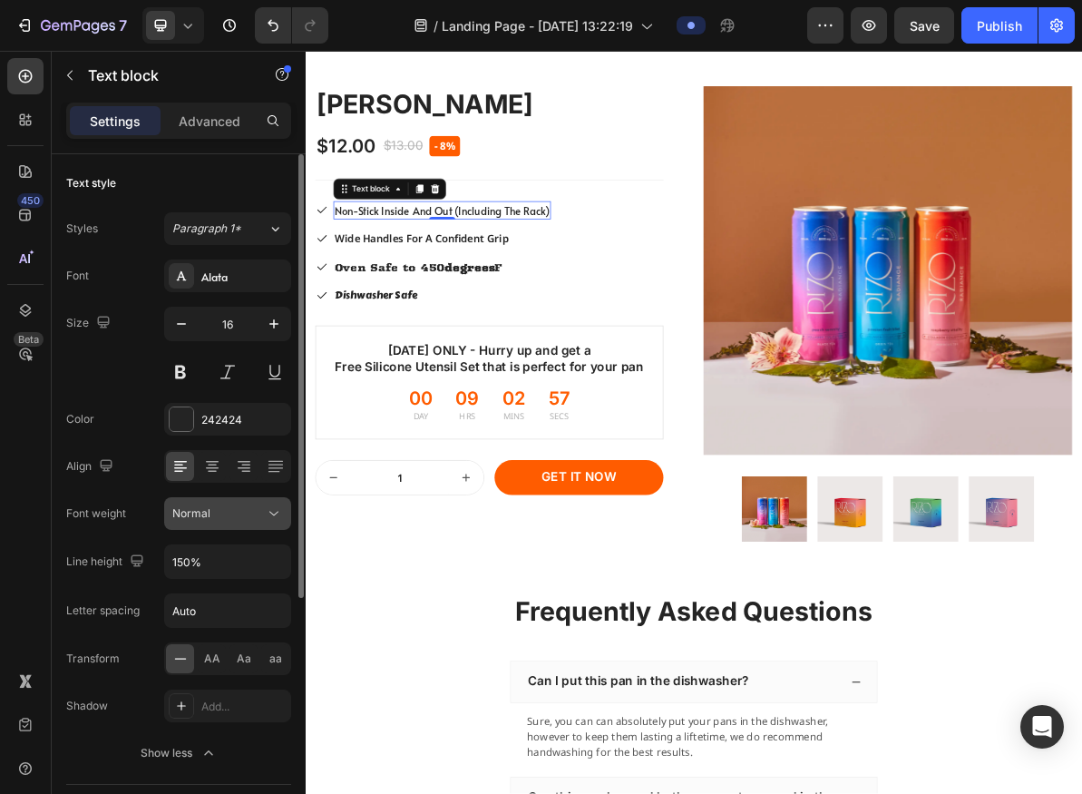
click at [244, 508] on div "Normal" at bounding box center [218, 513] width 93 height 16
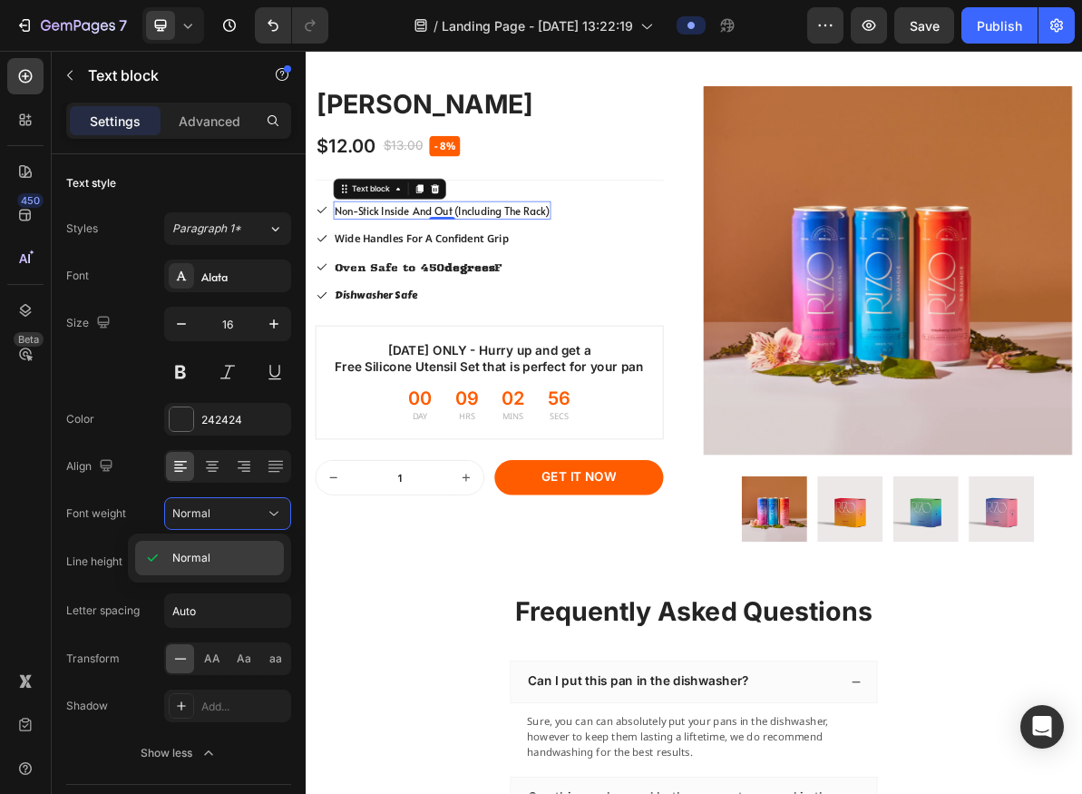
click at [207, 550] on span "Normal" at bounding box center [191, 558] width 38 height 16
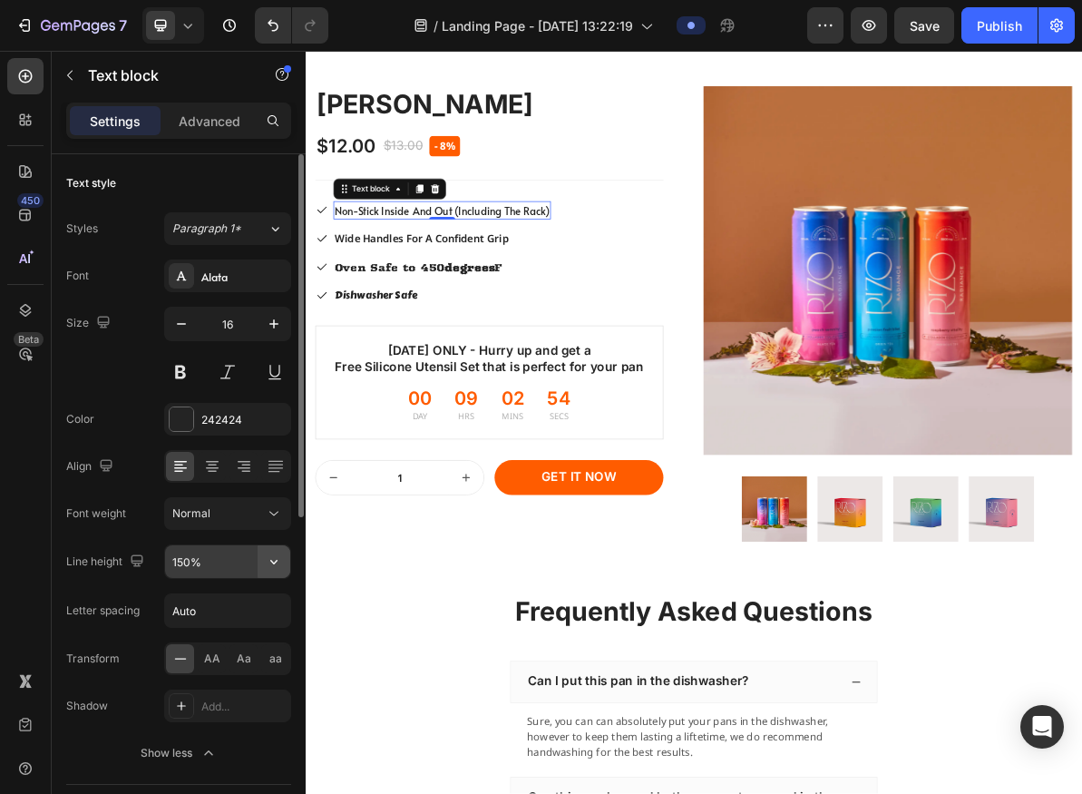
click at [280, 561] on icon "button" at bounding box center [274, 562] width 18 height 18
click at [475, 326] on p "Wide Handles For A Confident Grip" at bounding box center [497, 315] width 301 height 22
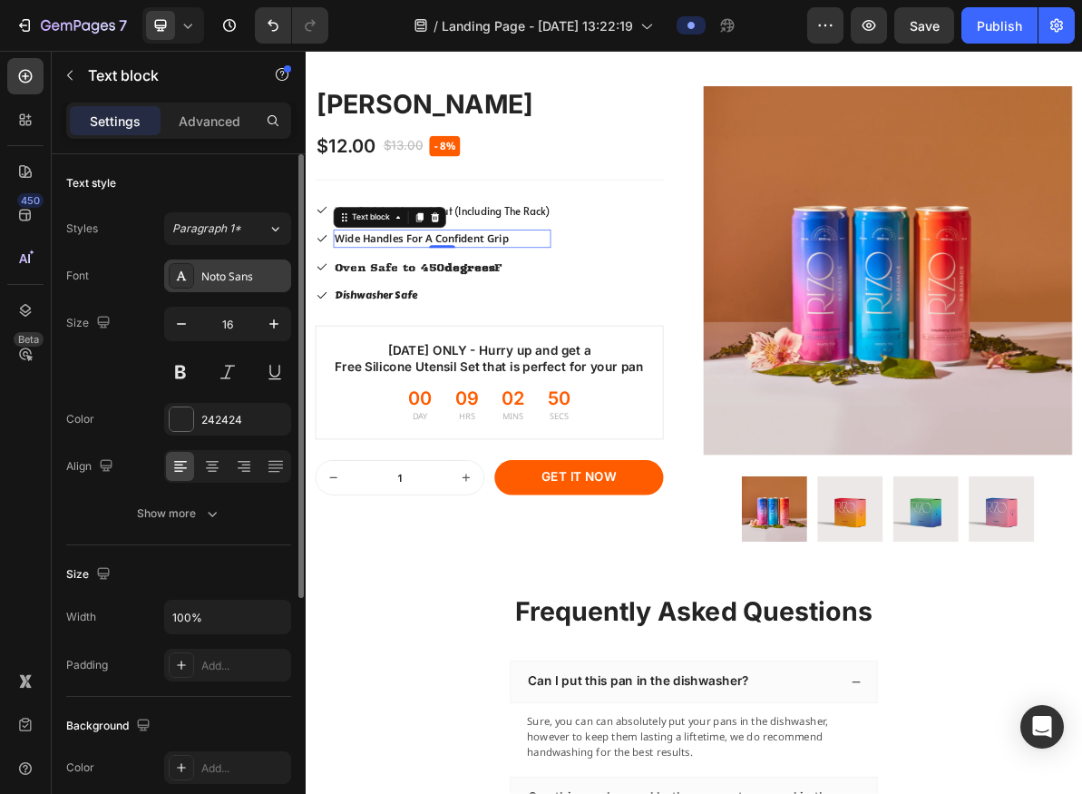
click at [261, 259] on div "Noto Sans" at bounding box center [227, 275] width 127 height 33
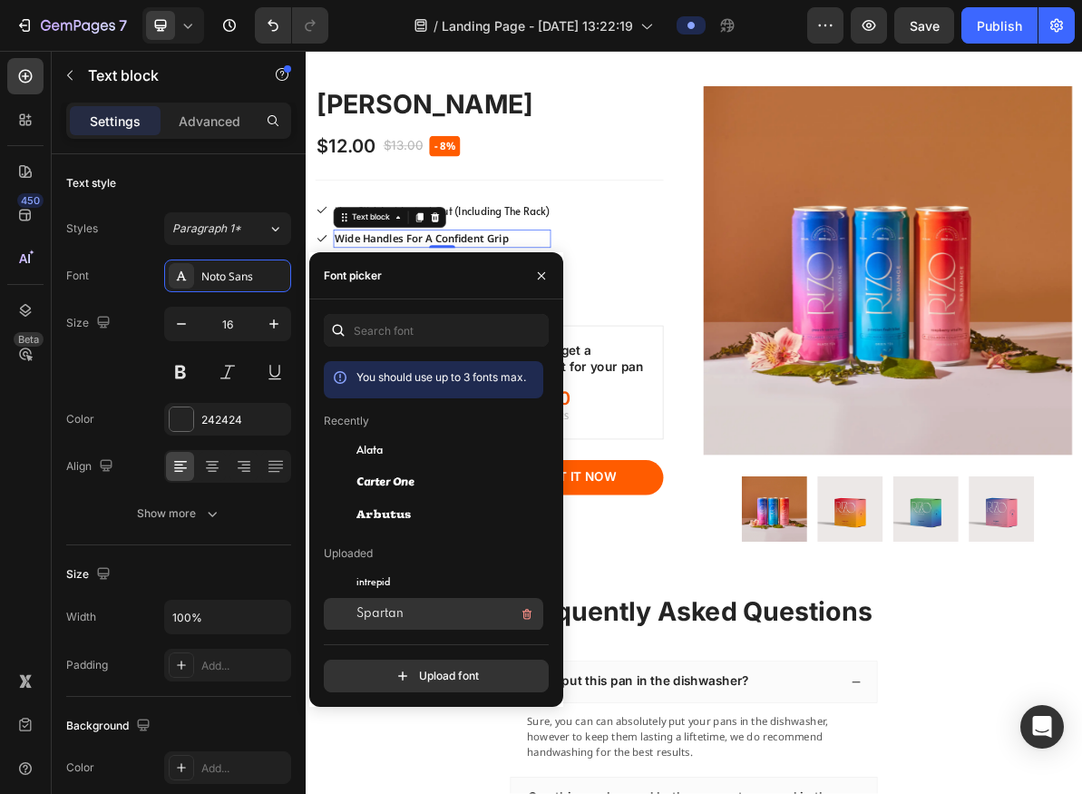
scroll to position [135, 0]
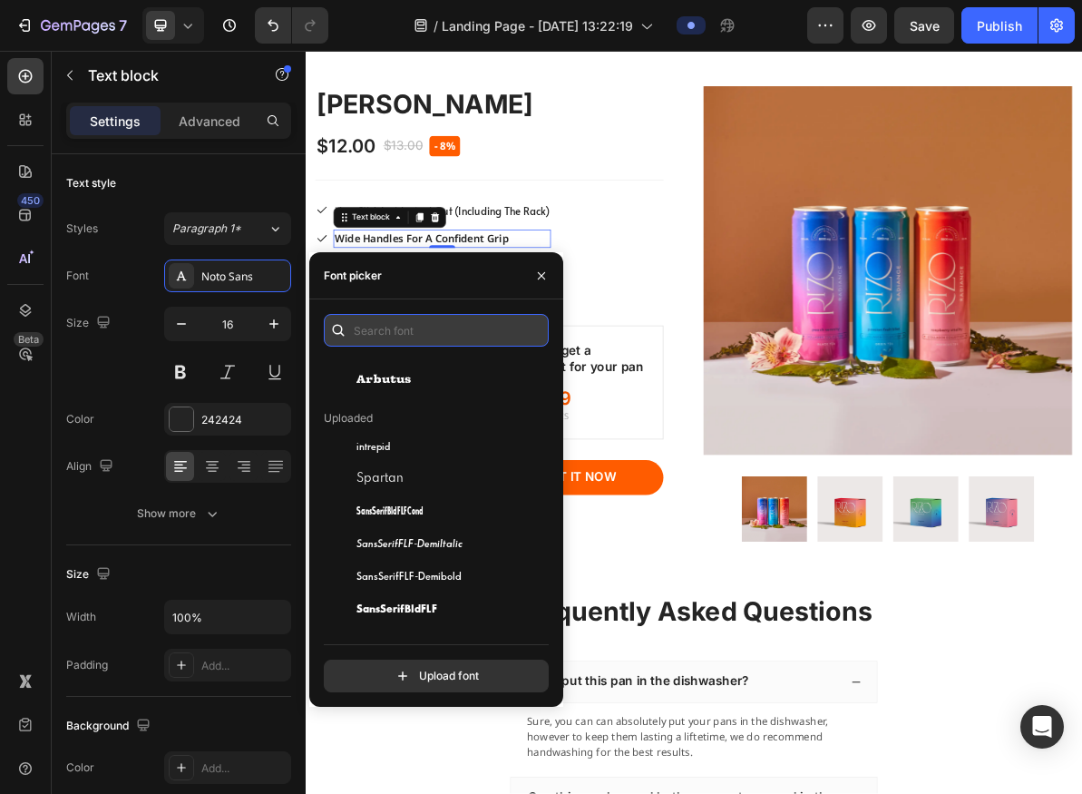
click at [432, 324] on input "text" at bounding box center [436, 330] width 225 height 33
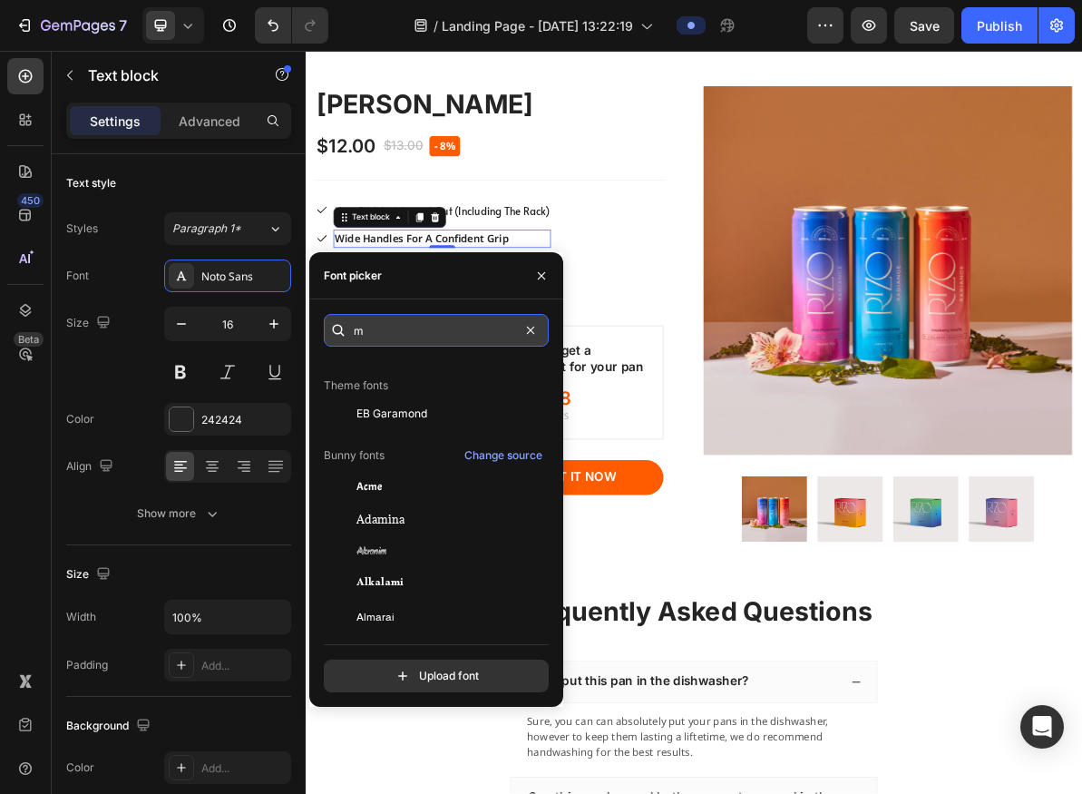
scroll to position [0, 0]
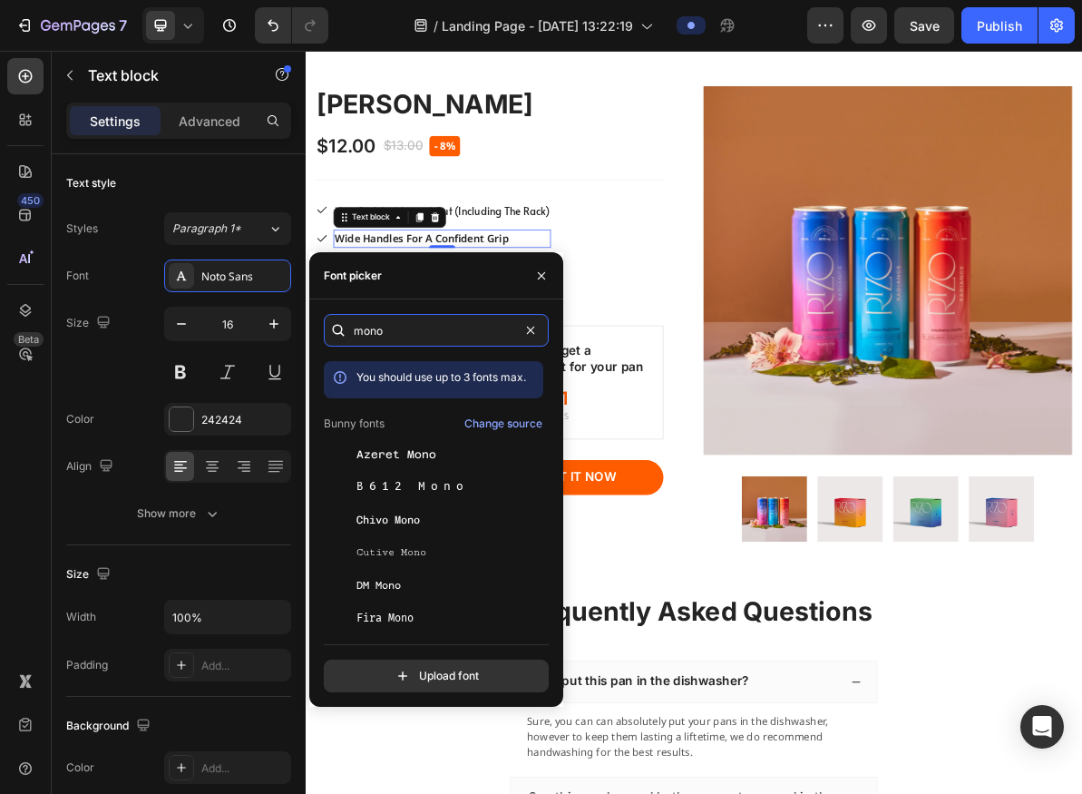
type input "mono"
click at [428, 630] on div "mono You should use up to 3 fonts max. Bunny fonts Change source Azeret Mono B6…" at bounding box center [436, 503] width 225 height 378
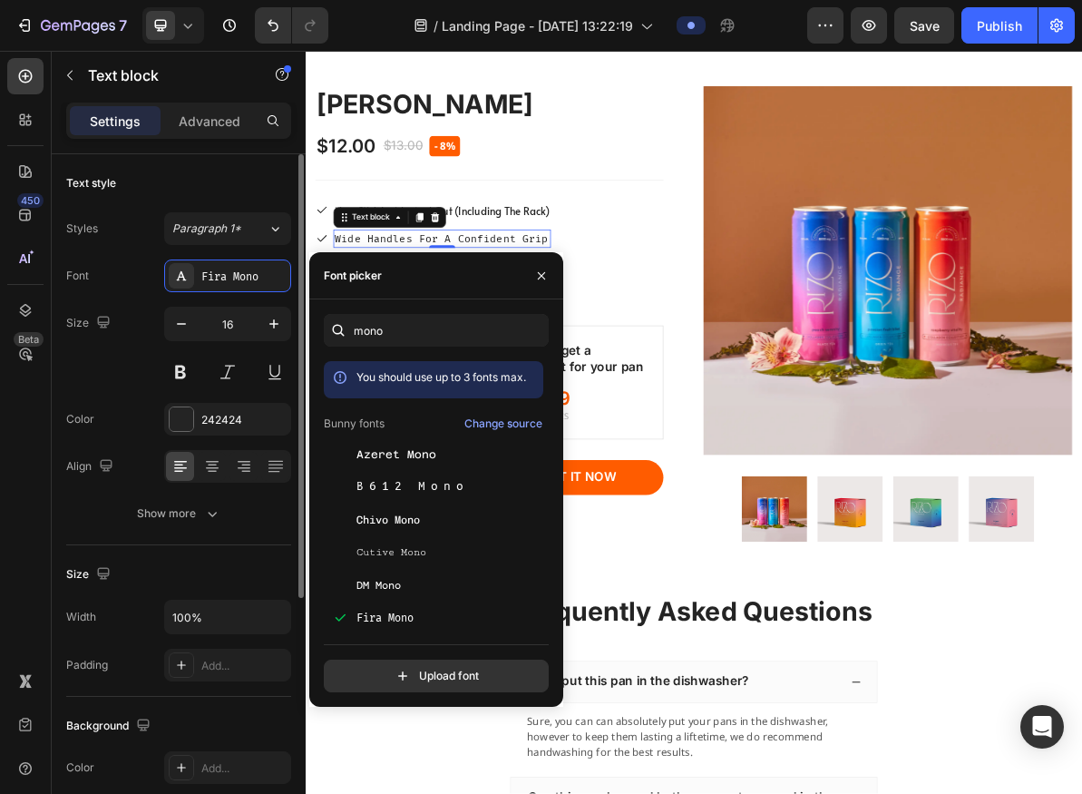
click at [147, 351] on div "Size 16" at bounding box center [178, 348] width 225 height 82
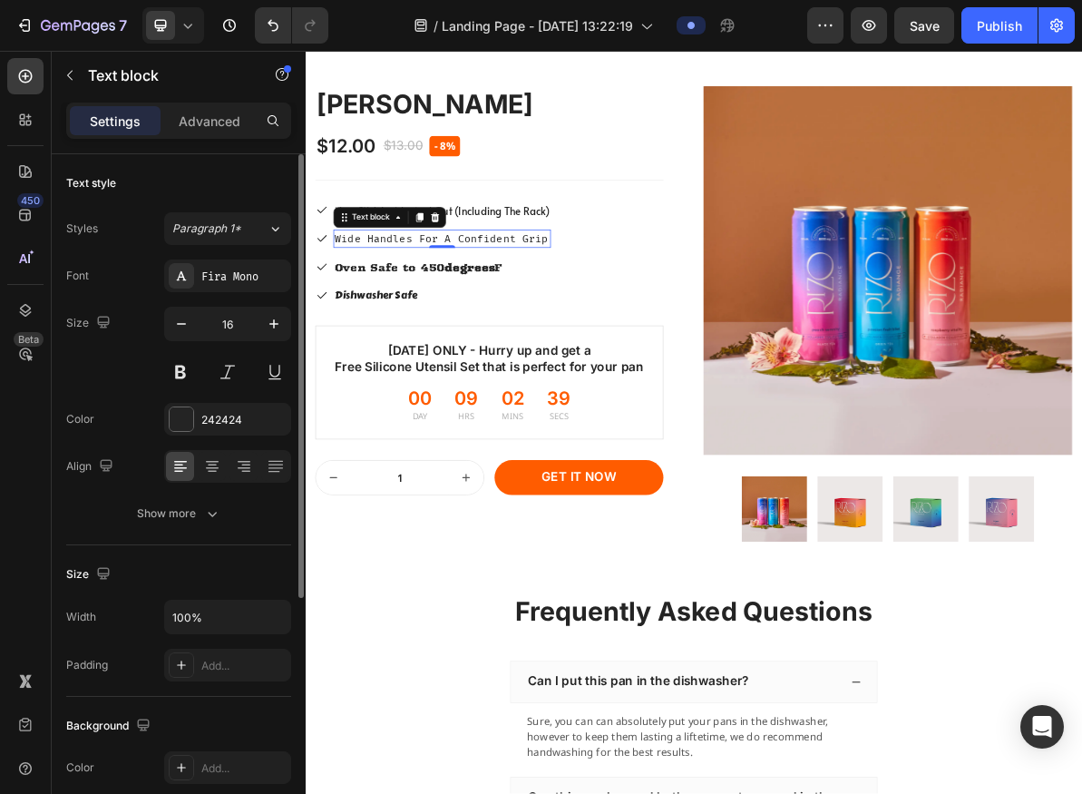
click at [190, 494] on div "Font Fira Mono Size 16 Color 242424 Align Show more" at bounding box center [178, 394] width 225 height 270
click at [189, 504] on div "Show more" at bounding box center [179, 513] width 84 height 18
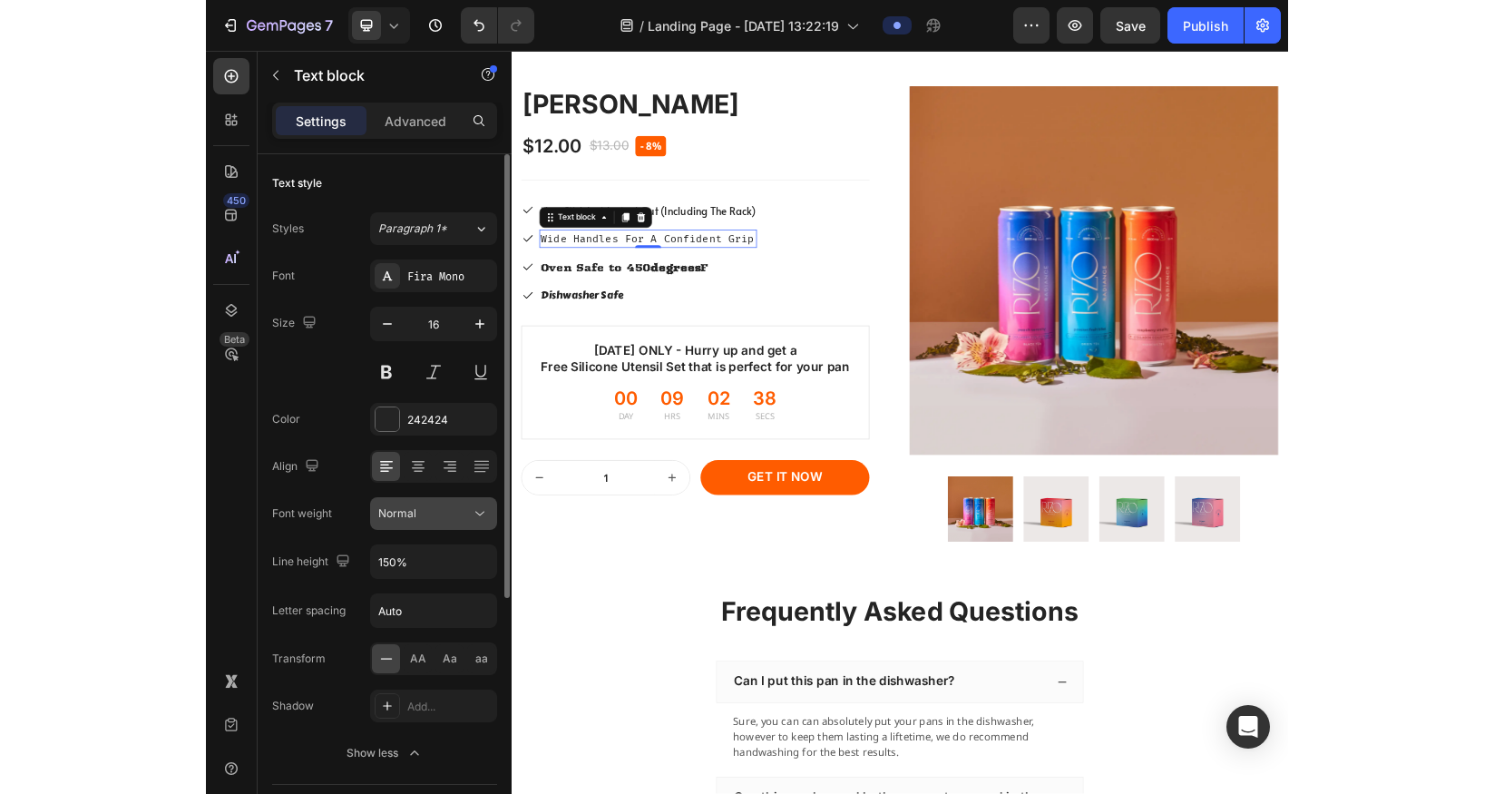
scroll to position [23, 0]
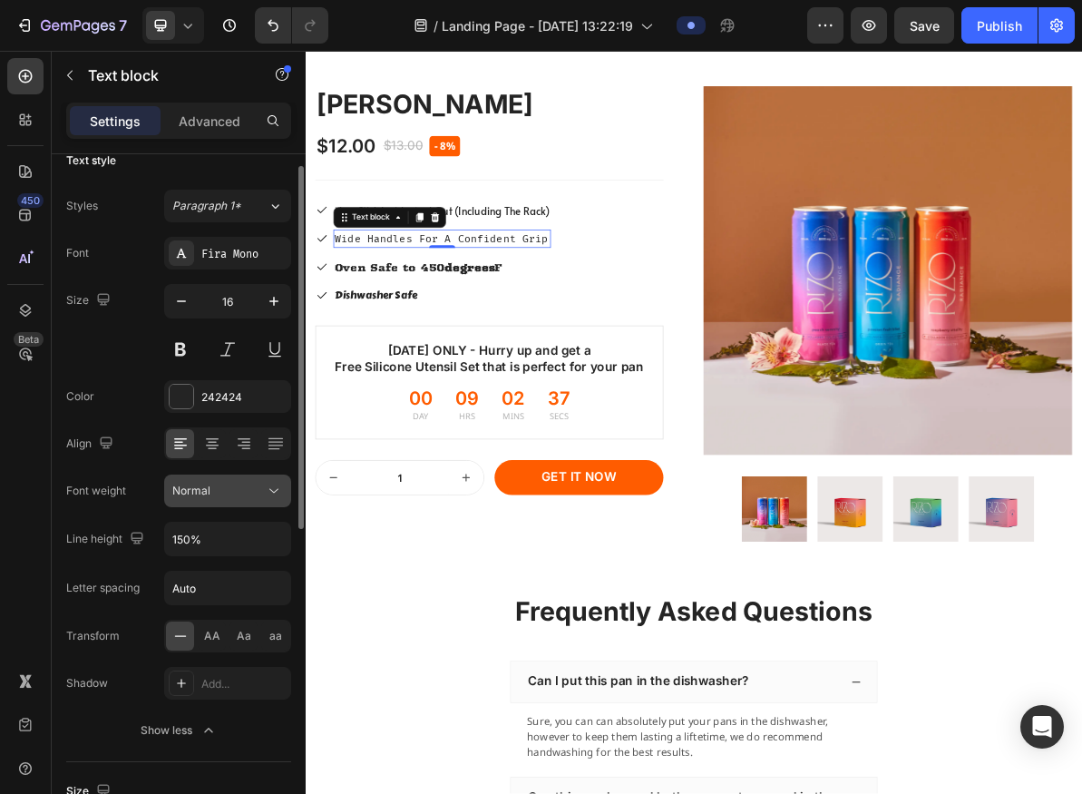
click at [238, 489] on div "Normal" at bounding box center [218, 491] width 93 height 16
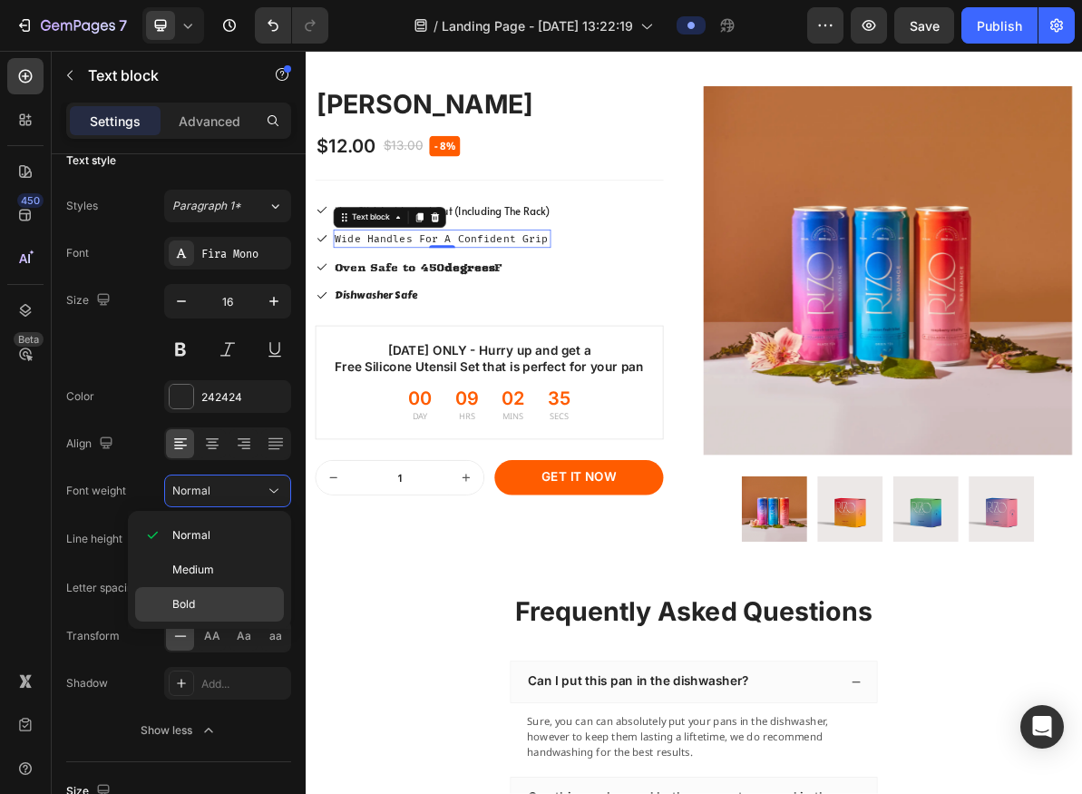
click at [214, 592] on div "Bold" at bounding box center [209, 604] width 149 height 34
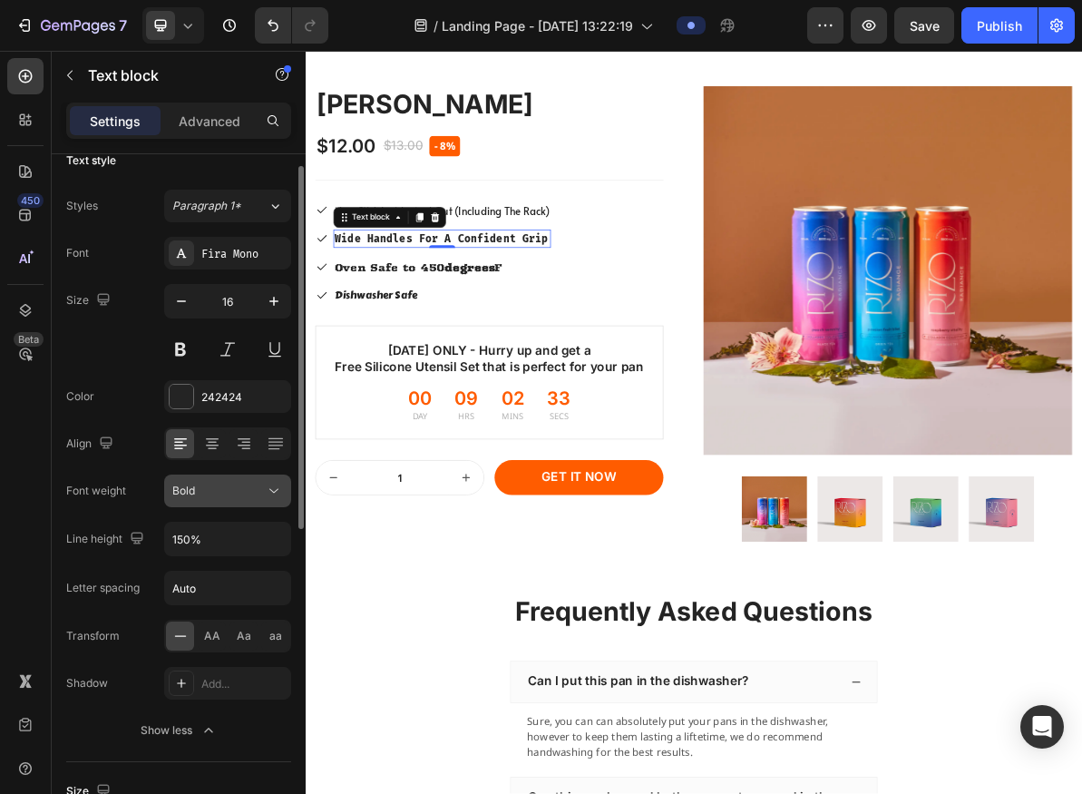
click at [245, 500] on button "Bold" at bounding box center [227, 491] width 127 height 33
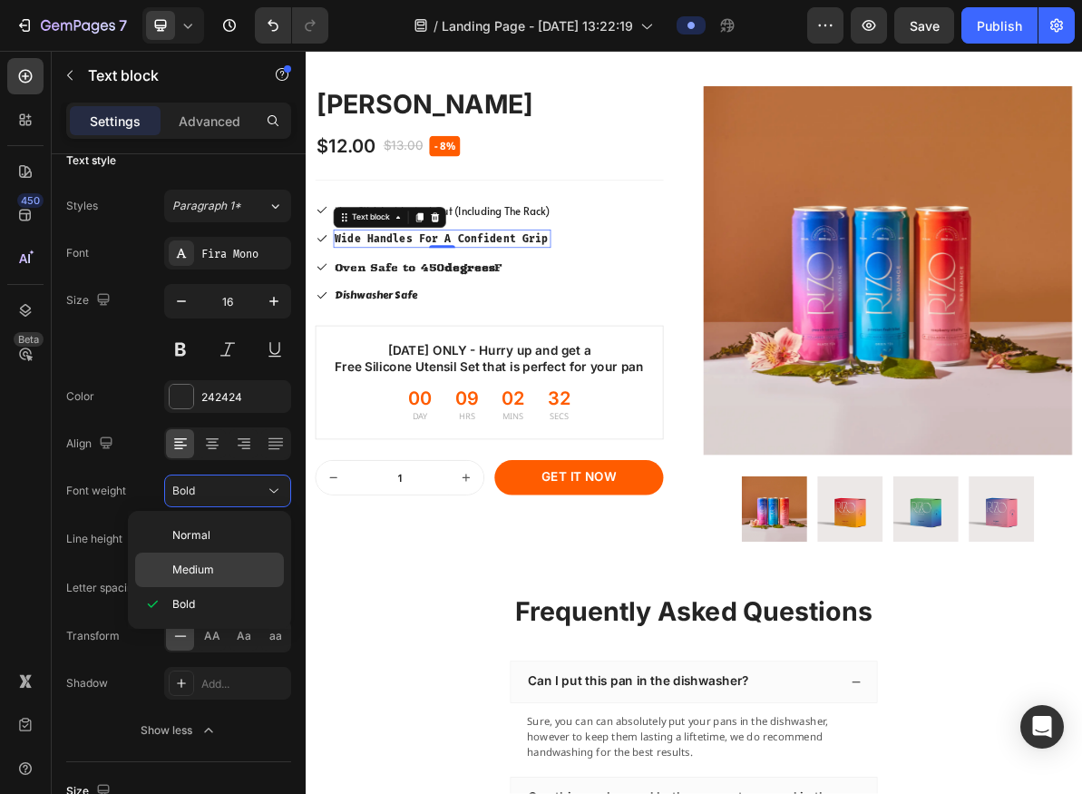
click at [240, 558] on div "Medium" at bounding box center [209, 570] width 149 height 34
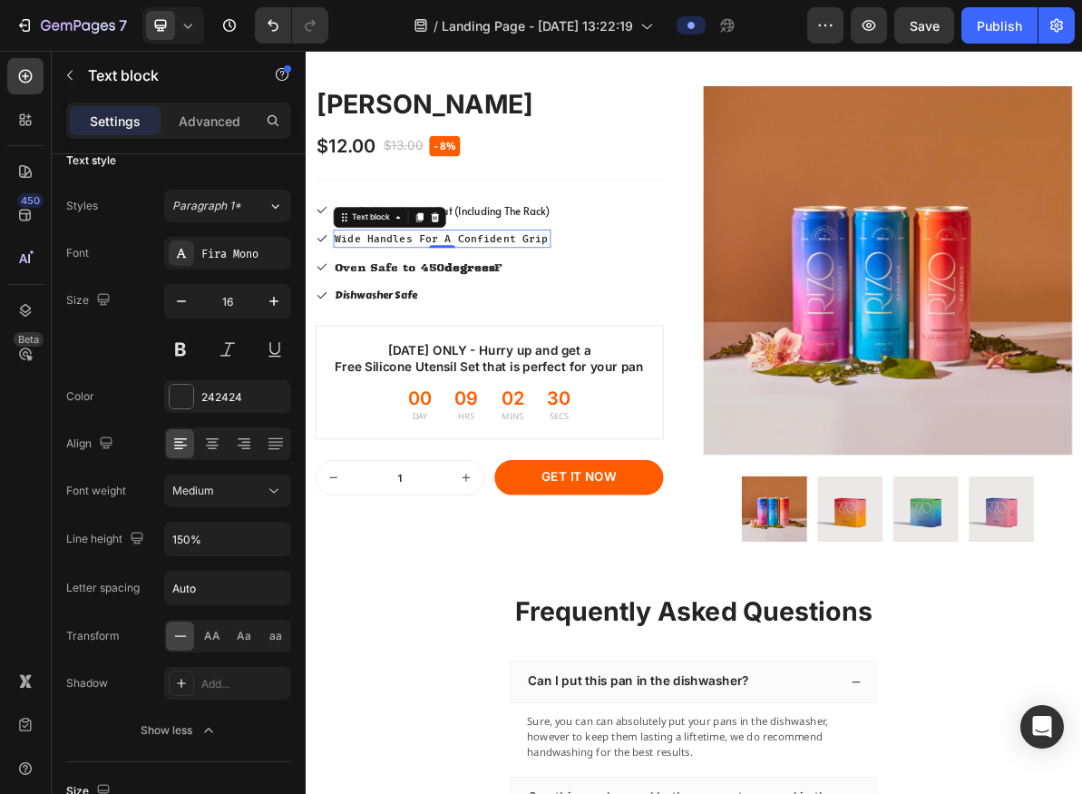
click at [560, 326] on p "Wide Handles For A Confident Grip" at bounding box center [497, 315] width 301 height 22
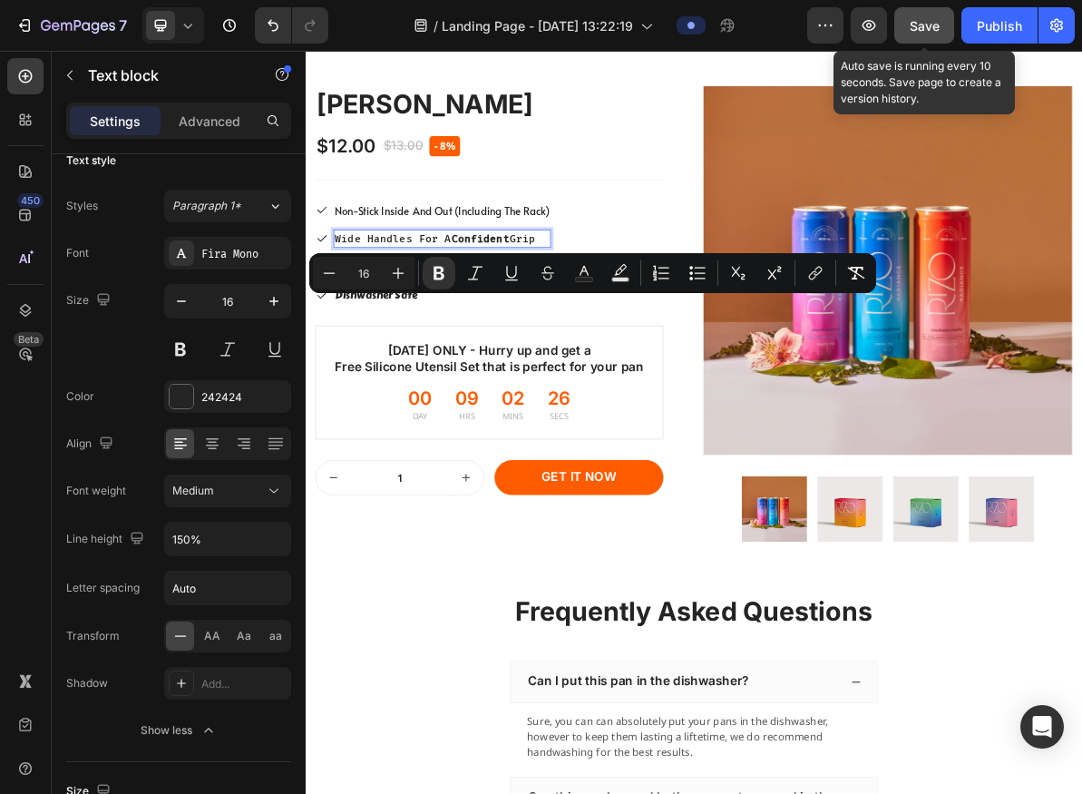
click at [927, 34] on div "Save" at bounding box center [925, 25] width 30 height 19
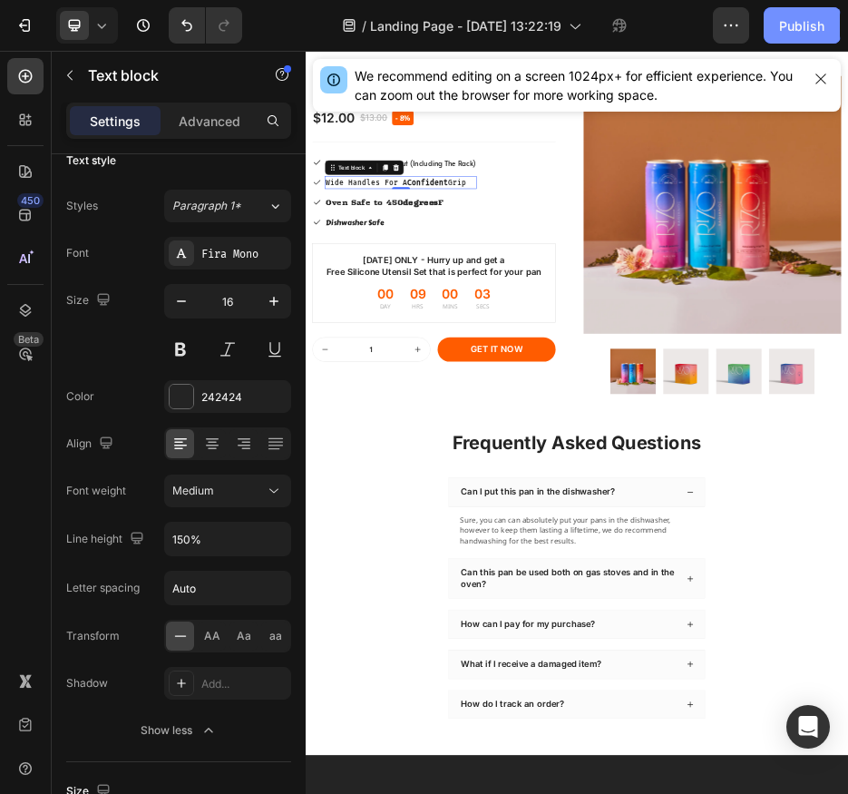
click at [793, 15] on button "Publish" at bounding box center [802, 25] width 76 height 36
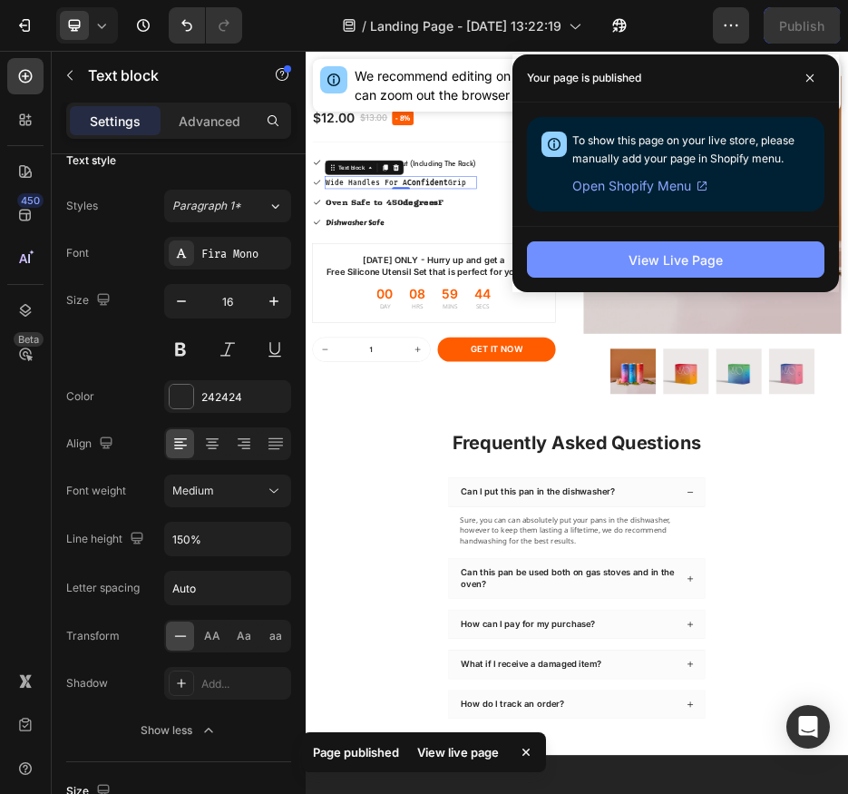
click at [737, 269] on button "View Live Page" at bounding box center [676, 259] width 298 height 36
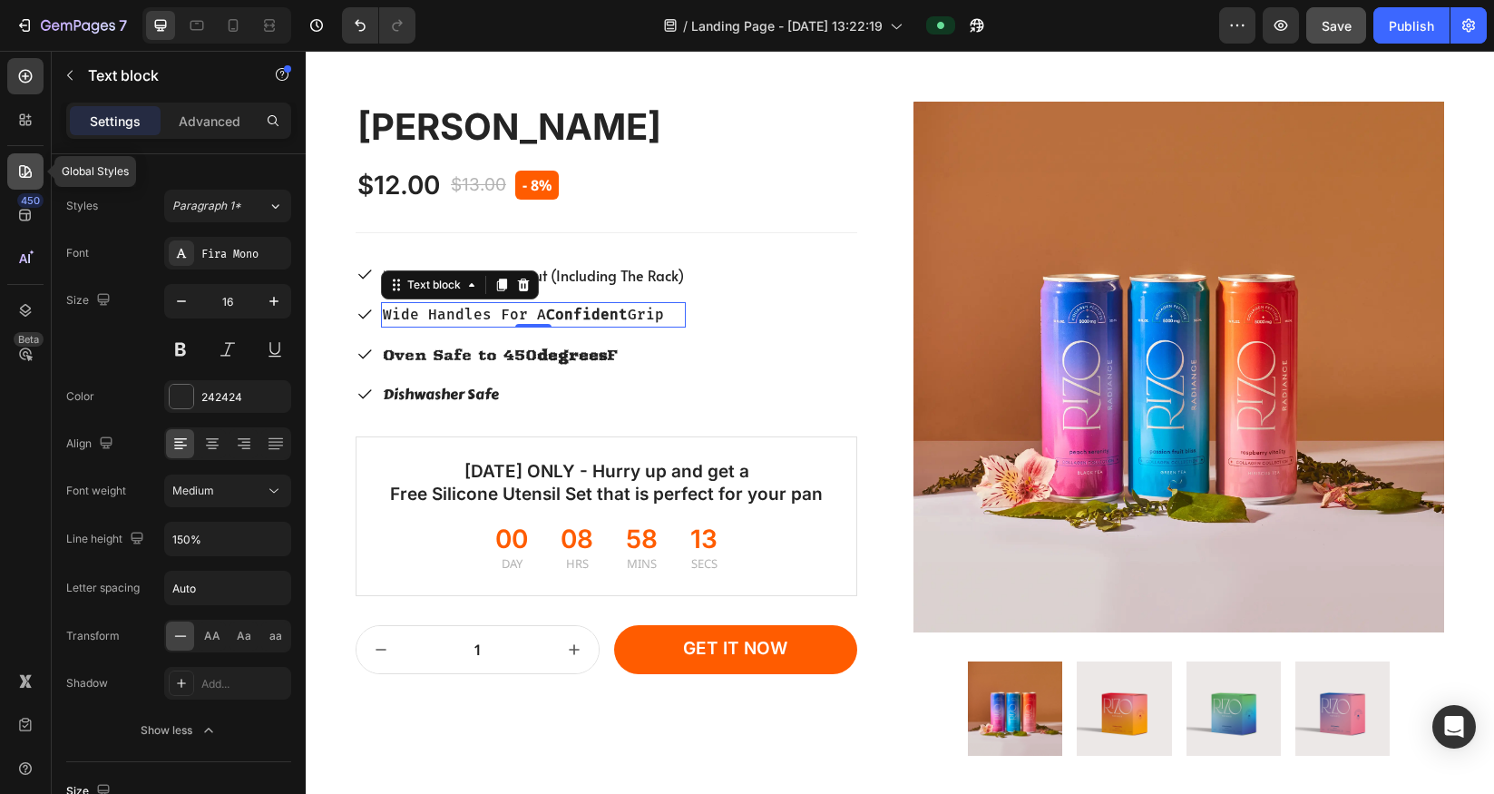
click at [31, 178] on icon at bounding box center [25, 171] width 18 height 18
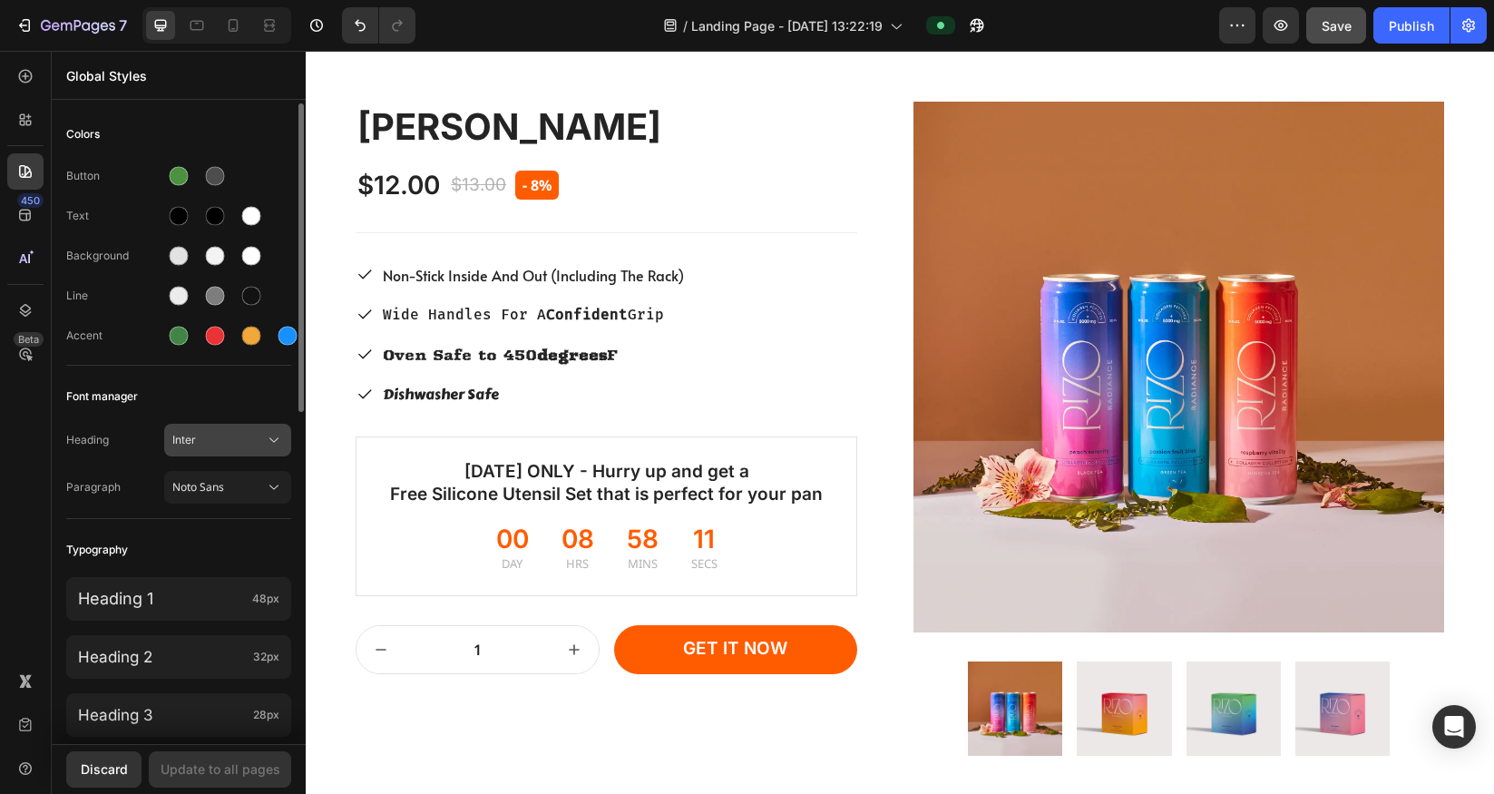
click at [206, 431] on div "Inter" at bounding box center [227, 440] width 111 height 18
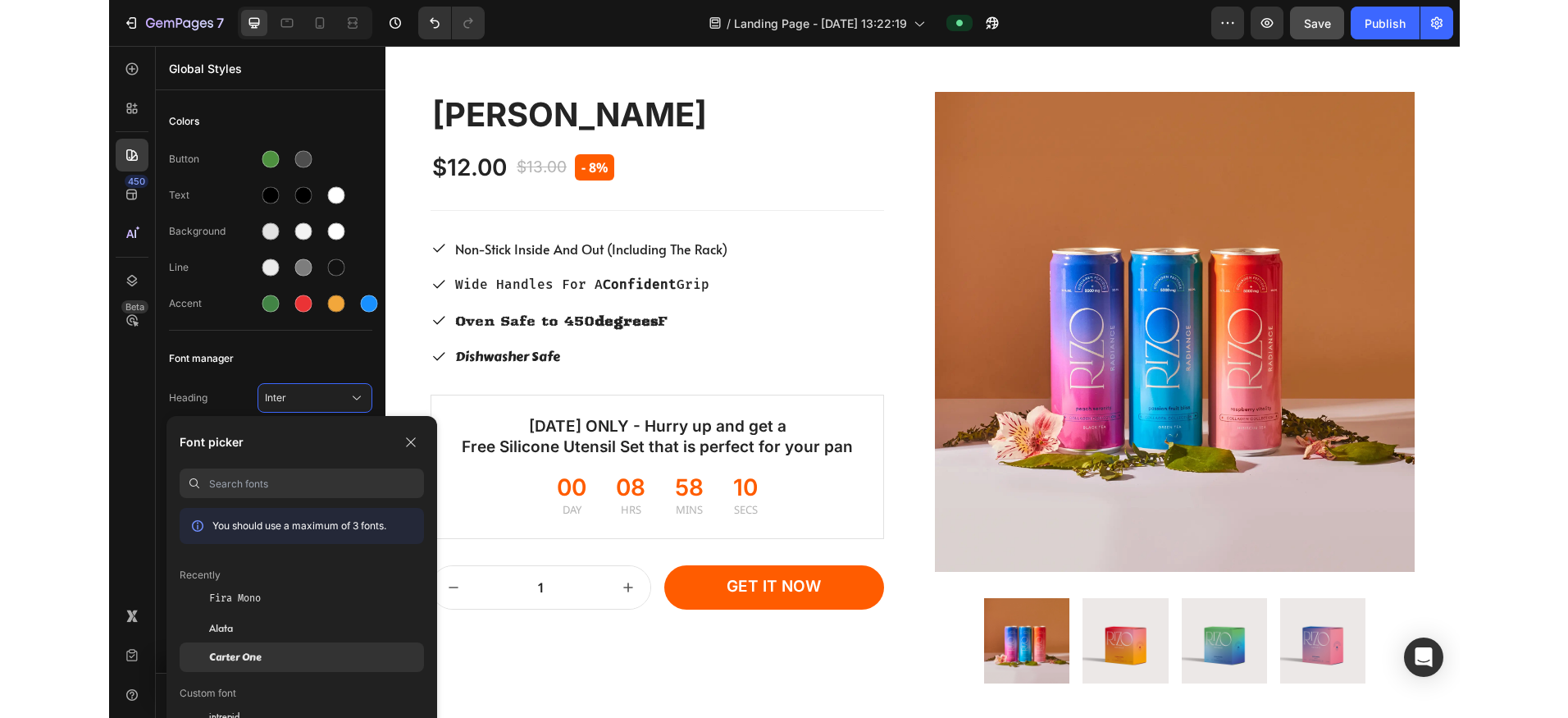
scroll to position [22, 0]
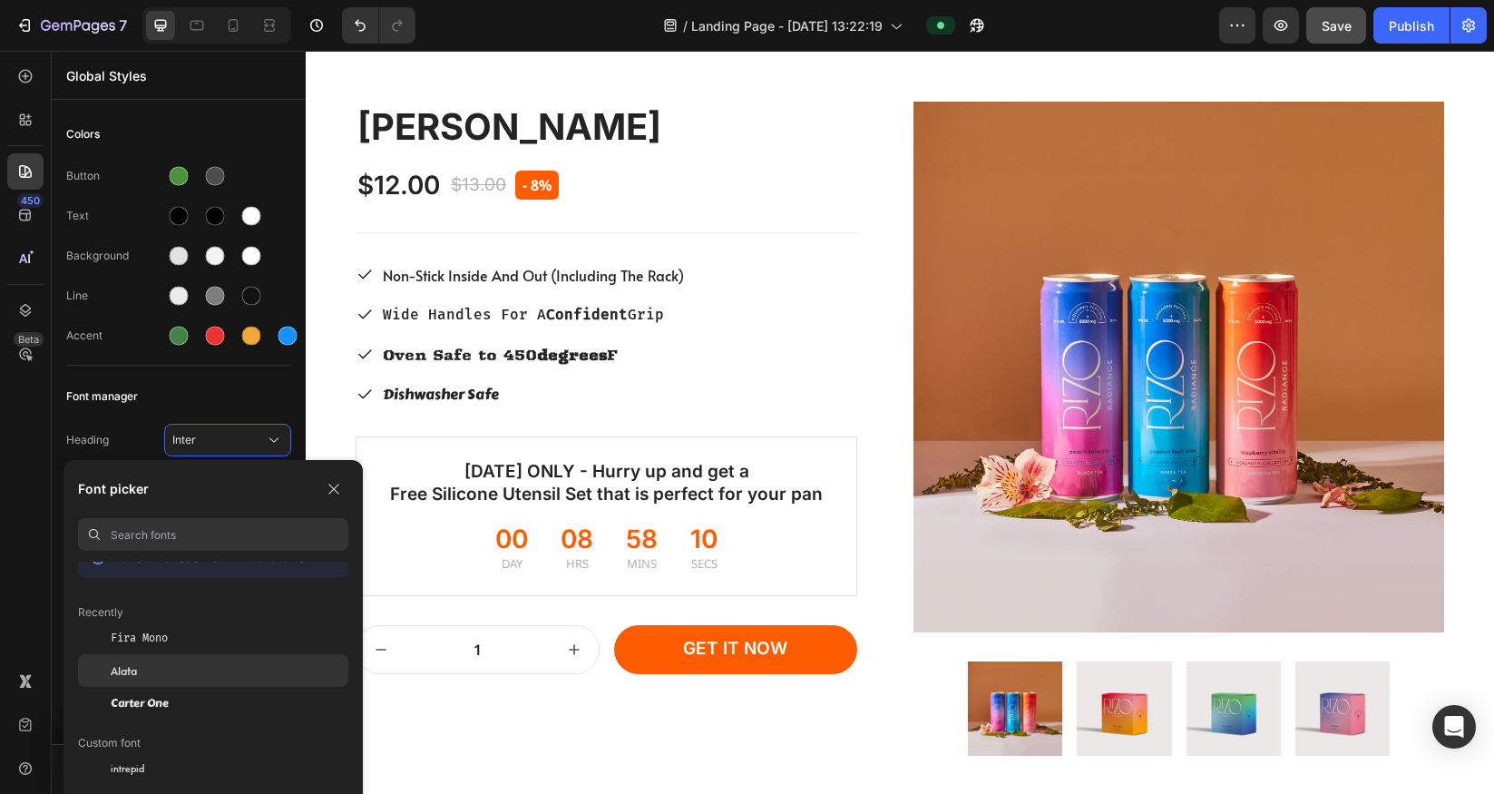
click at [241, 665] on div "Alata" at bounding box center [230, 670] width 238 height 16
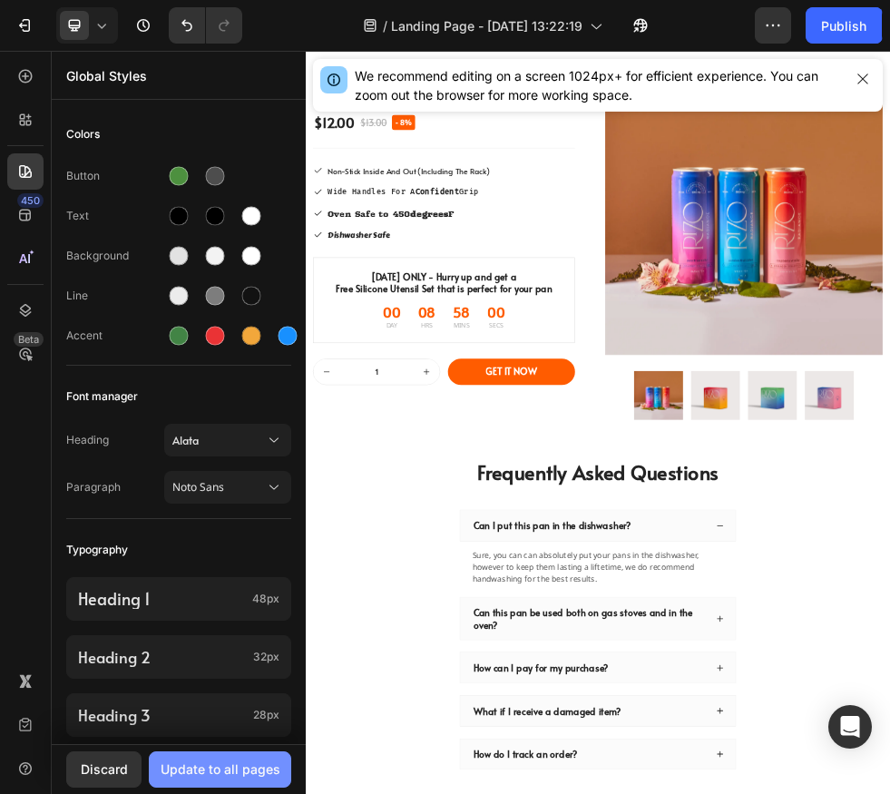
click at [250, 774] on div "Update to all pages" at bounding box center [221, 768] width 120 height 19
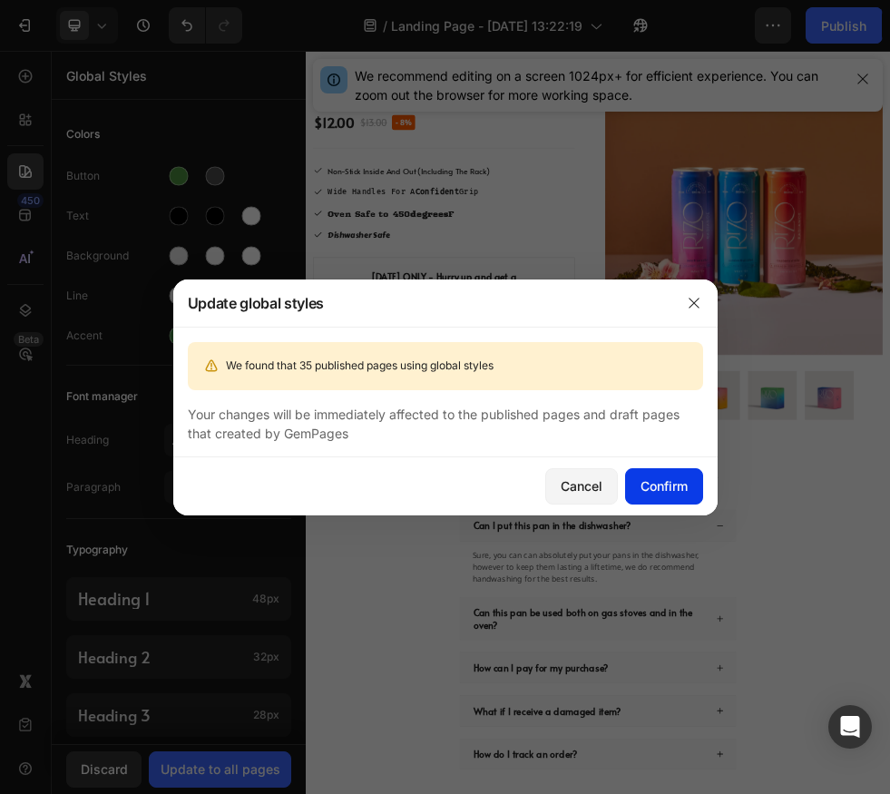
click at [699, 491] on button "Confirm" at bounding box center [664, 486] width 78 height 36
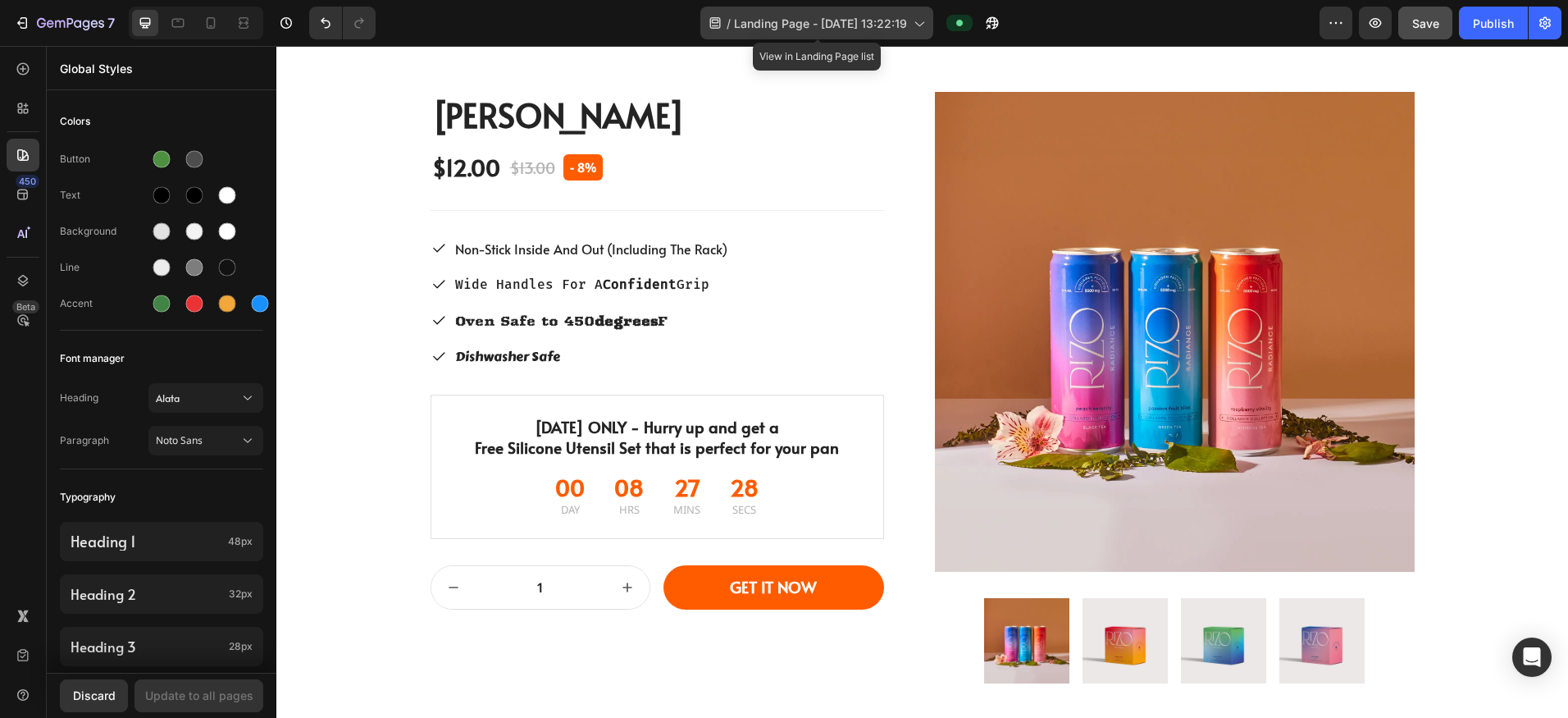
click at [737, 27] on span "Landing Page - [DATE] 13:22:19" at bounding box center [820, 23] width 173 height 17
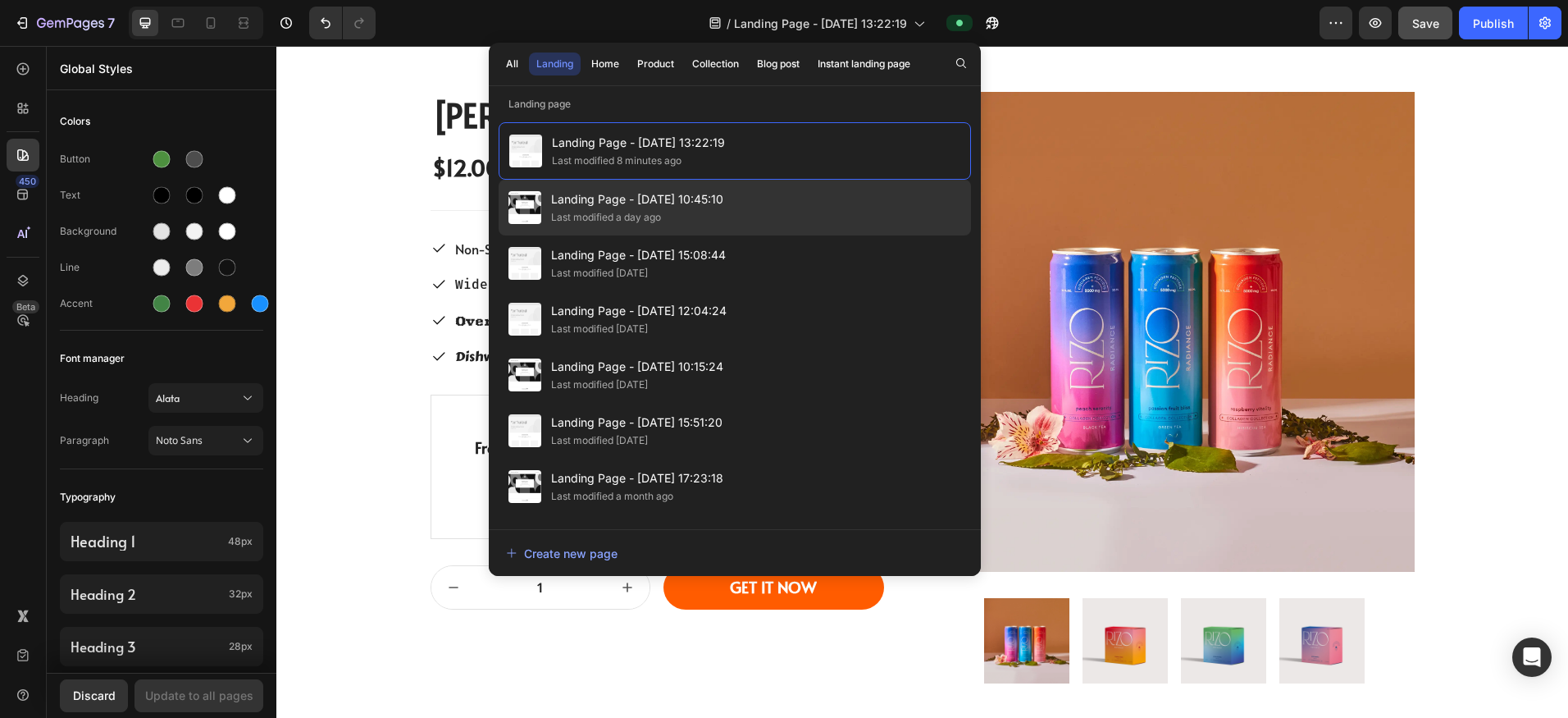
click at [592, 194] on span "Landing Page - [DATE] 10:45:10" at bounding box center [637, 200] width 173 height 20
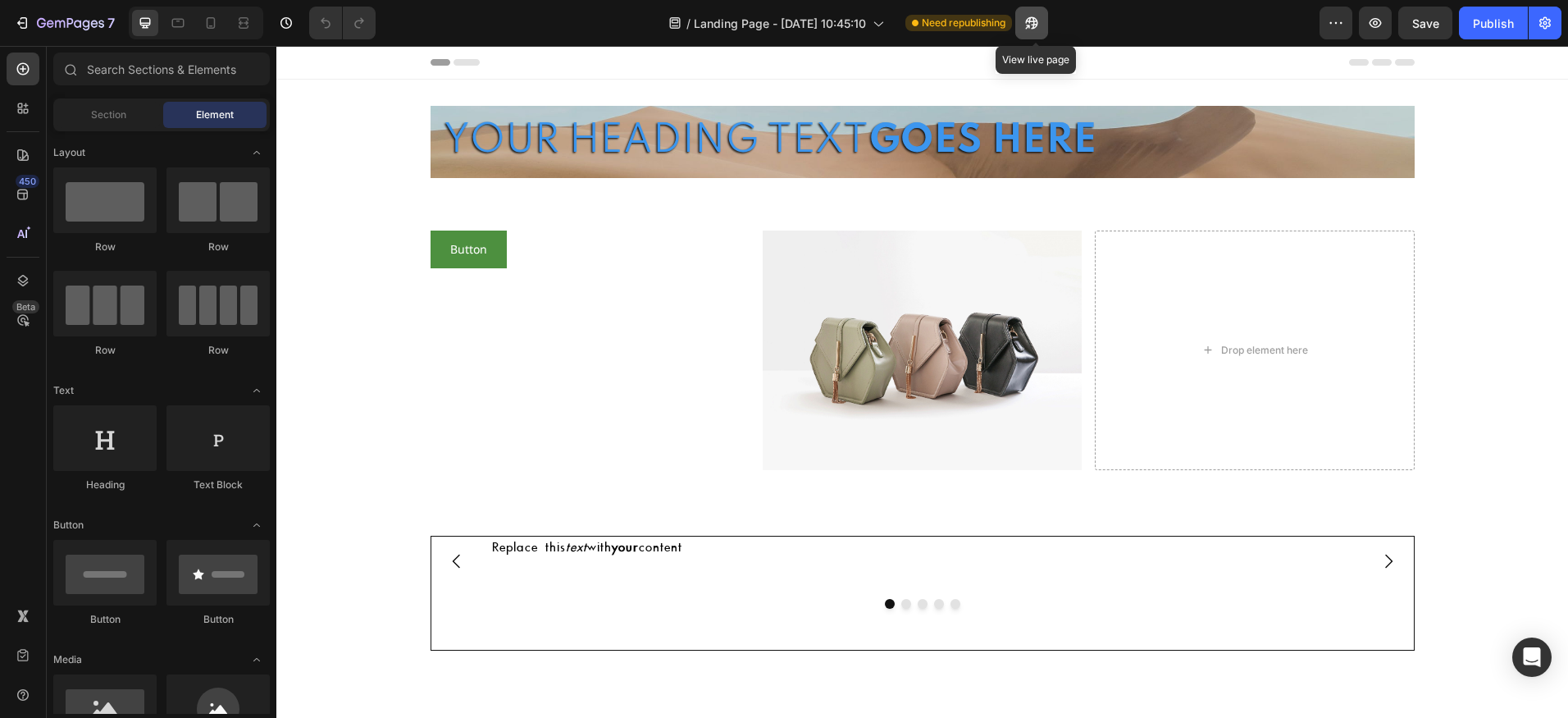
click at [1043, 10] on button "button" at bounding box center [1031, 23] width 33 height 33
click at [1511, 31] on div "Publish" at bounding box center [1492, 23] width 41 height 17
click at [1511, 31] on button "Publish" at bounding box center [1493, 23] width 69 height 33
